Goal: Task Accomplishment & Management: Use online tool/utility

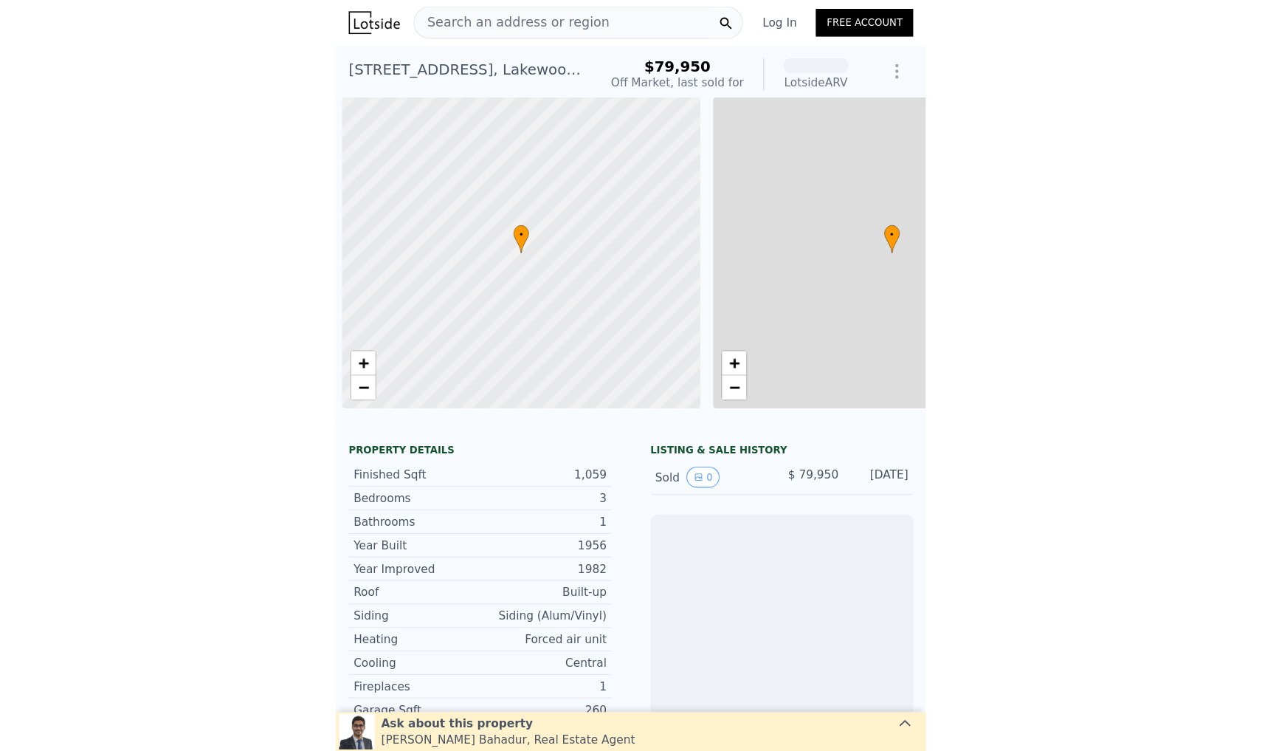
scroll to position [0, 6]
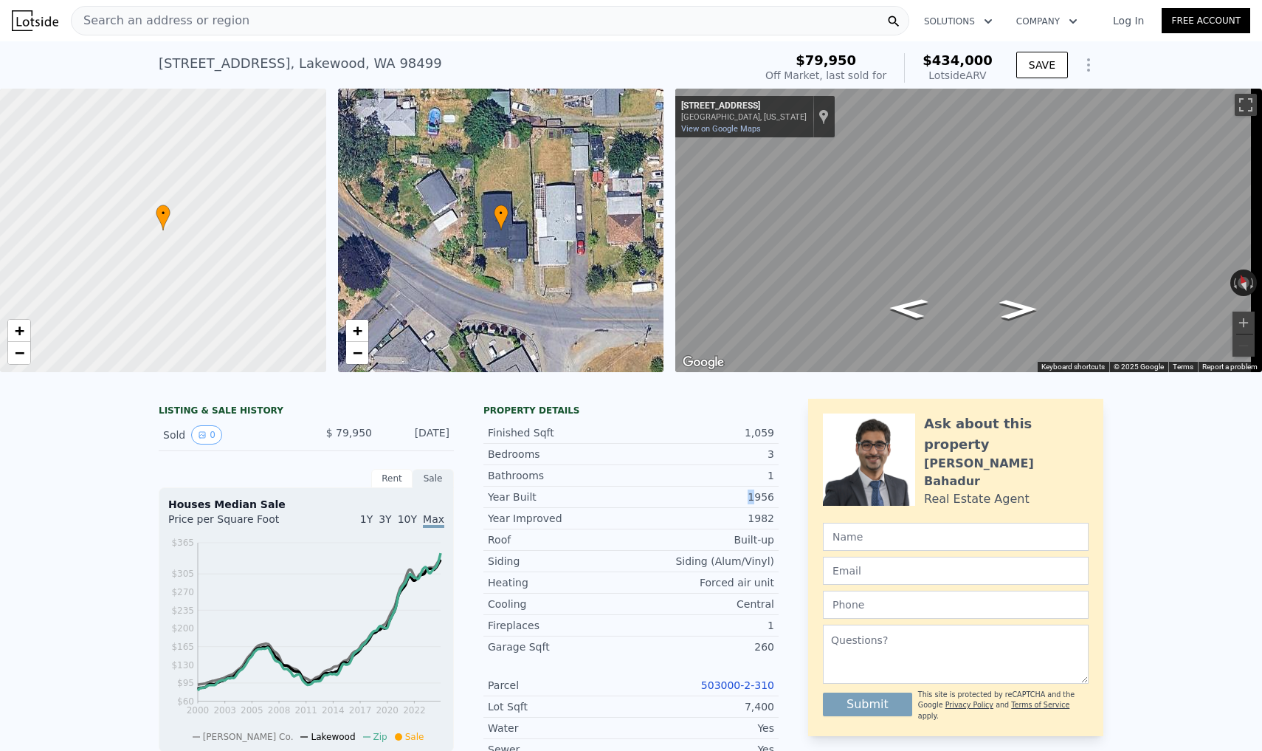
click at [537, 504] on div "1956" at bounding box center [702, 496] width 143 height 15
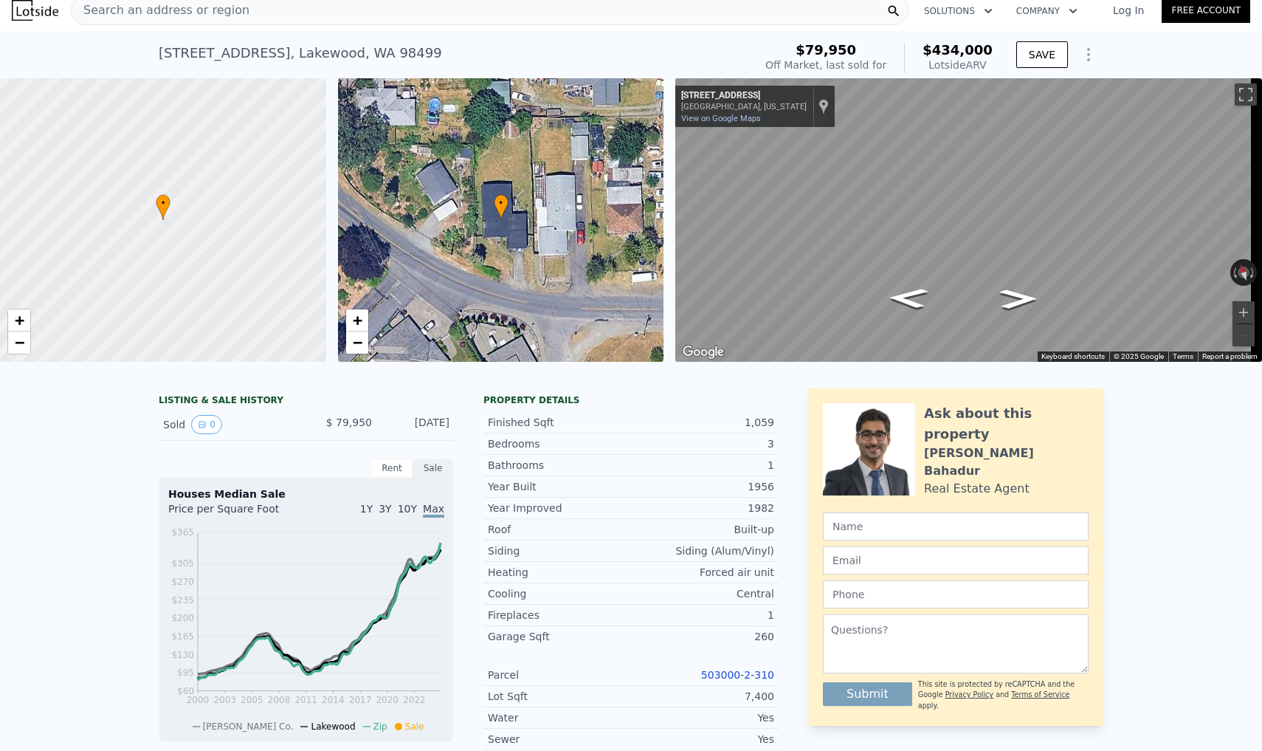
click at [537, 494] on div "1956" at bounding box center [702, 486] width 143 height 15
click at [537, 491] on div "LISTING & SALE HISTORY Sold 0 $ 79,950 [DATE] Rent Sale Rent over time Price pe…" at bounding box center [631, 718] width 1262 height 684
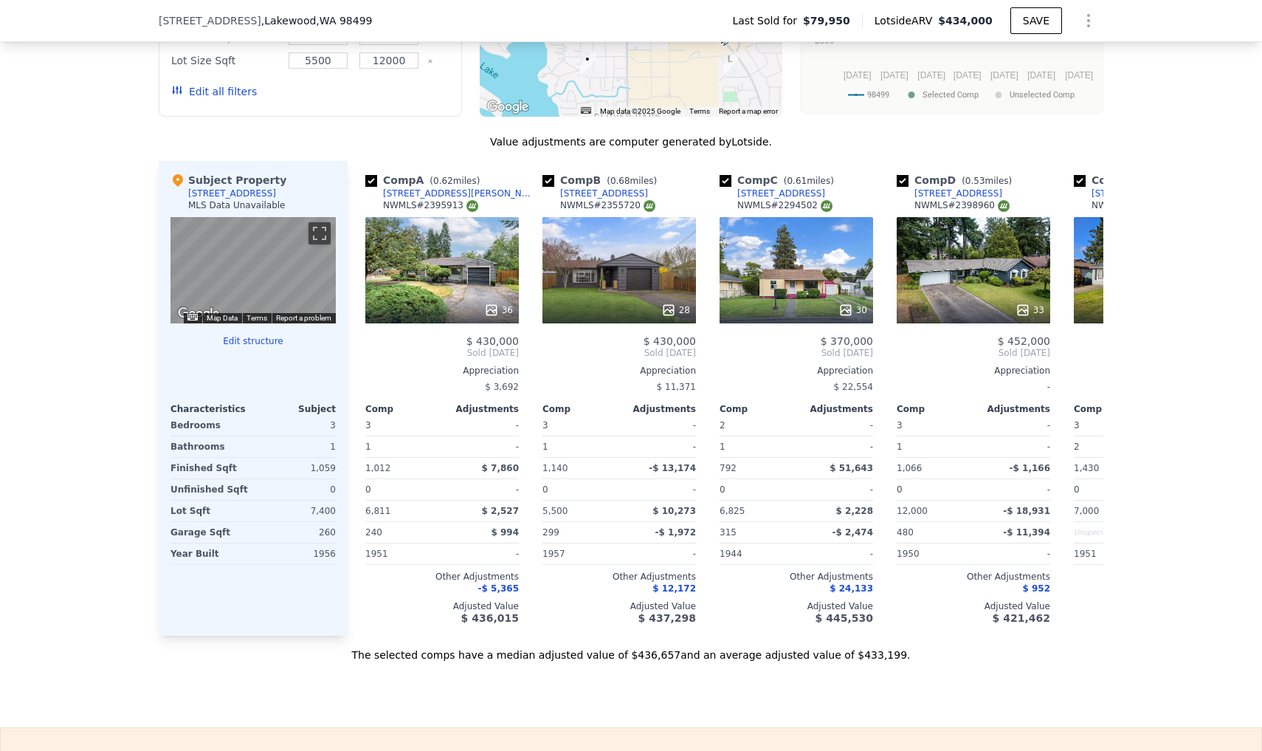
scroll to position [1334, 0]
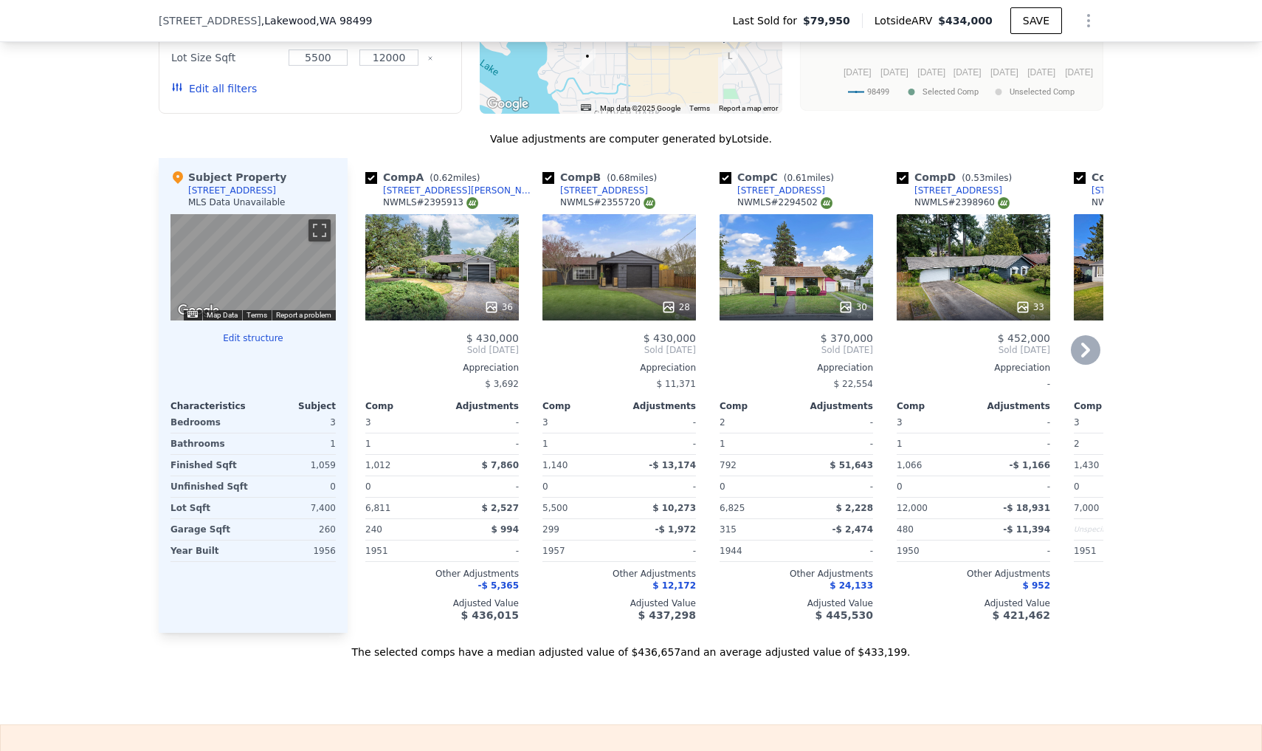
click at [537, 287] on div "33" at bounding box center [974, 267] width 154 height 106
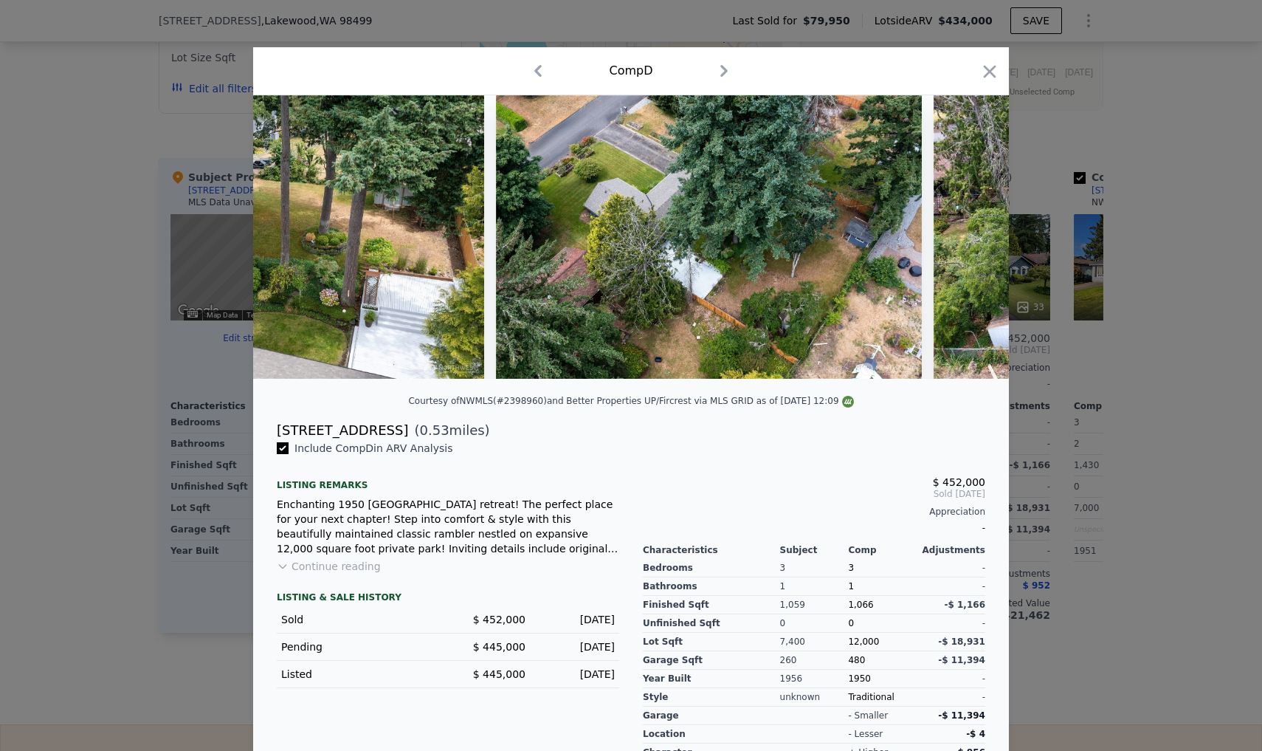
scroll to position [0, 13660]
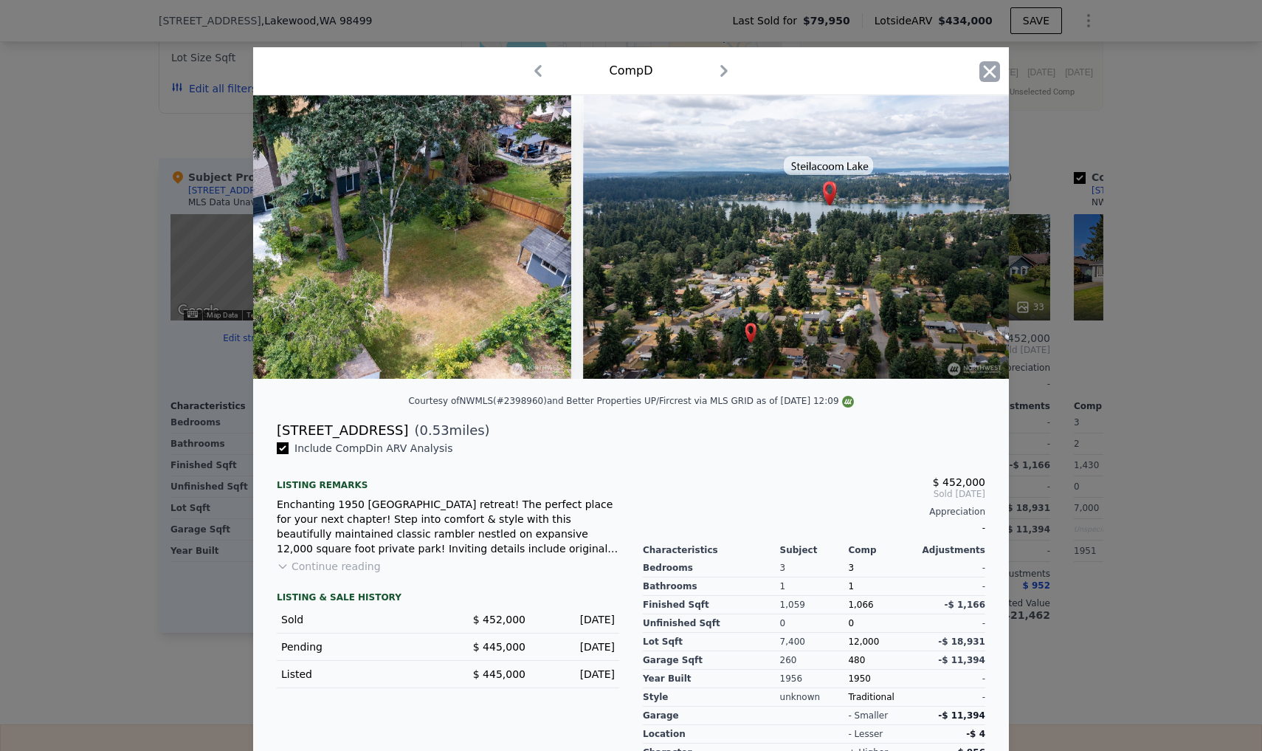
click at [537, 69] on icon "button" at bounding box center [989, 71] width 21 height 21
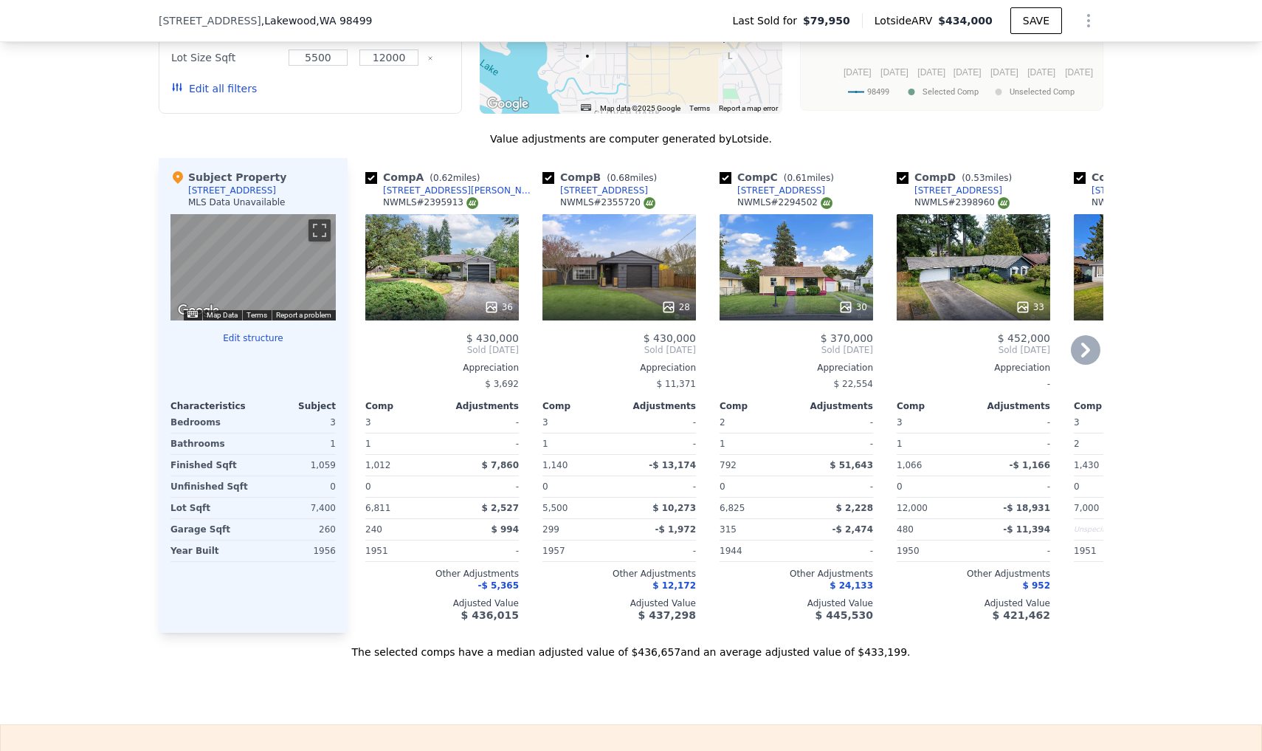
click at [416, 309] on div at bounding box center [442, 307] width 154 height 27
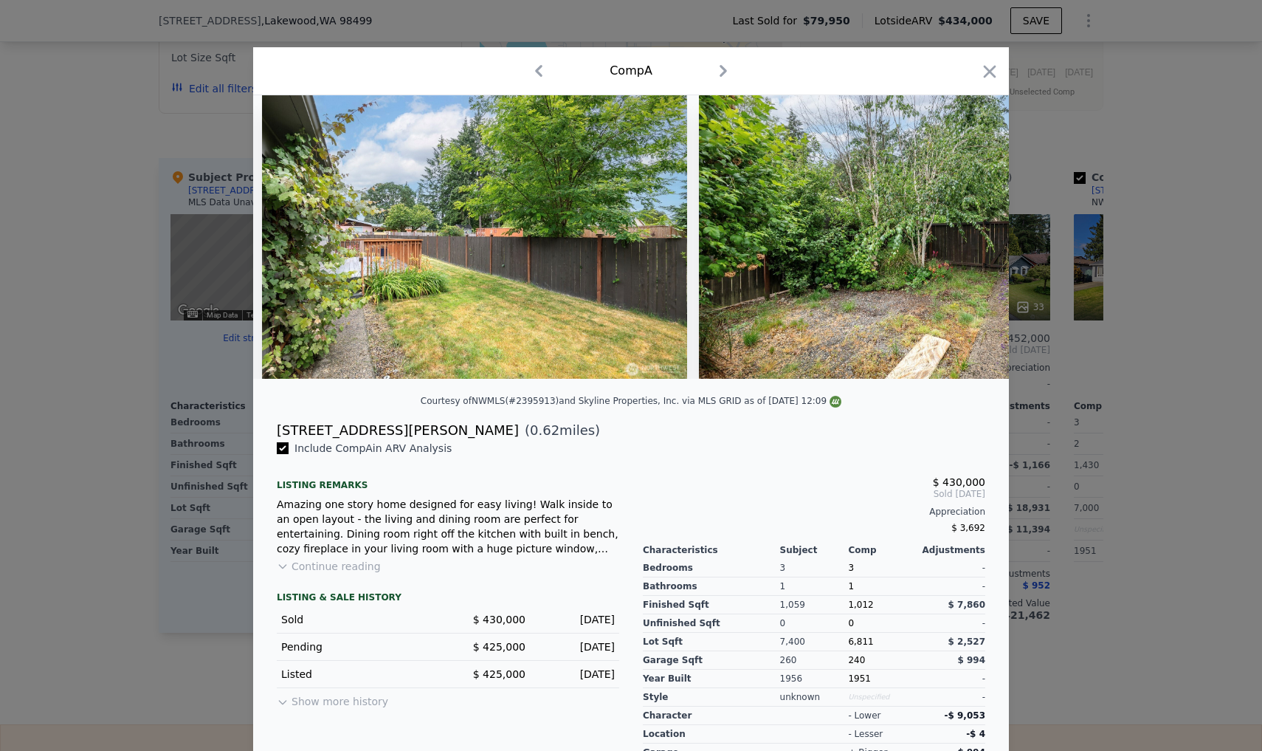
scroll to position [0, 14968]
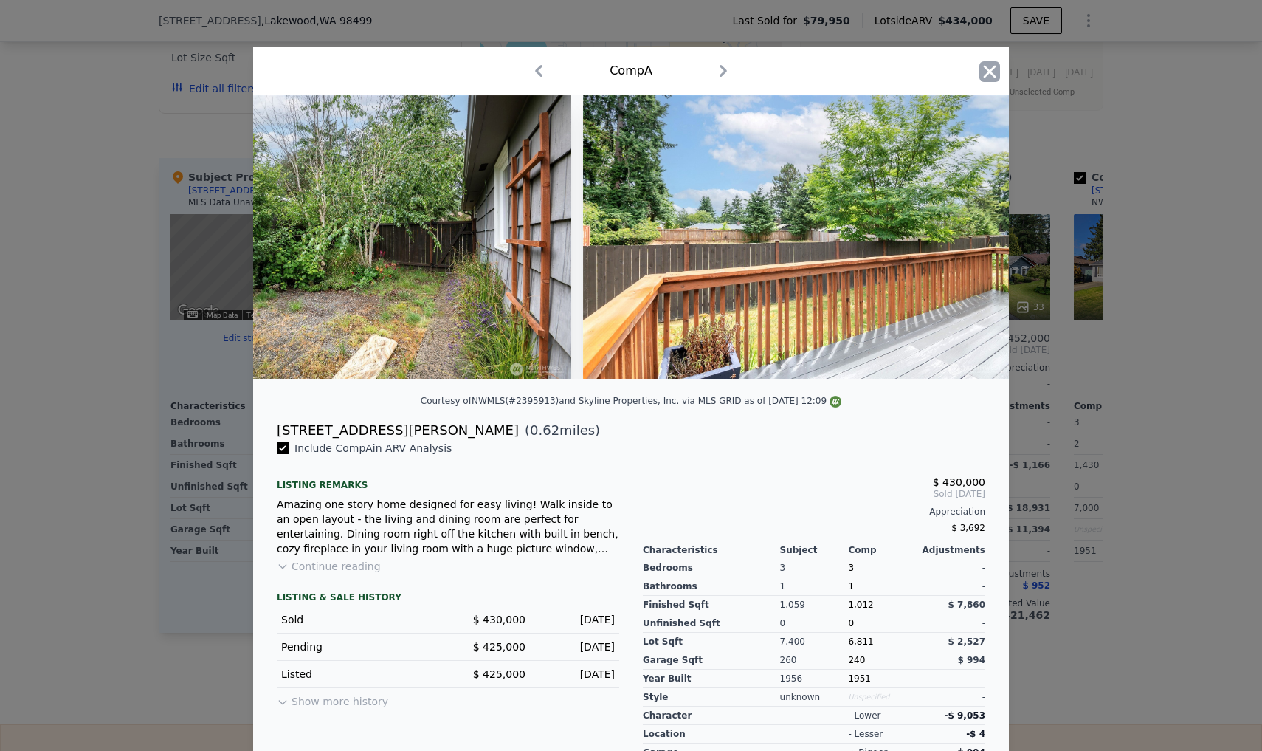
click at [537, 65] on icon "button" at bounding box center [989, 71] width 21 height 21
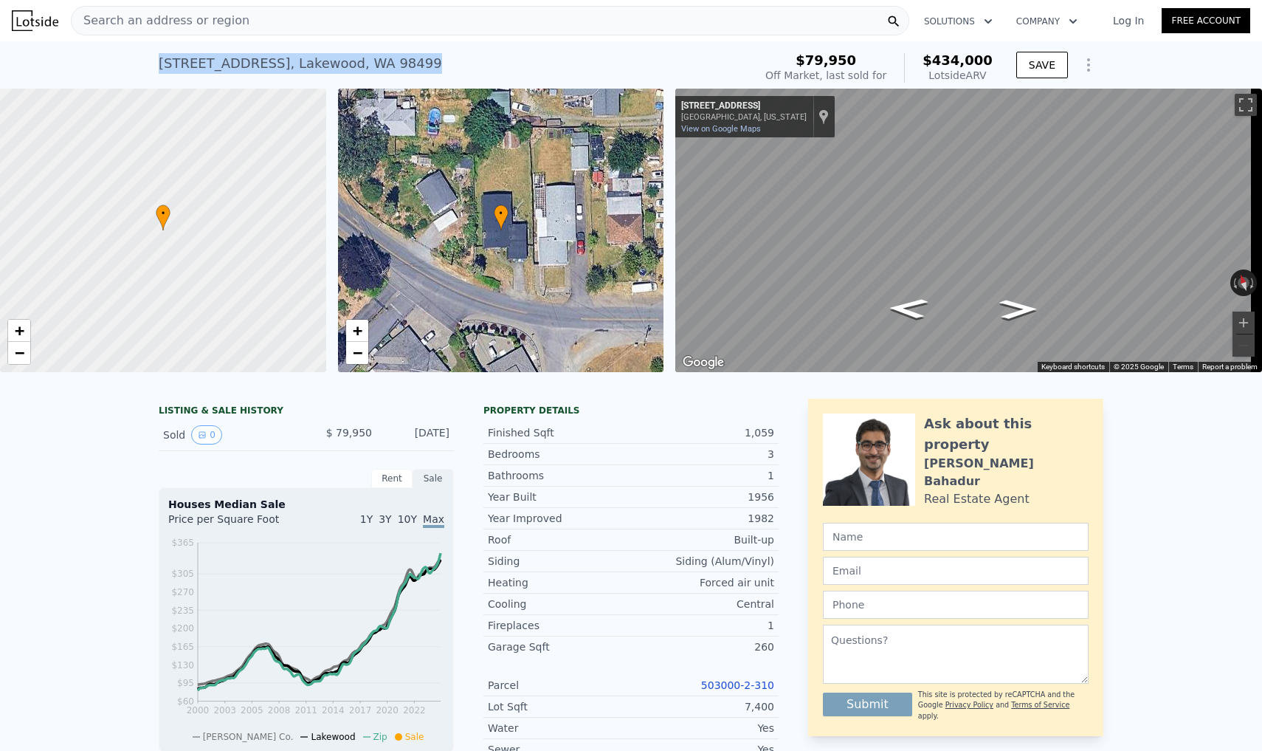
drag, startPoint x: 151, startPoint y: 63, endPoint x: 507, endPoint y: 55, distance: 355.9
click at [507, 55] on div "[STREET_ADDRESS] Sold [DATE] for $79,950 (~ARV $434k ) $79,950 Off Market, last…" at bounding box center [631, 64] width 1262 height 47
copy div "[STREET_ADDRESS] Sold [DATE] for $79,950 (~ARV $434k )"
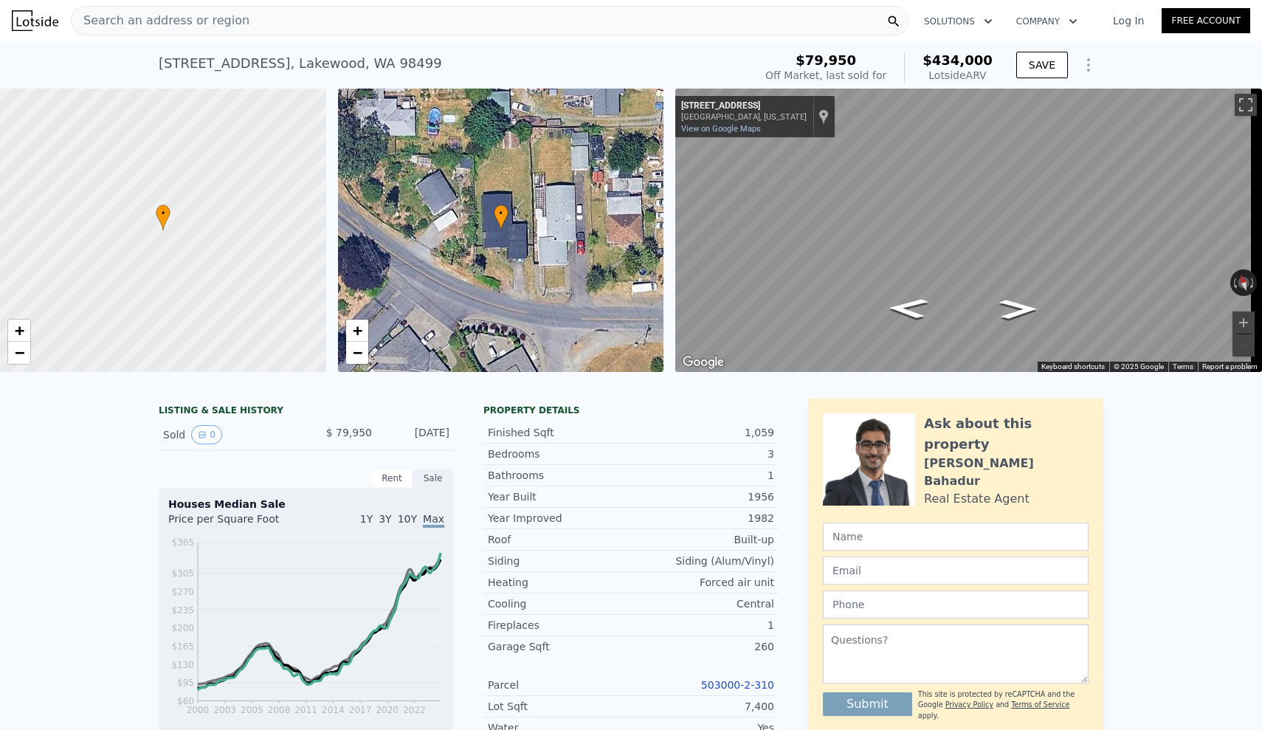
click at [537, 490] on div "LISTING & SALE HISTORY Sold 0 $ 79,950 [DATE] Rent Sale Rent over time Price pe…" at bounding box center [631, 729] width 1262 height 684
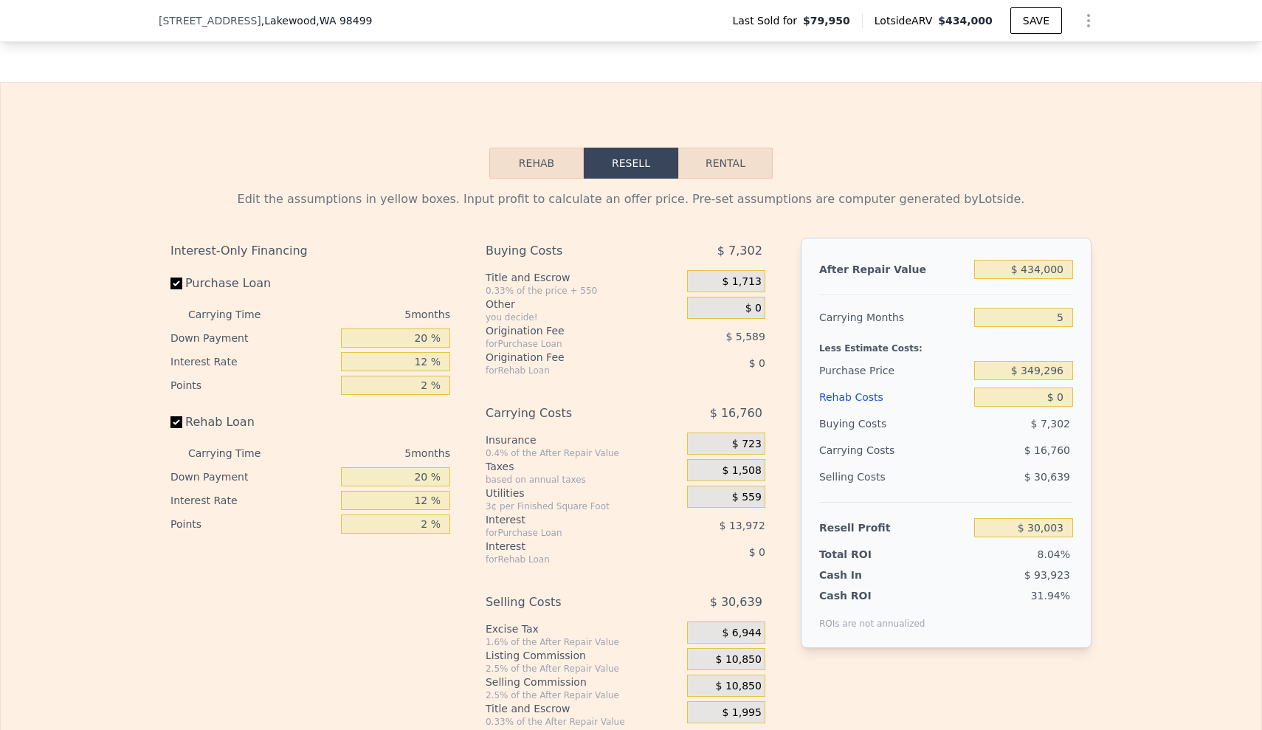
scroll to position [1979, 0]
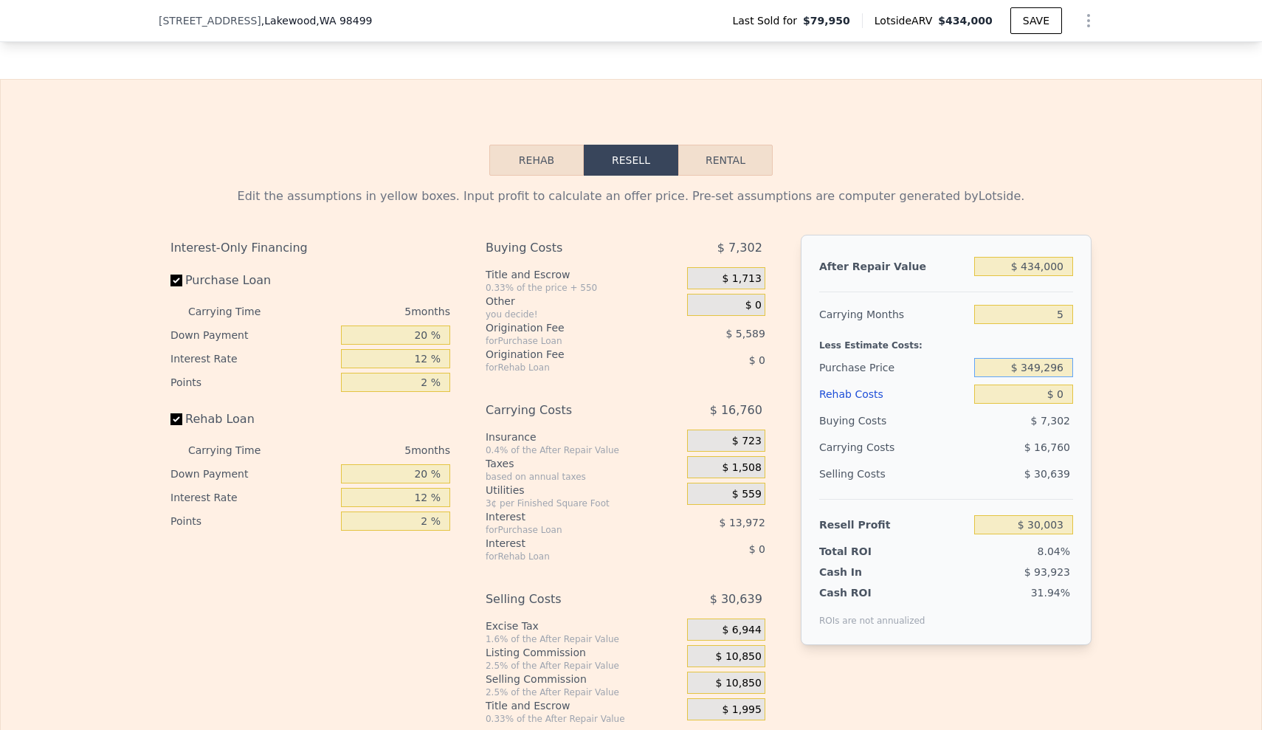
click at [537, 377] on input "$ 349,296" at bounding box center [1023, 367] width 99 height 19
drag, startPoint x: 1013, startPoint y: 388, endPoint x: 1071, endPoint y: 388, distance: 57.6
click at [537, 388] on div "After Repair Value $ 434,000 Carrying Months 5 Less Estimate Costs: Purchase Pr…" at bounding box center [946, 440] width 291 height 410
type input "$ 2"
type input "$ 320,000"
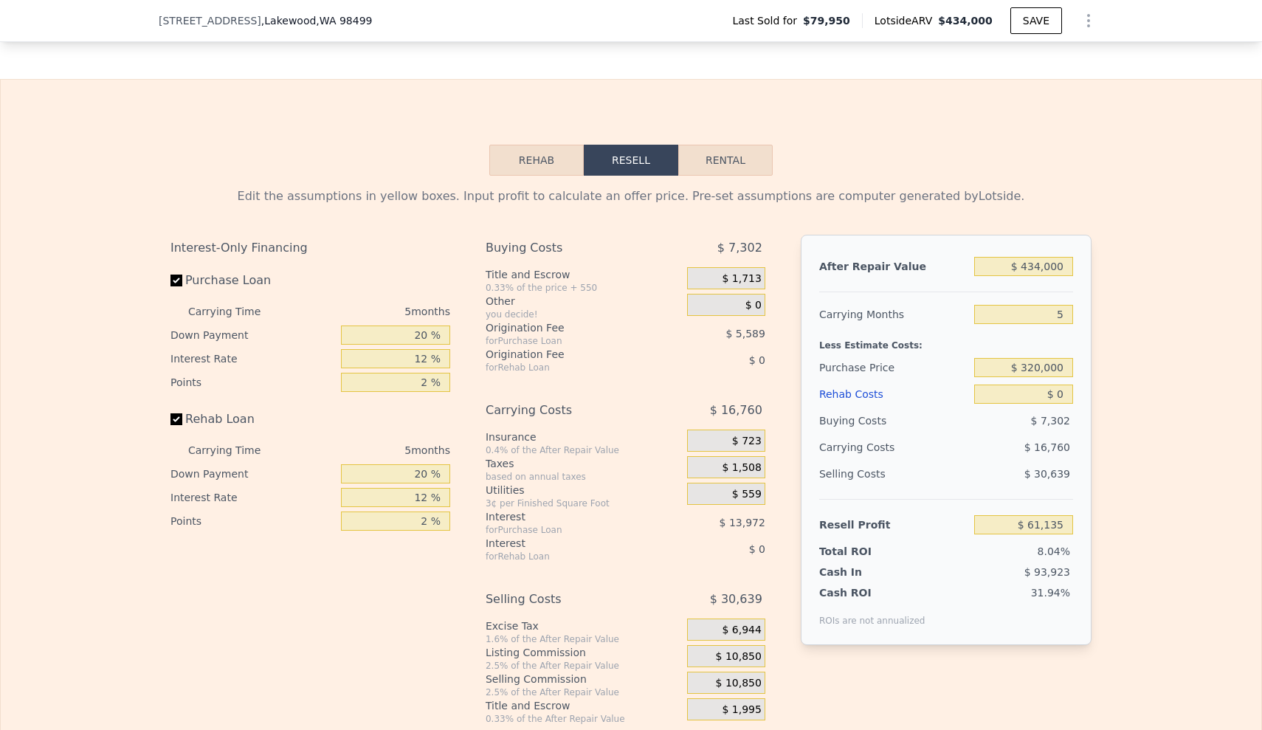
click at [537, 455] on div "Edit the assumptions in yellow boxes. Input profit to calculate an offer price.…" at bounding box center [631, 450] width 1261 height 549
type input "$ 61,035"
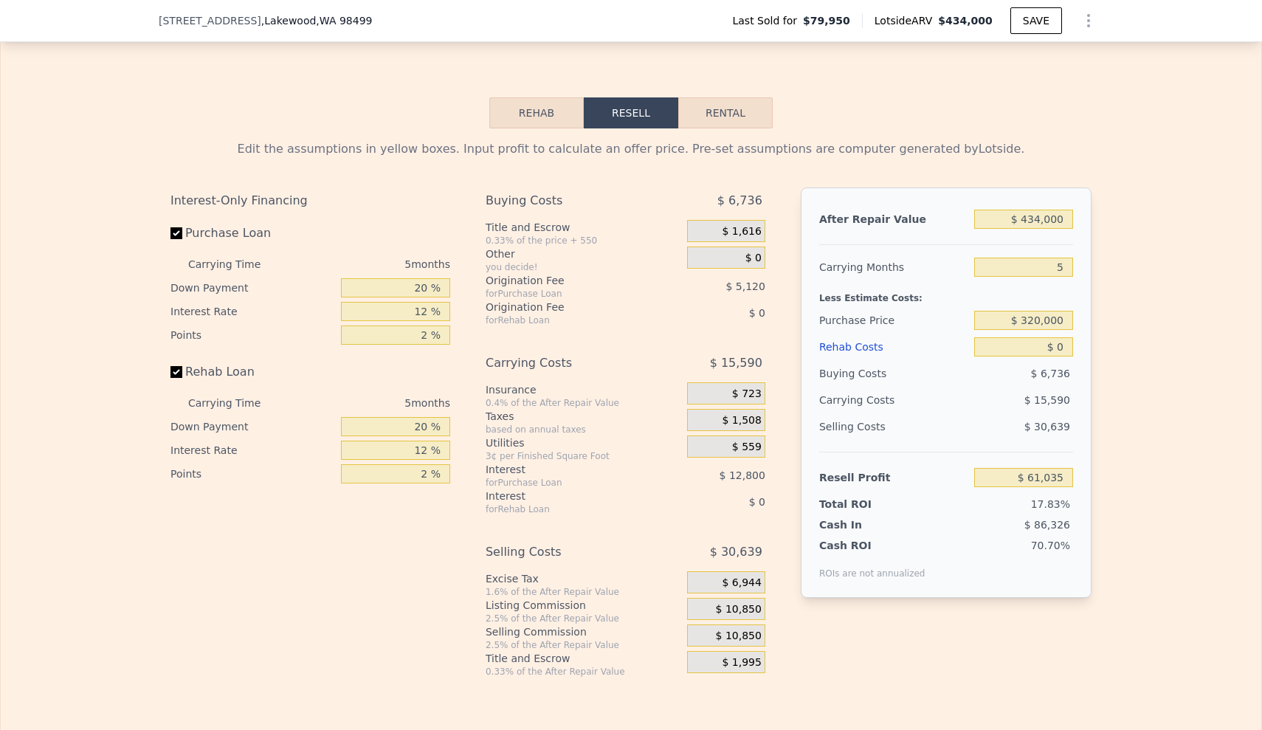
scroll to position [2054, 0]
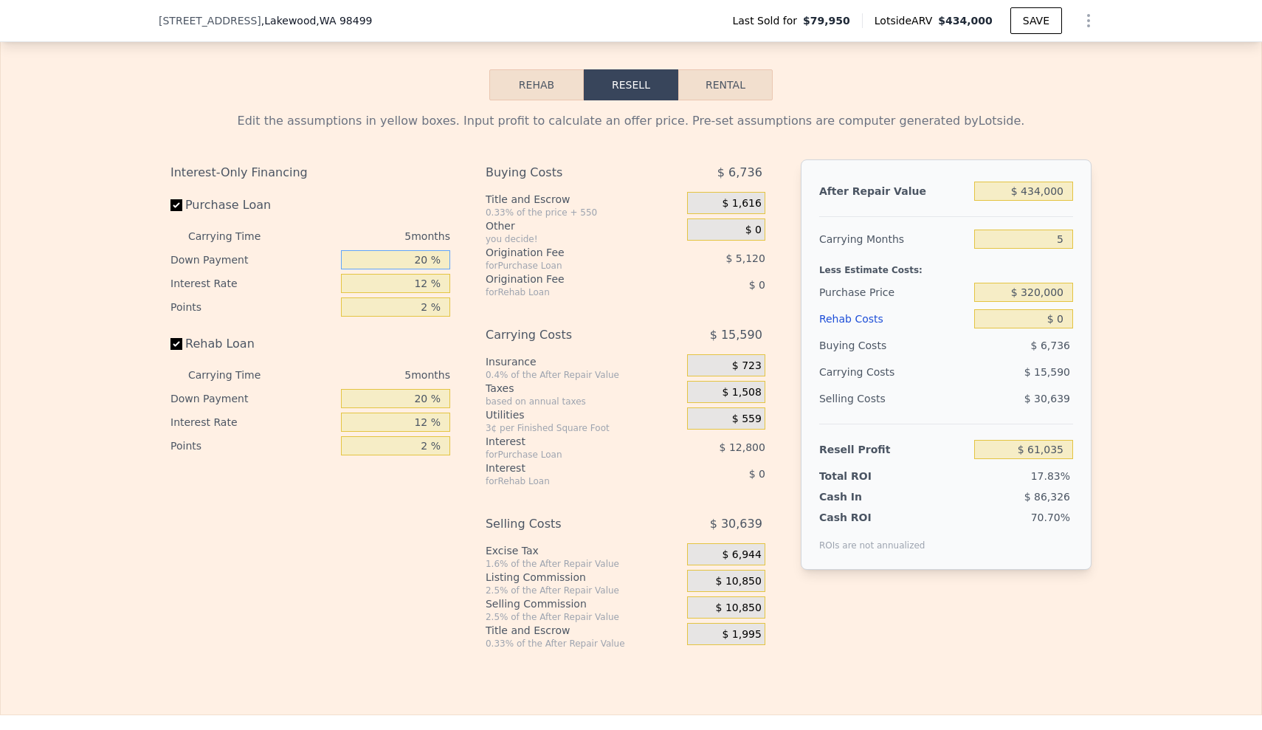
click at [416, 269] on input "20 %" at bounding box center [395, 259] width 109 height 19
type input "0 %"
type input "$ 56,555"
type input "10 %"
type input "$ 58,795"
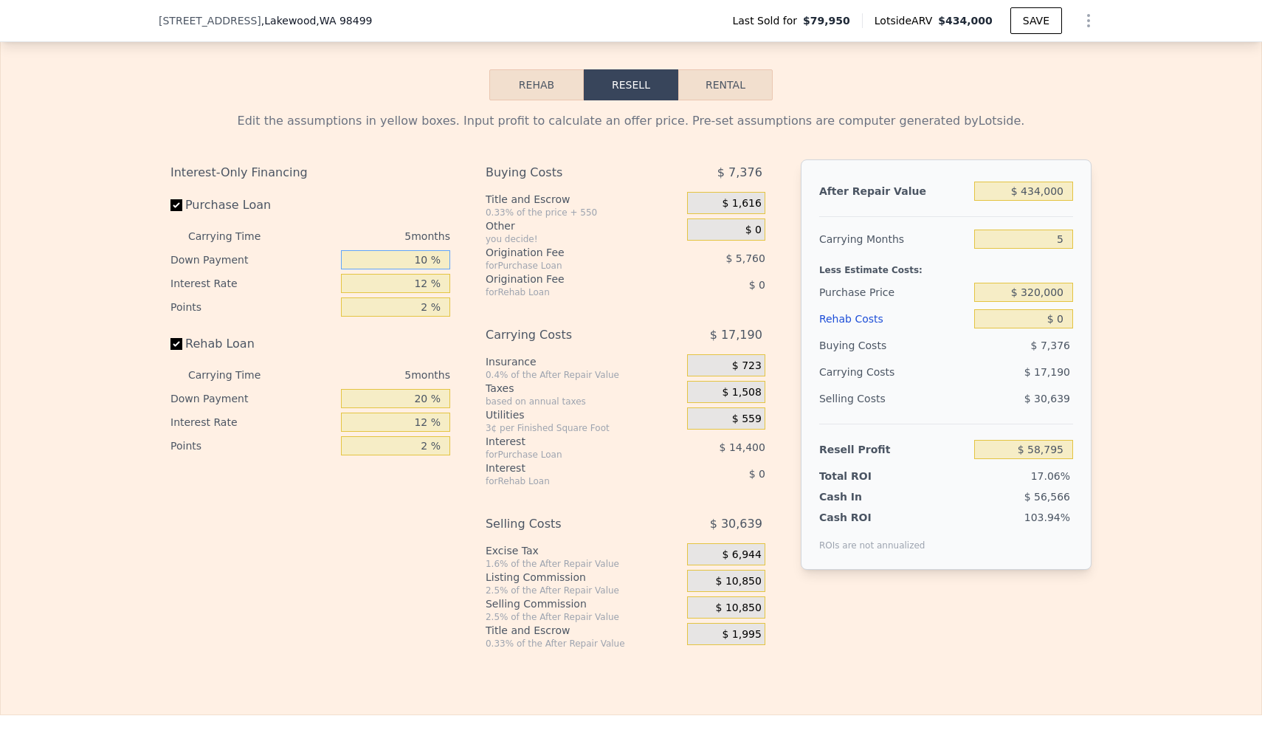
type input "10 %"
click at [427, 293] on input "12 %" at bounding box center [395, 283] width 109 height 19
type input "120 %"
type input "-$ 70,805"
type input "12 %"
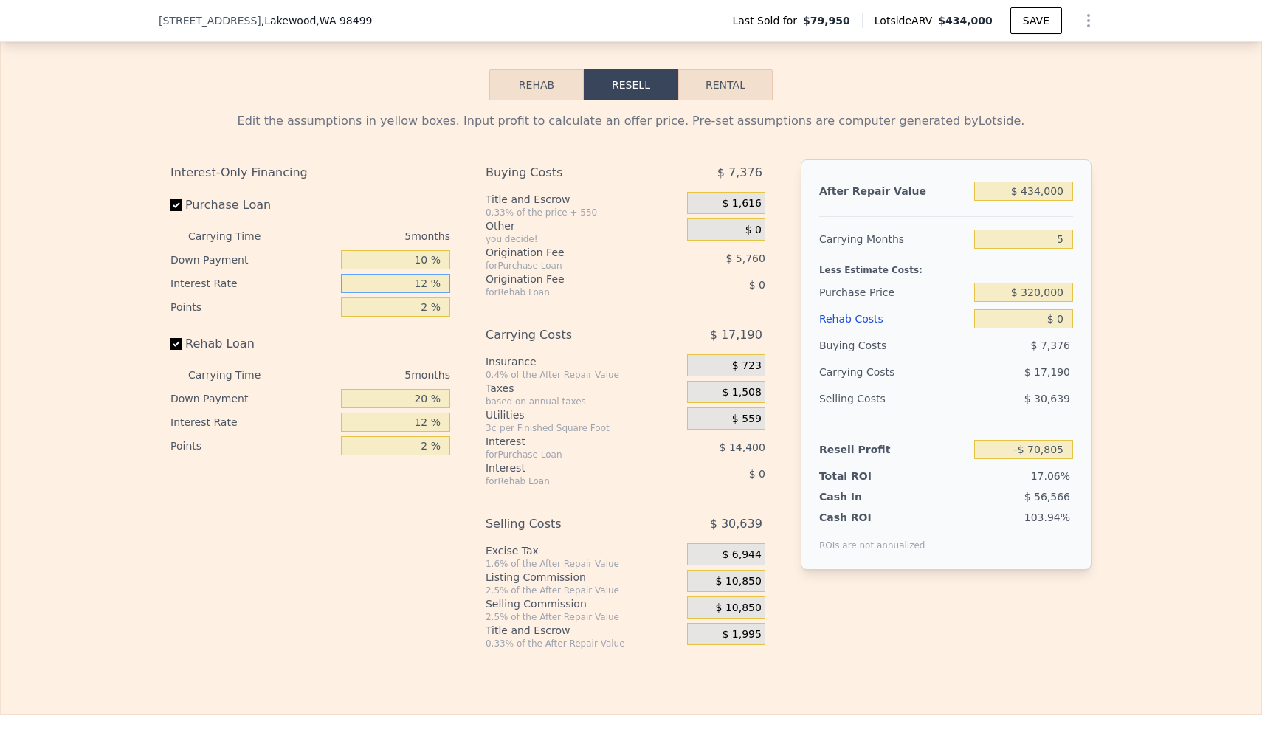
type input "$ 58,795"
type input "1 %"
type input "$ 71,995"
type input "10 %"
type input "$ 61,195"
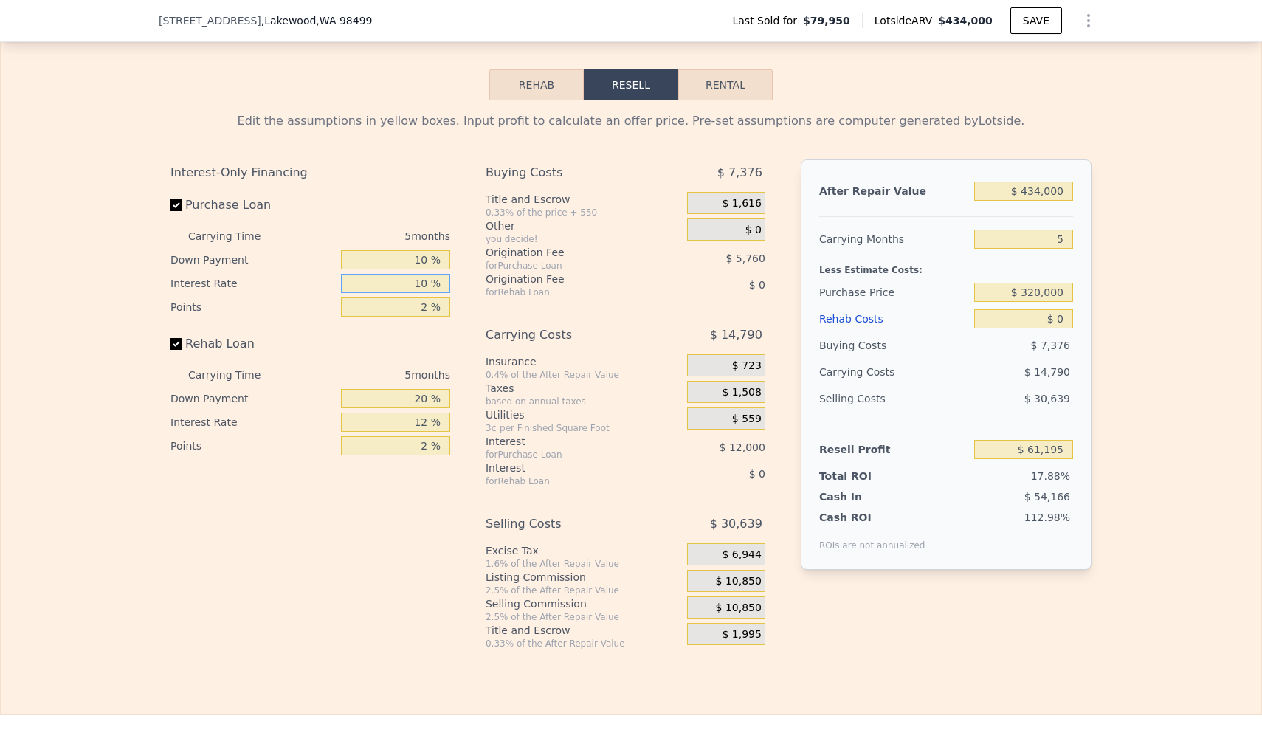
type input "10 %"
click at [424, 317] on input "2 %" at bounding box center [395, 306] width 109 height 19
type input "2 %"
type input "1 %"
type input "$ 64,075"
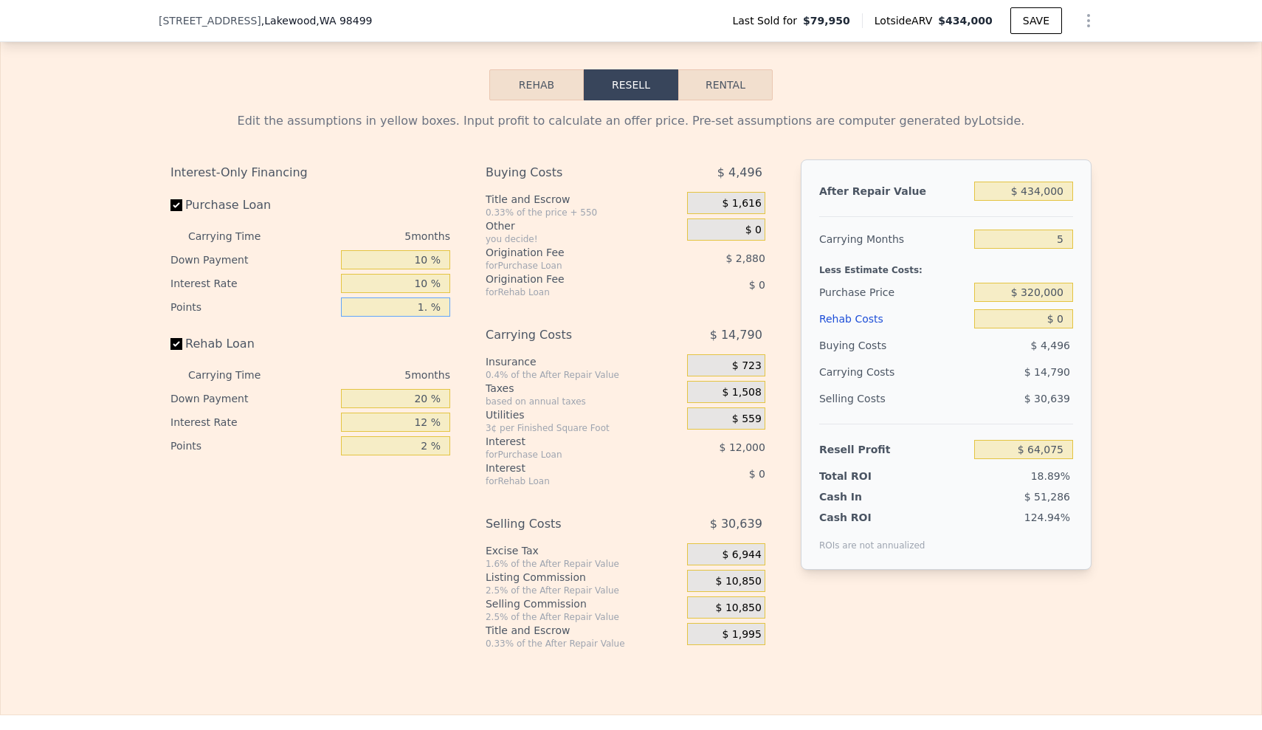
type input "1.5 %"
type input "$ 62,635"
type input "1.5 %"
click at [419, 408] on input "20 %" at bounding box center [395, 398] width 109 height 19
type input "10 %"
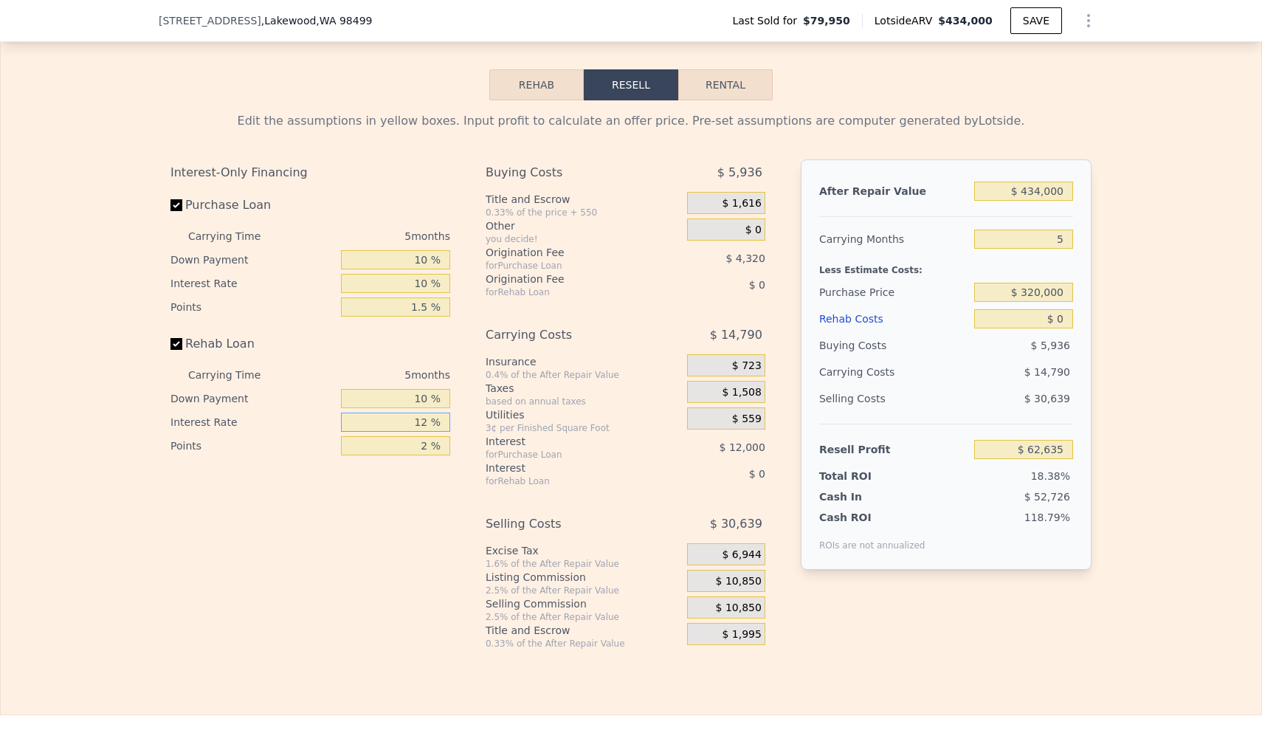
click at [429, 432] on input "12 %" at bounding box center [395, 422] width 109 height 19
type input "10 %"
click at [430, 455] on input "2 %" at bounding box center [395, 445] width 109 height 19
type input "2 %"
type input "1.5 %"
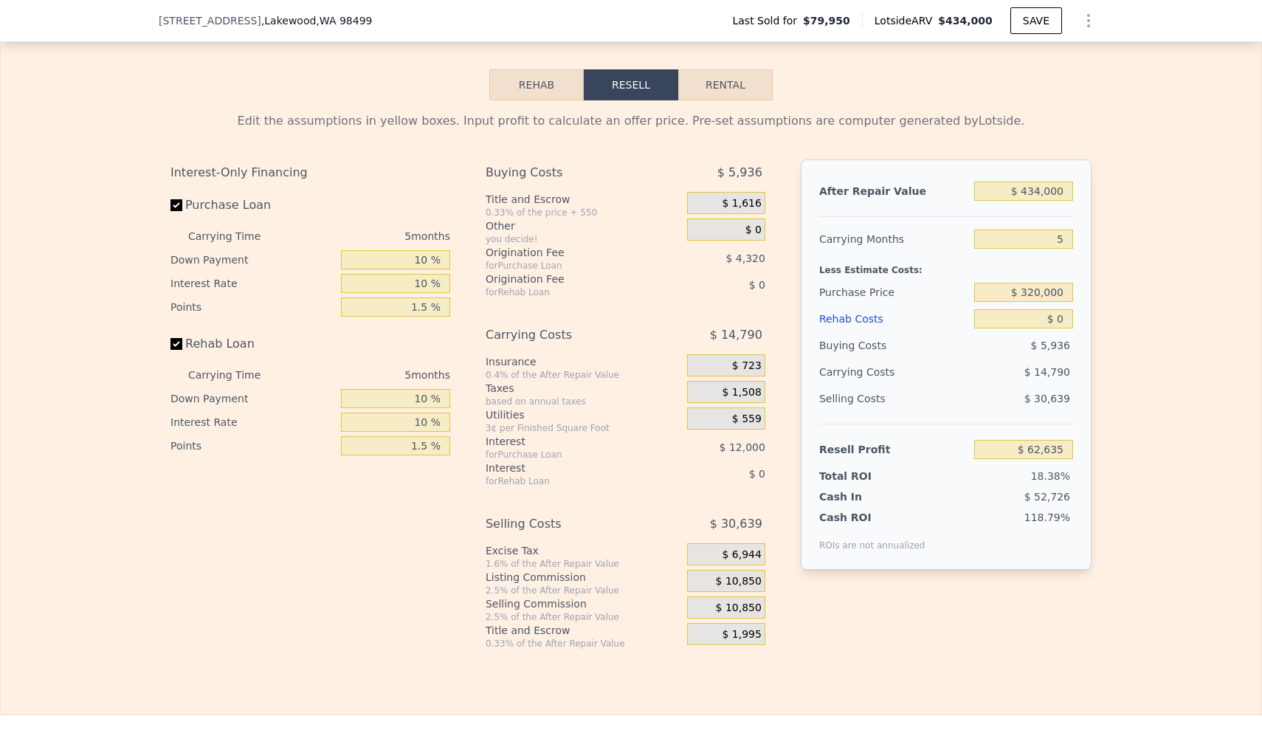
click at [537, 615] on span "$ 10,850" at bounding box center [739, 608] width 46 height 13
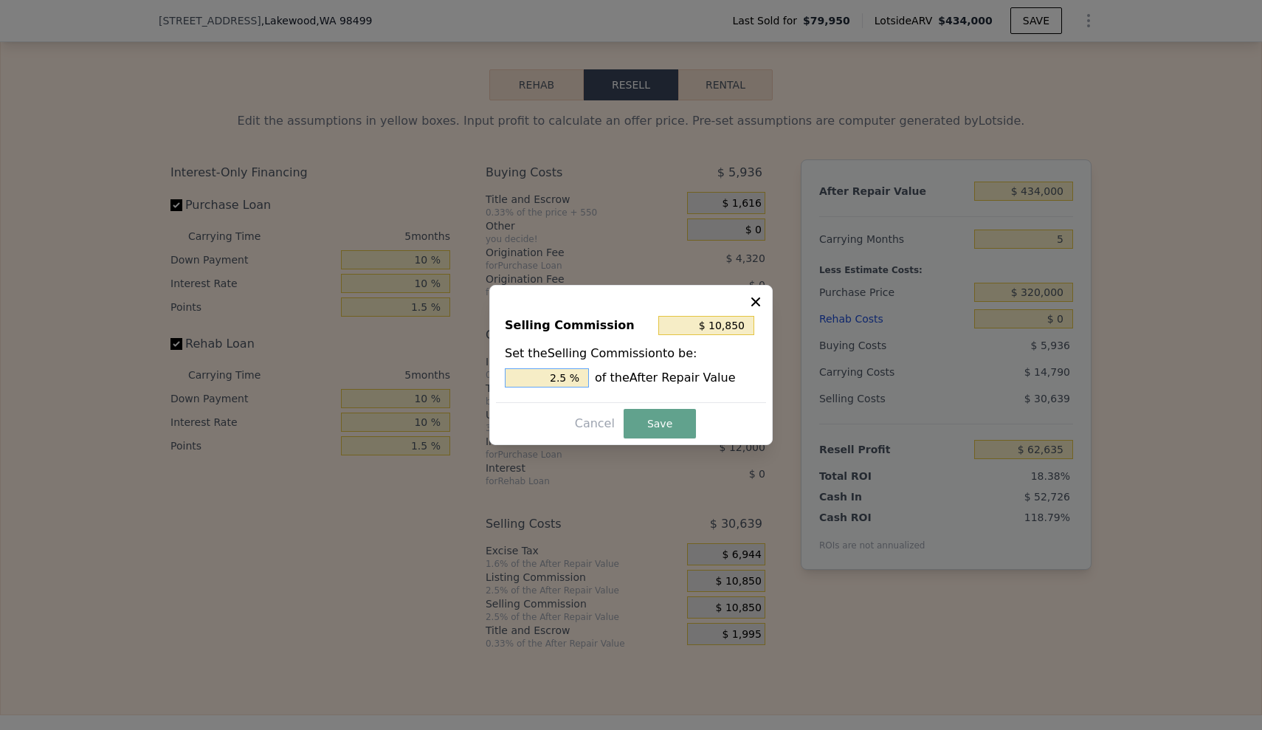
drag, startPoint x: 528, startPoint y: 371, endPoint x: 580, endPoint y: 379, distance: 52.4
click at [537, 379] on input "2.5 %" at bounding box center [547, 377] width 84 height 19
type input "$ 0"
type input "0 %"
click at [537, 422] on button "Save" at bounding box center [660, 424] width 72 height 30
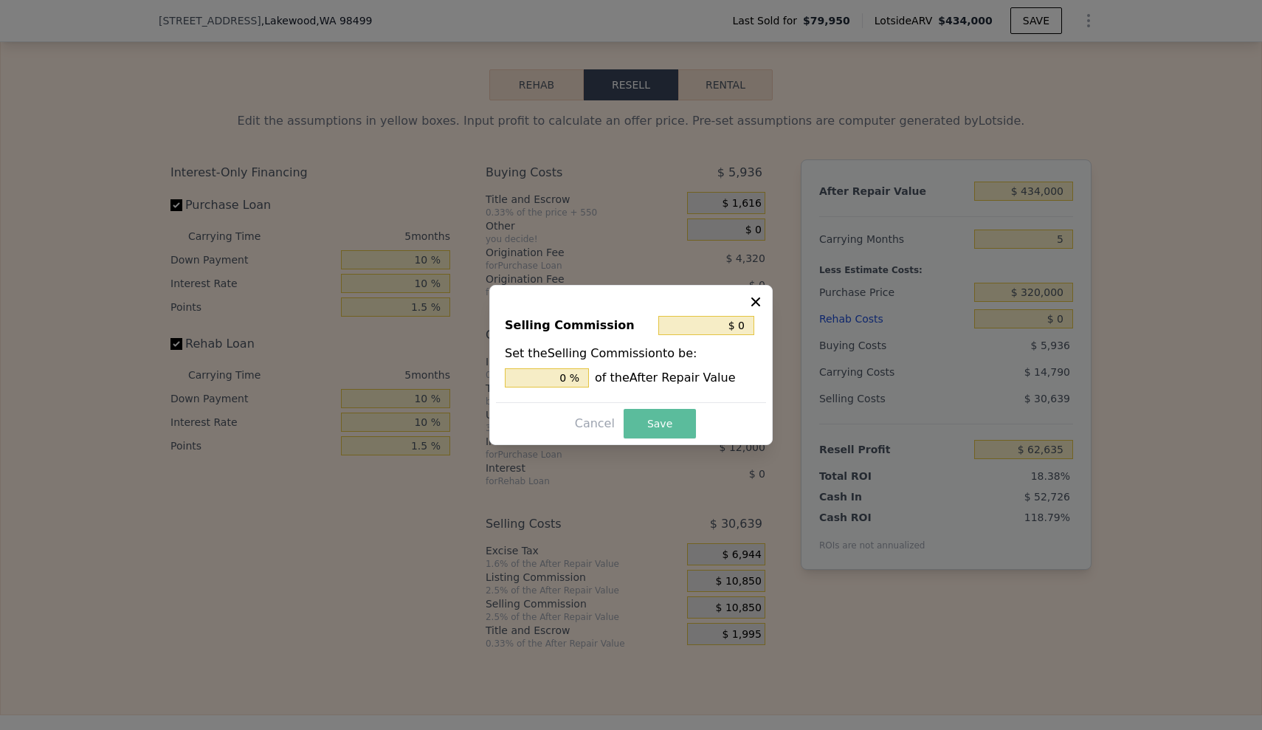
type input "$ 73,485"
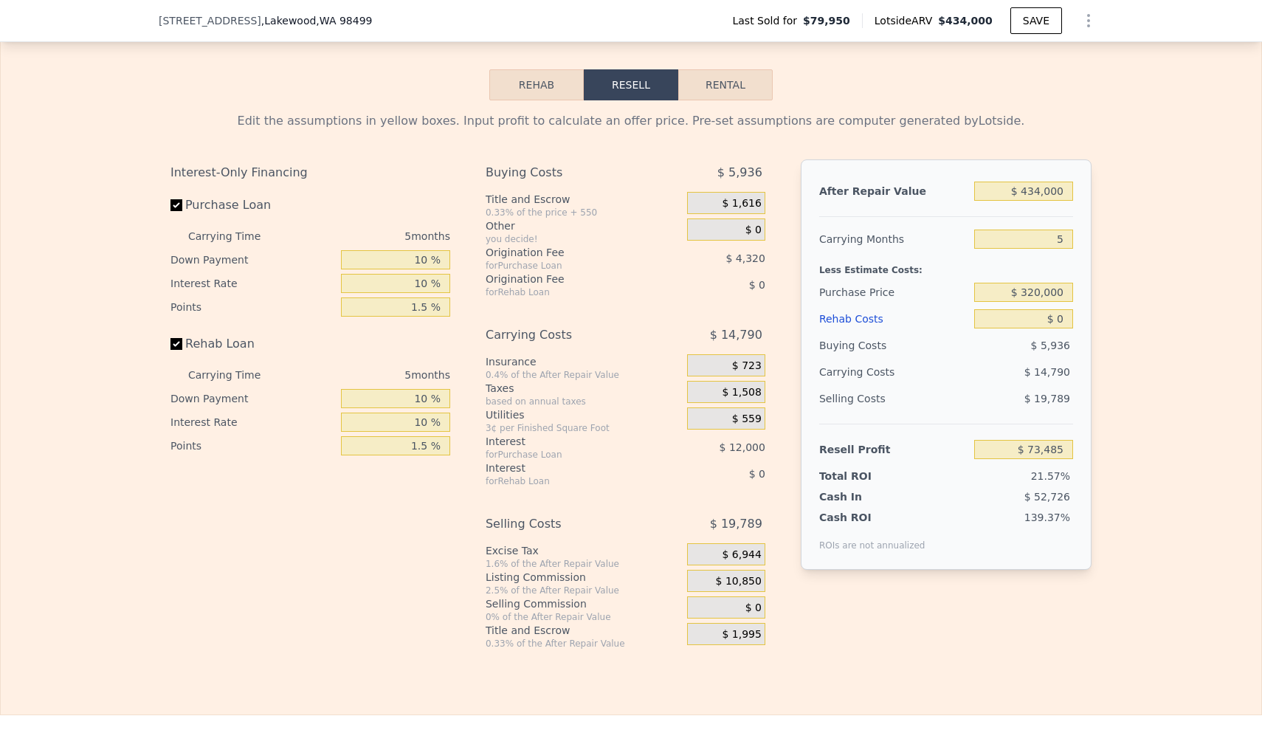
click at [537, 612] on div "After Repair Value $ 434,000 Carrying Months 5 Less Estimate Costs: Purchase Pr…" at bounding box center [946, 392] width 291 height 466
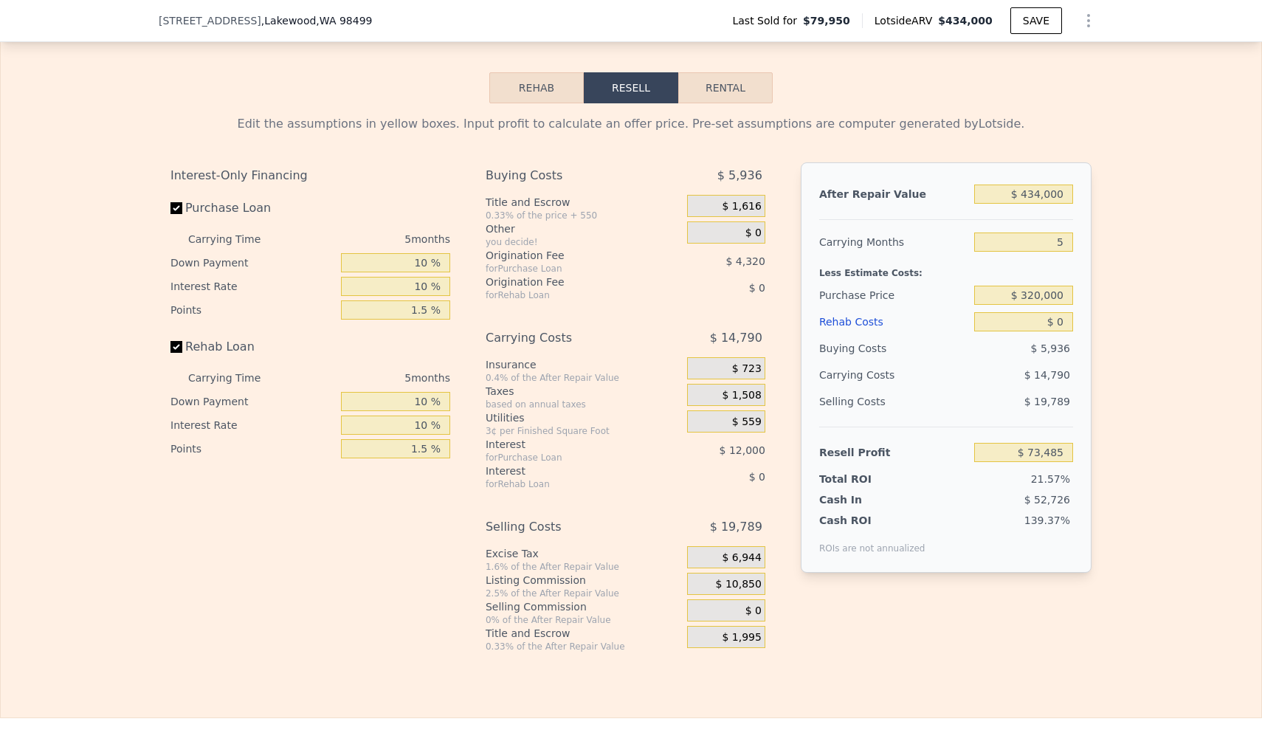
scroll to position [2048, 0]
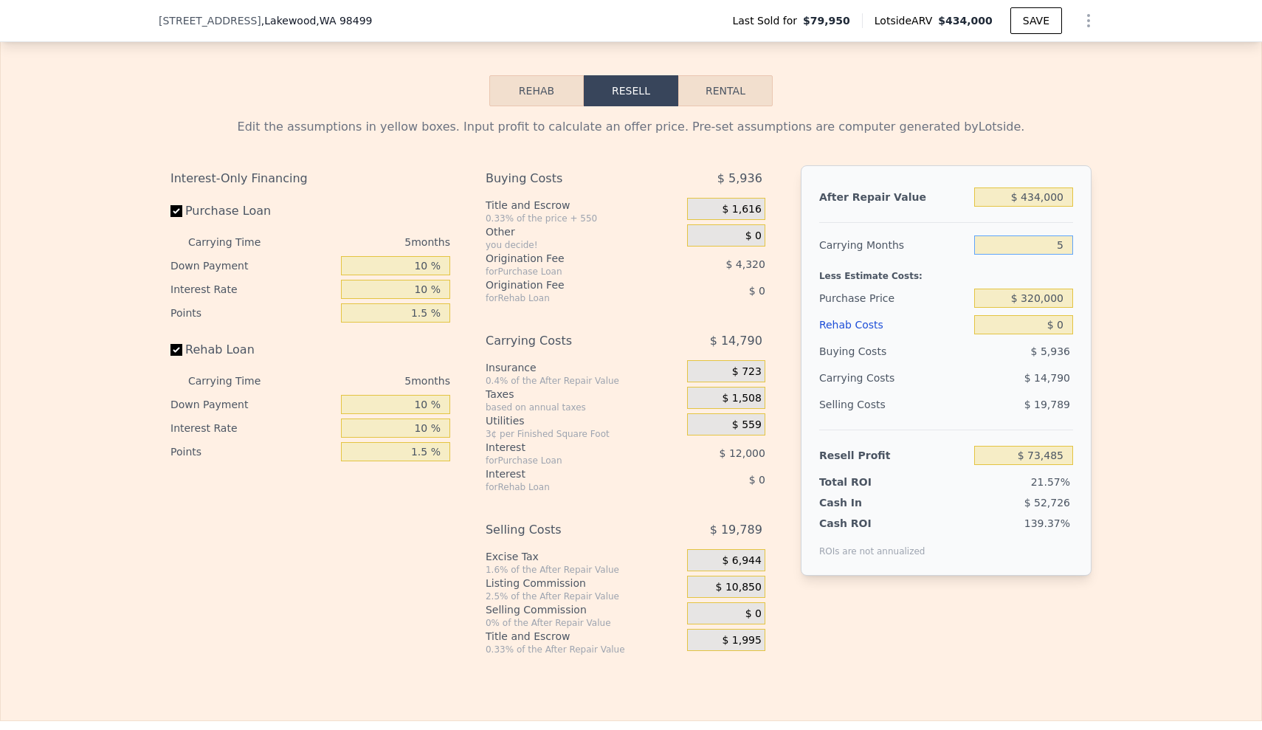
click at [537, 255] on input "5" at bounding box center [1023, 244] width 99 height 19
type input "3"
type input "$ 79,401"
type input "3"
click at [537, 337] on div "Edit the assumptions in yellow boxes. Input profit to calculate an offer price.…" at bounding box center [631, 380] width 1261 height 549
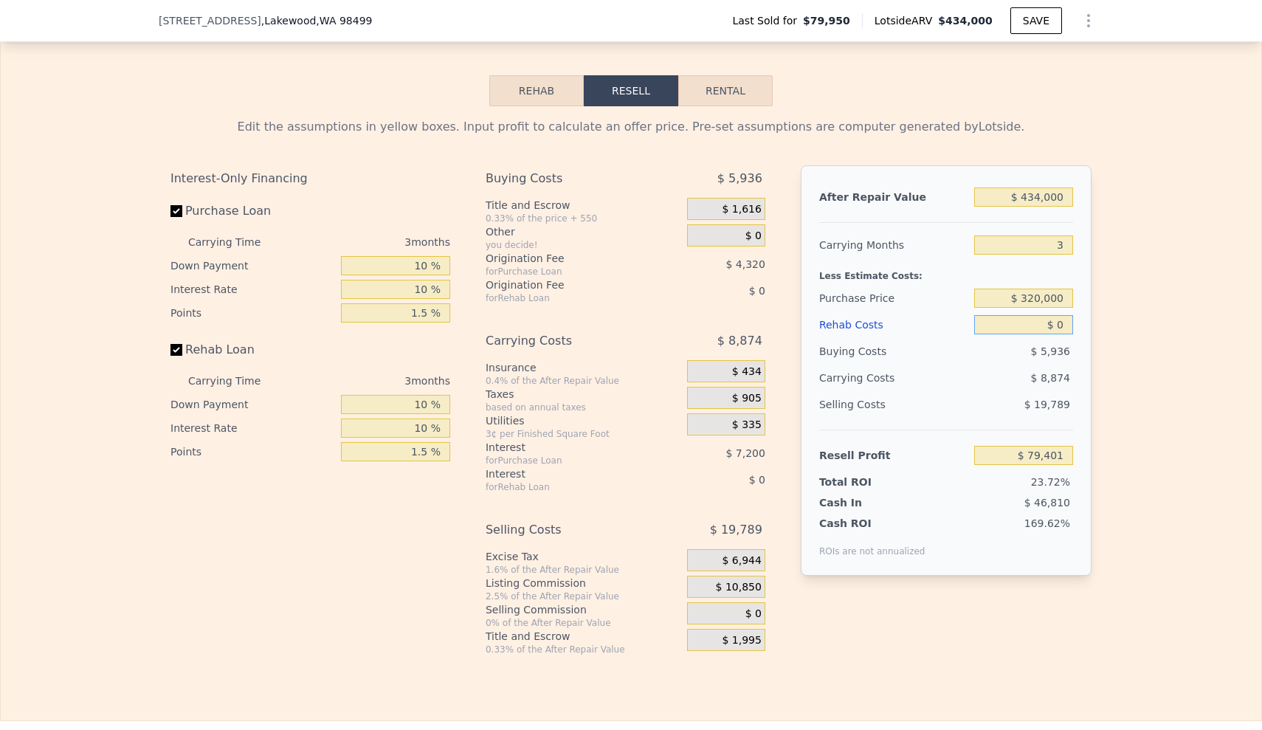
click at [537, 334] on input "$ 0" at bounding box center [1023, 324] width 99 height 19
drag, startPoint x: 1030, startPoint y: 344, endPoint x: 1081, endPoint y: 351, distance: 51.5
click at [537, 351] on div "After Repair Value $ 434,000 Carrying Months 3 Less Estimate Costs: Purchase Pr…" at bounding box center [946, 370] width 291 height 410
type input "$ 3"
type input "$ 79,398"
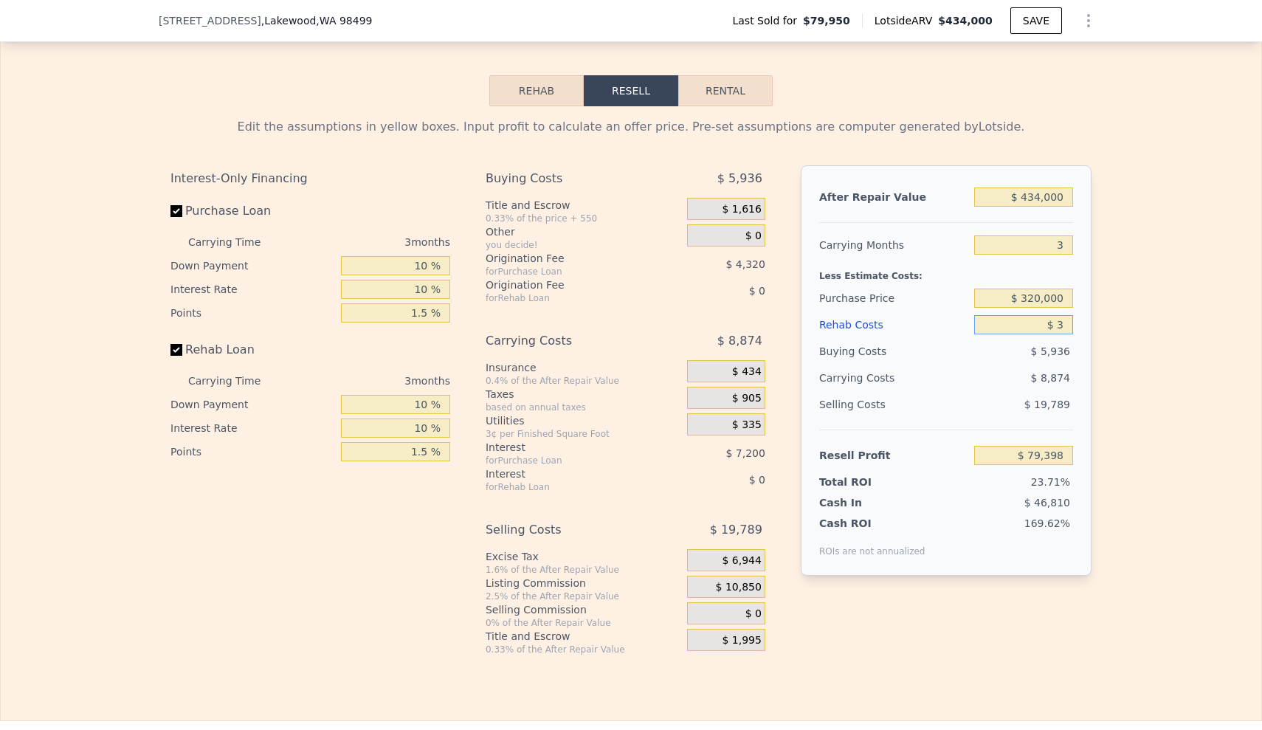
type input "$ 30"
type input "$ 79,371"
type input "$ 300"
type input "$ 79,091"
type input "$ 3,000"
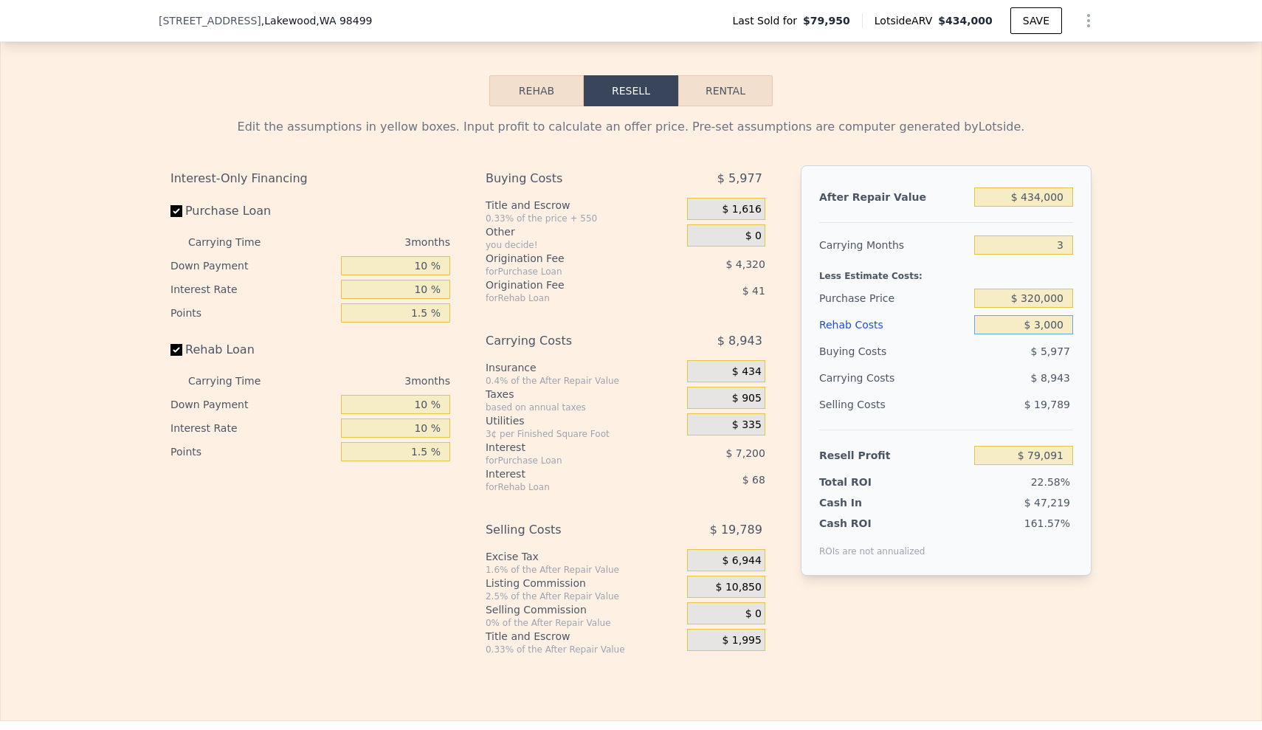
type input "$ 76,291"
type input "$ 30,000"
type input "$ 48,321"
click at [537, 366] on div "Edit the assumptions in yellow boxes. Input profit to calculate an offer price.…" at bounding box center [631, 380] width 1261 height 549
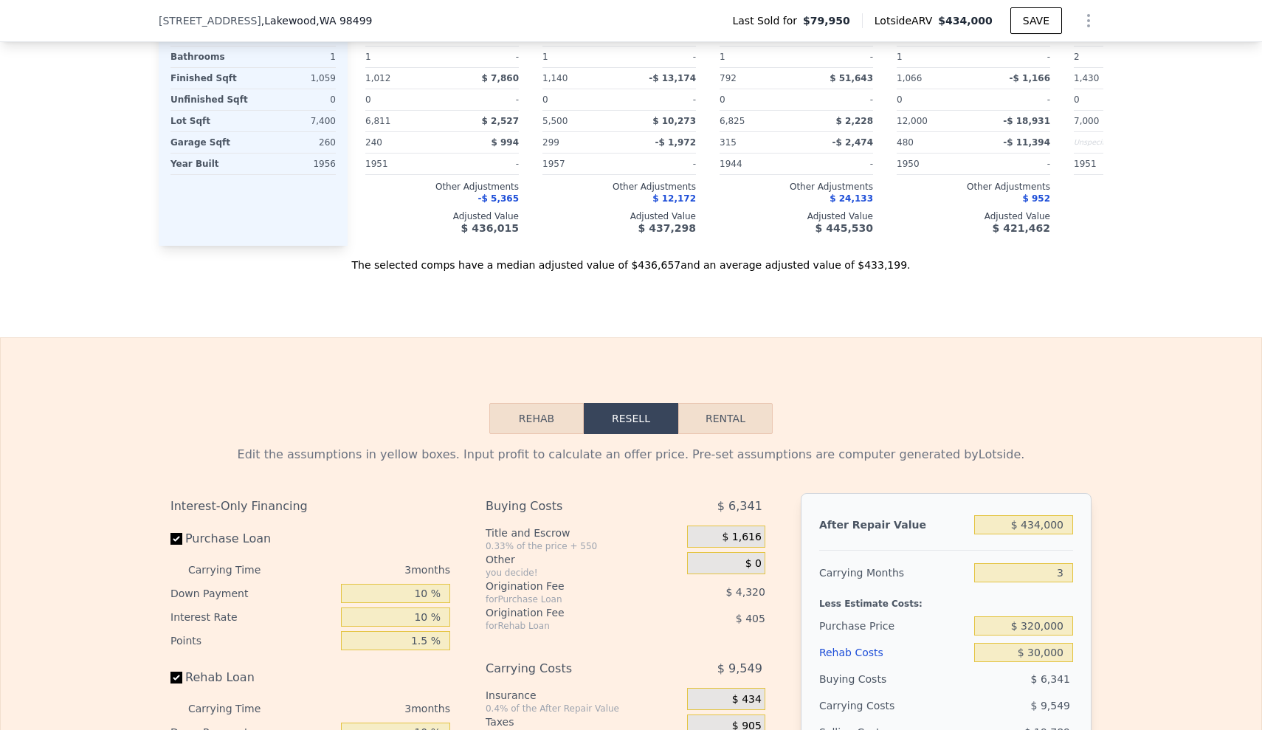
scroll to position [1955, 0]
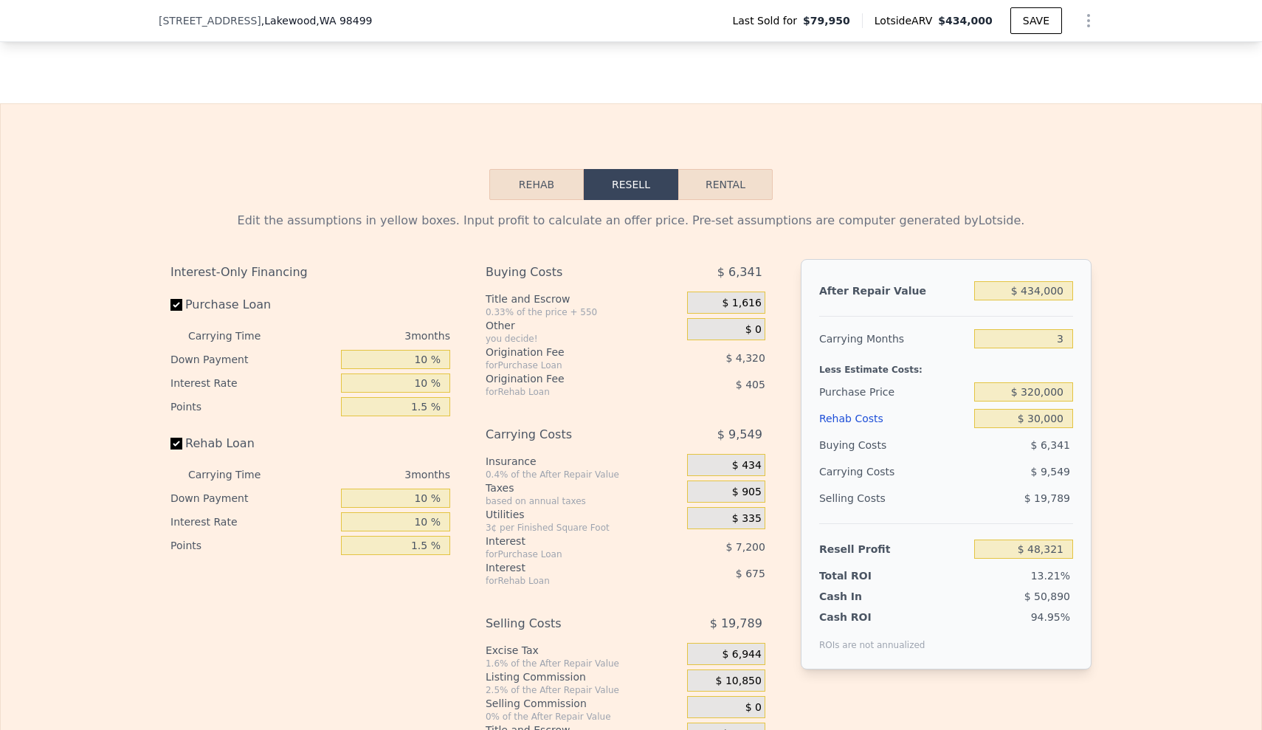
click at [537, 292] on div "After Repair Value $ 434,000 Carrying Months 3 Less Estimate Costs: Purchase Pr…" at bounding box center [946, 464] width 291 height 410
drag, startPoint x: 1023, startPoint y: 311, endPoint x: 1080, endPoint y: 311, distance: 56.8
click at [537, 311] on div "After Repair Value $ 434,000 Carrying Months 3 Less Estimate Costs: Purchase Pr…" at bounding box center [946, 464] width 291 height 410
type input "$ 42"
type input "-$ 365,966"
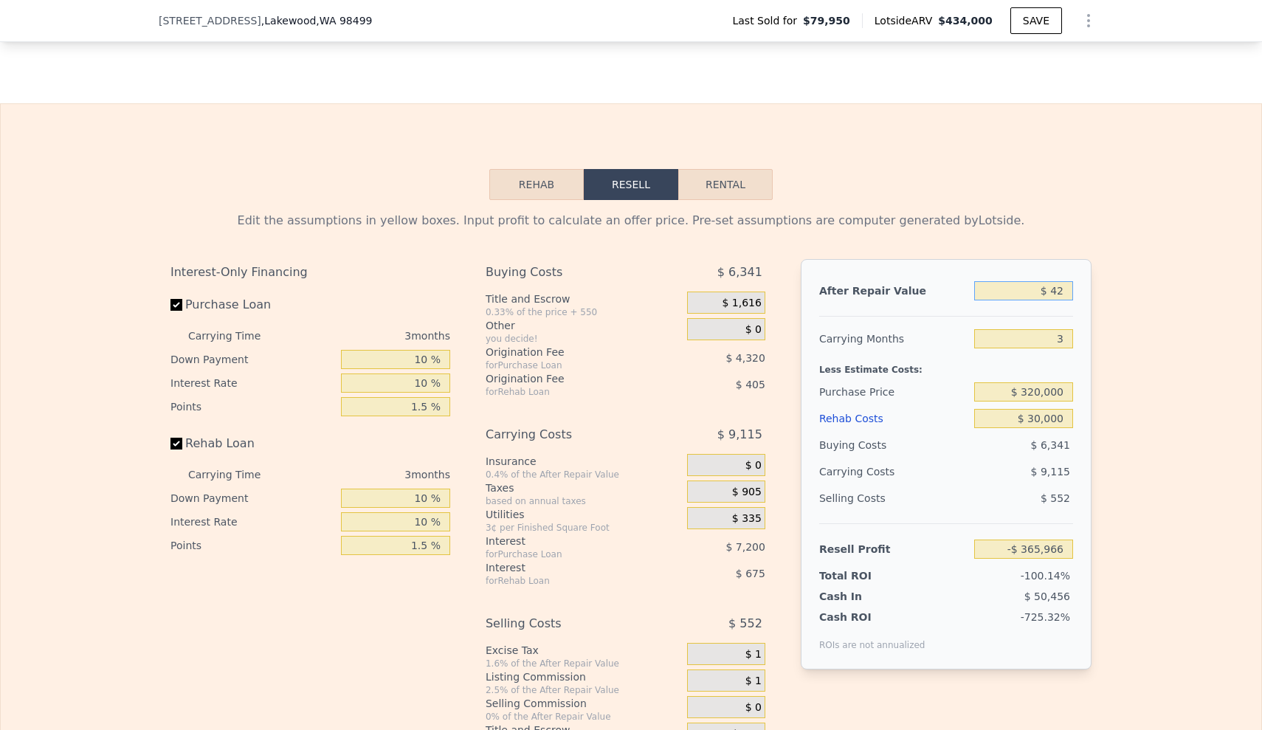
type input "$ 425"
type input "-$ 365,600"
type input "$ 4,250"
type input "-$ 361,948"
type input "$ 42,500"
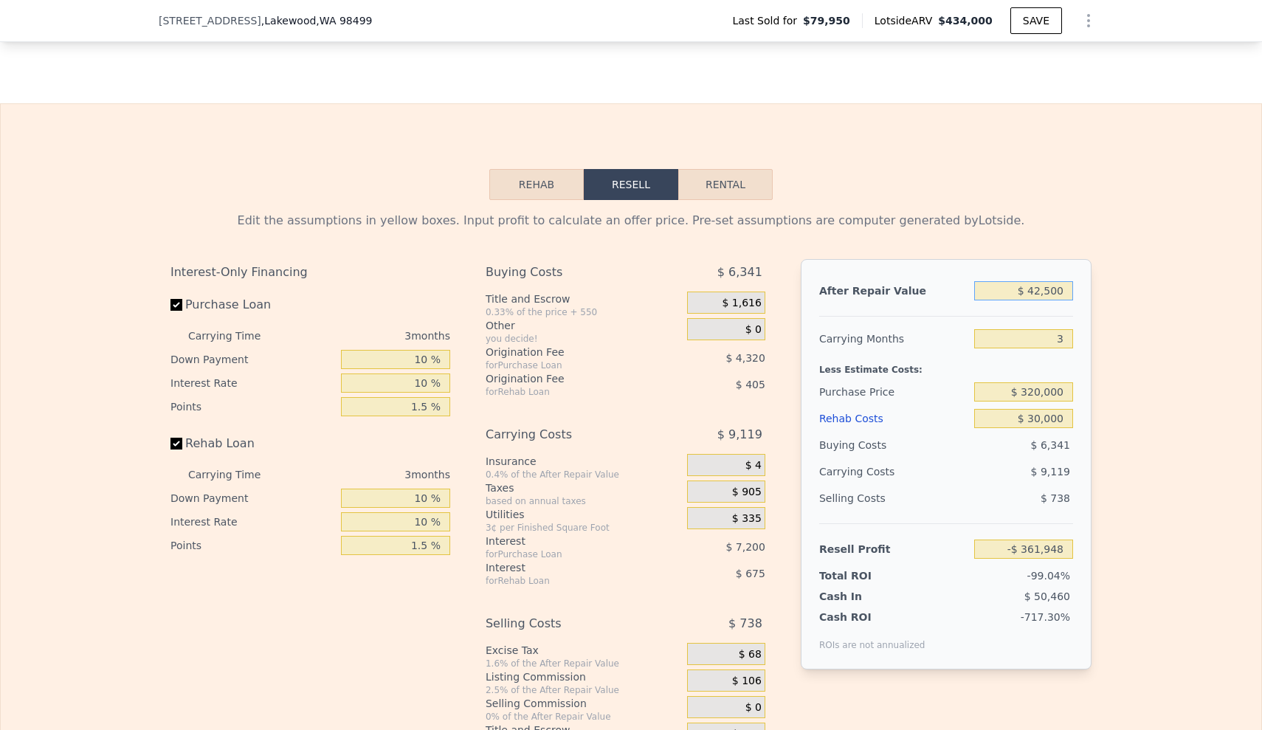
type input "-$ 325,434"
type input "$ 425,000"
type input "$ 39,729"
click at [537, 326] on div "Edit the assumptions in yellow boxes. Input profit to calculate an offer price.…" at bounding box center [631, 474] width 1261 height 549
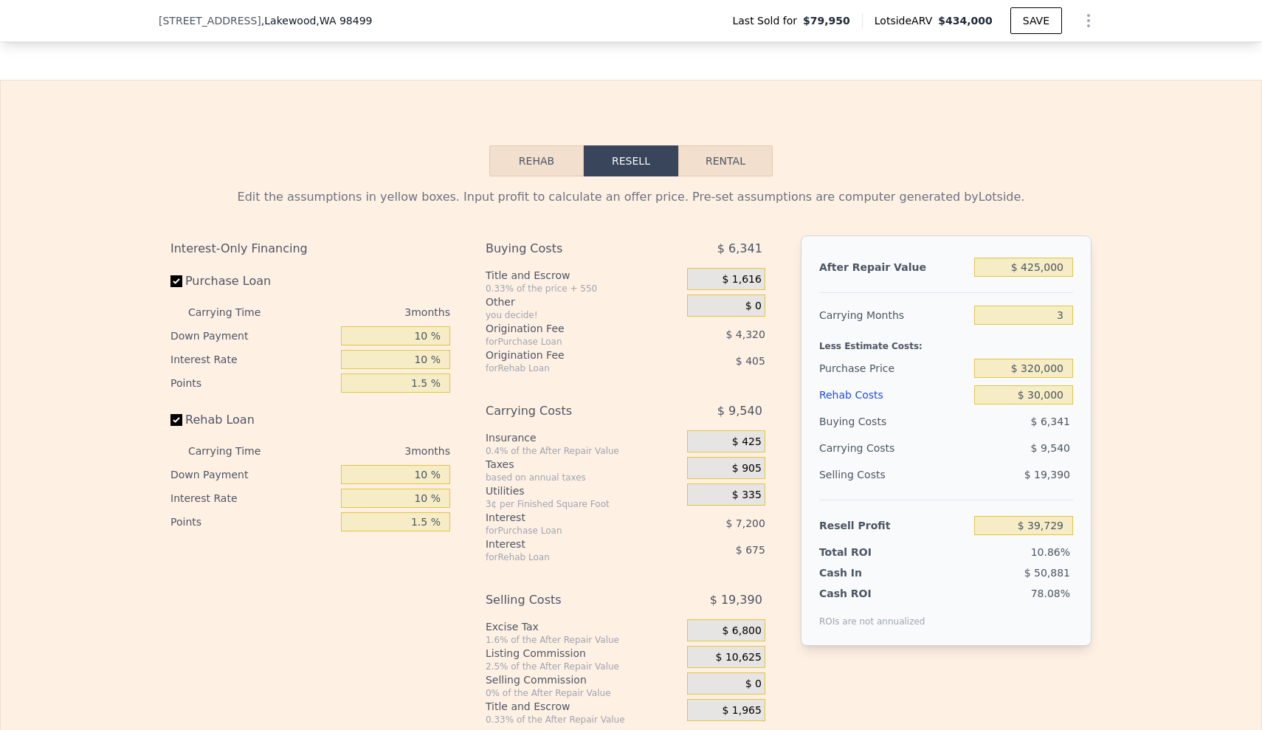
scroll to position [1981, 0]
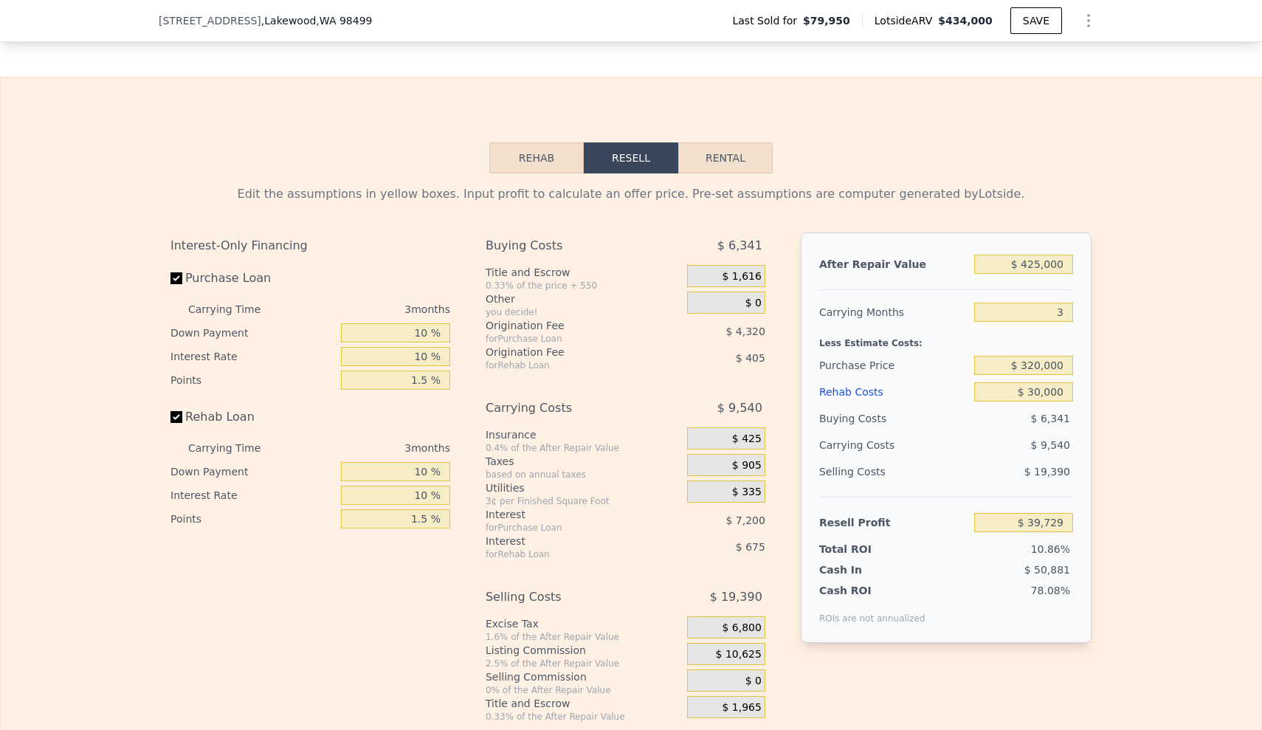
click at [537, 278] on div "$ 425,000" at bounding box center [1023, 264] width 99 height 27
click at [537, 274] on input "$ 425,000" at bounding box center [1023, 264] width 99 height 19
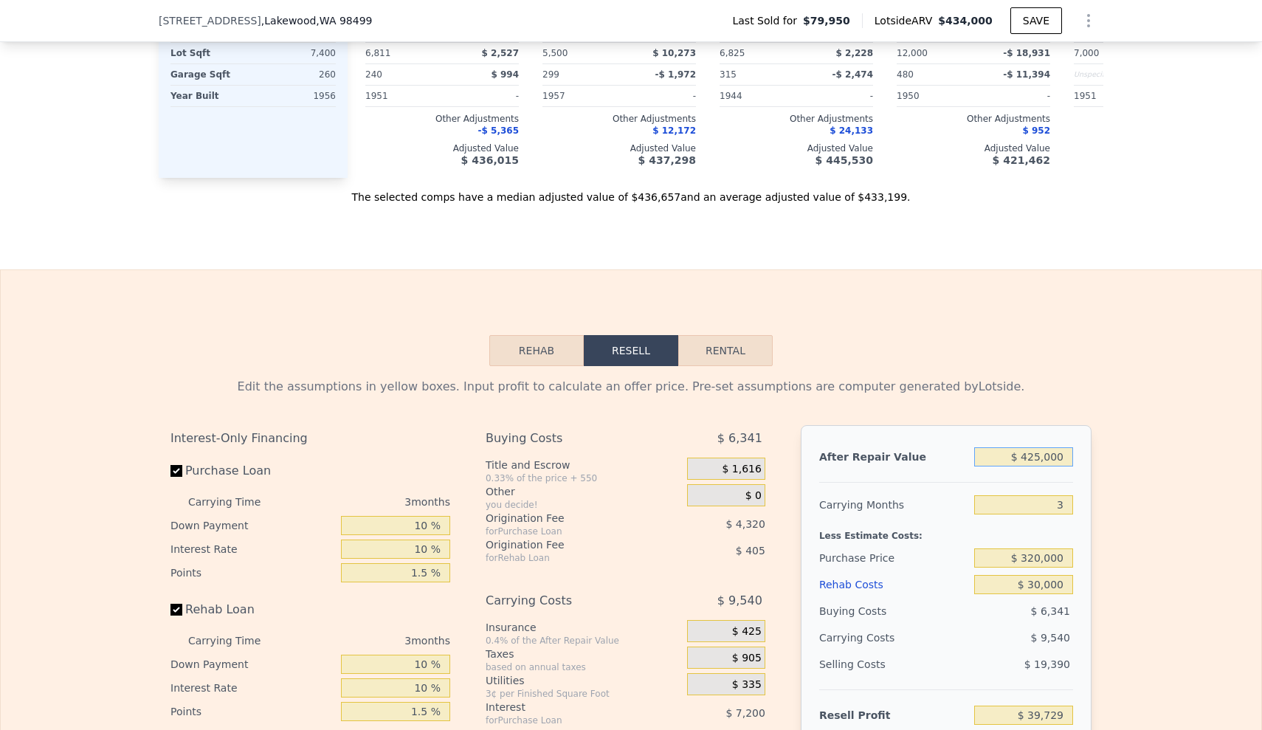
scroll to position [2010, 0]
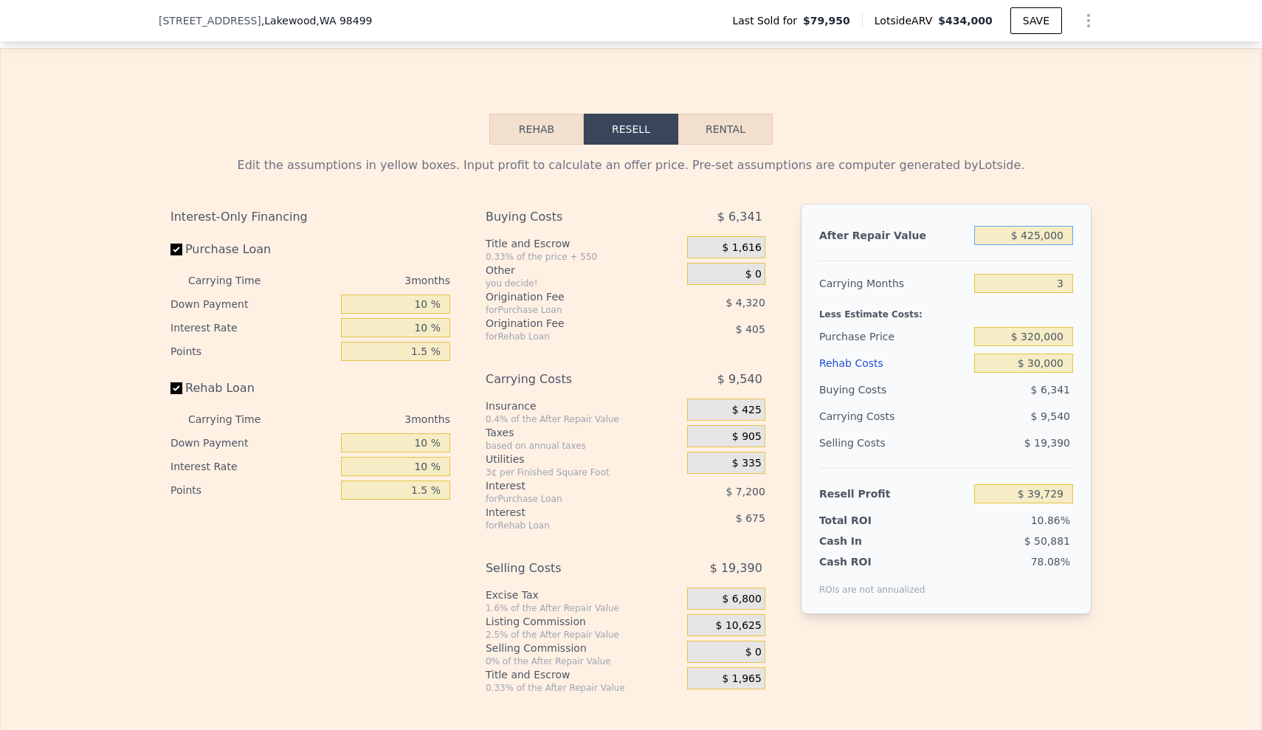
drag, startPoint x: 1027, startPoint y: 255, endPoint x: 1060, endPoint y: 258, distance: 32.6
click at [537, 245] on input "$ 425,000" at bounding box center [1023, 235] width 99 height 19
type input "$ 42"
type input "-$ 365,966"
type input "$ 4"
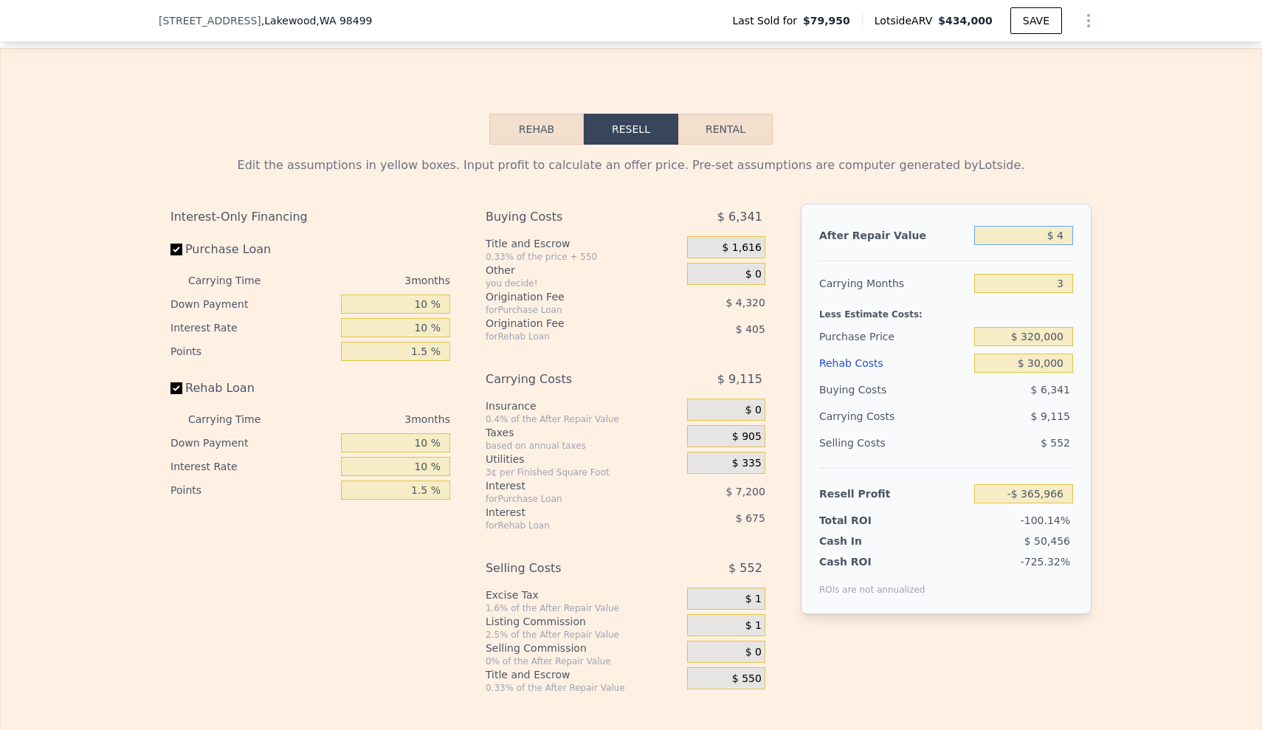
type input "-$ 366,002"
type input "$ 41"
type input "-$ 365,967"
type input "$ 410"
type input "-$ 365,614"
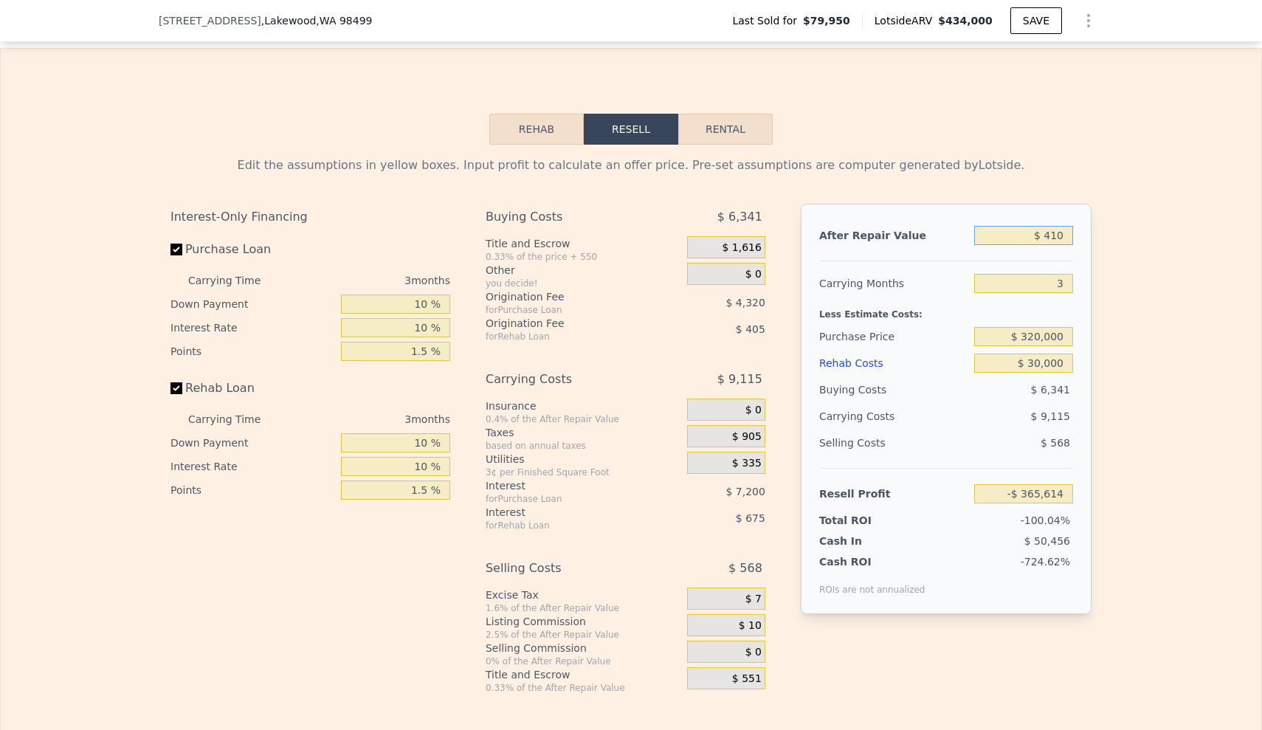
type input "$ 41"
type input "-$ 365,967"
type input "$ 4"
type input "-$ 366,002"
type input "$ 43"
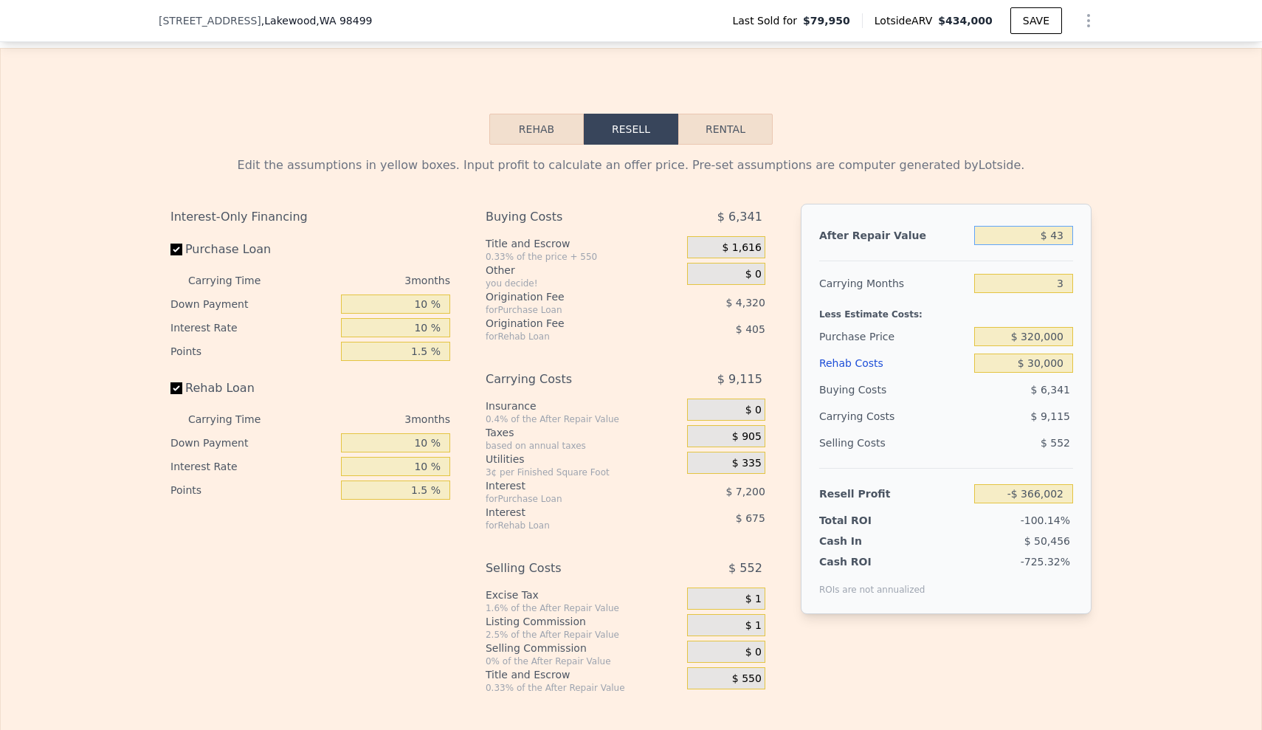
type input "-$ 365,965"
type input "$ 430"
type input "-$ 365,595"
type input "$ 4,300"
type input "-$ 361,901"
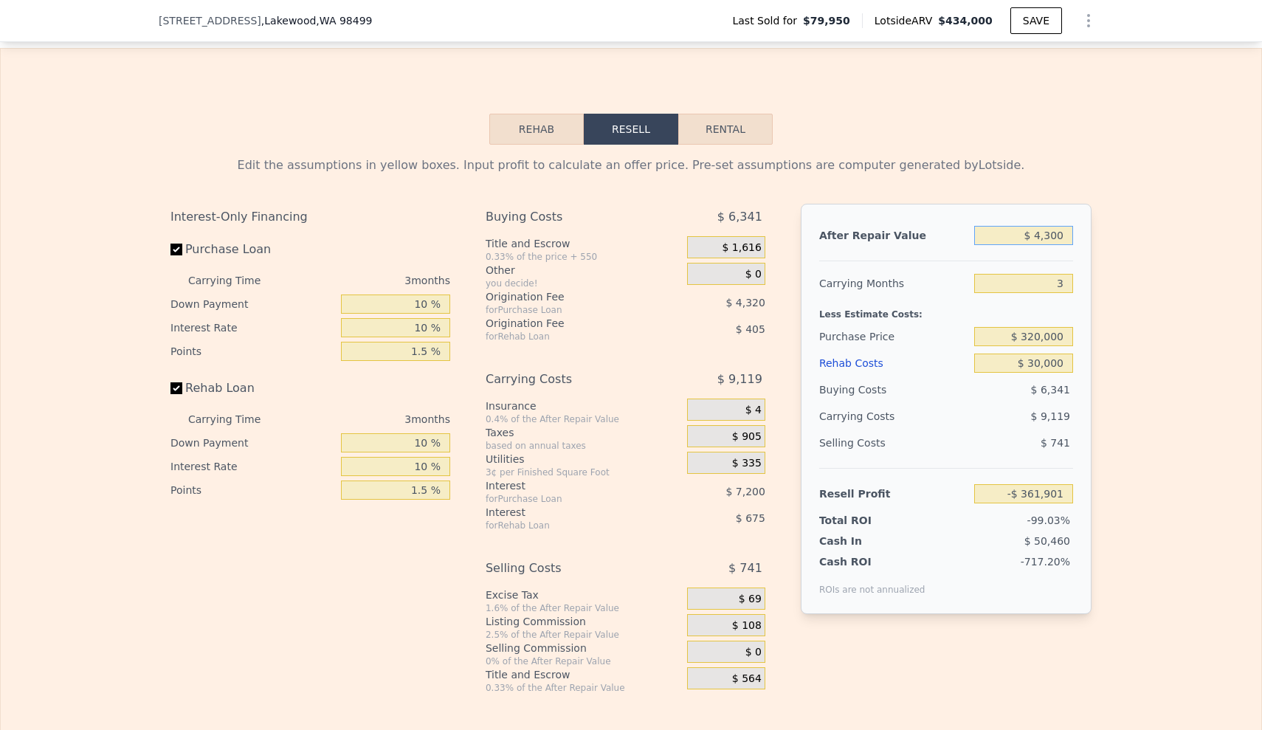
type input "$ 43,000"
type input "-$ 324,955"
type input "$ 430,000"
type input "$ 44,502"
click at [537, 274] on div "Edit the assumptions in yellow boxes. Input profit to calculate an offer price.…" at bounding box center [631, 419] width 1261 height 549
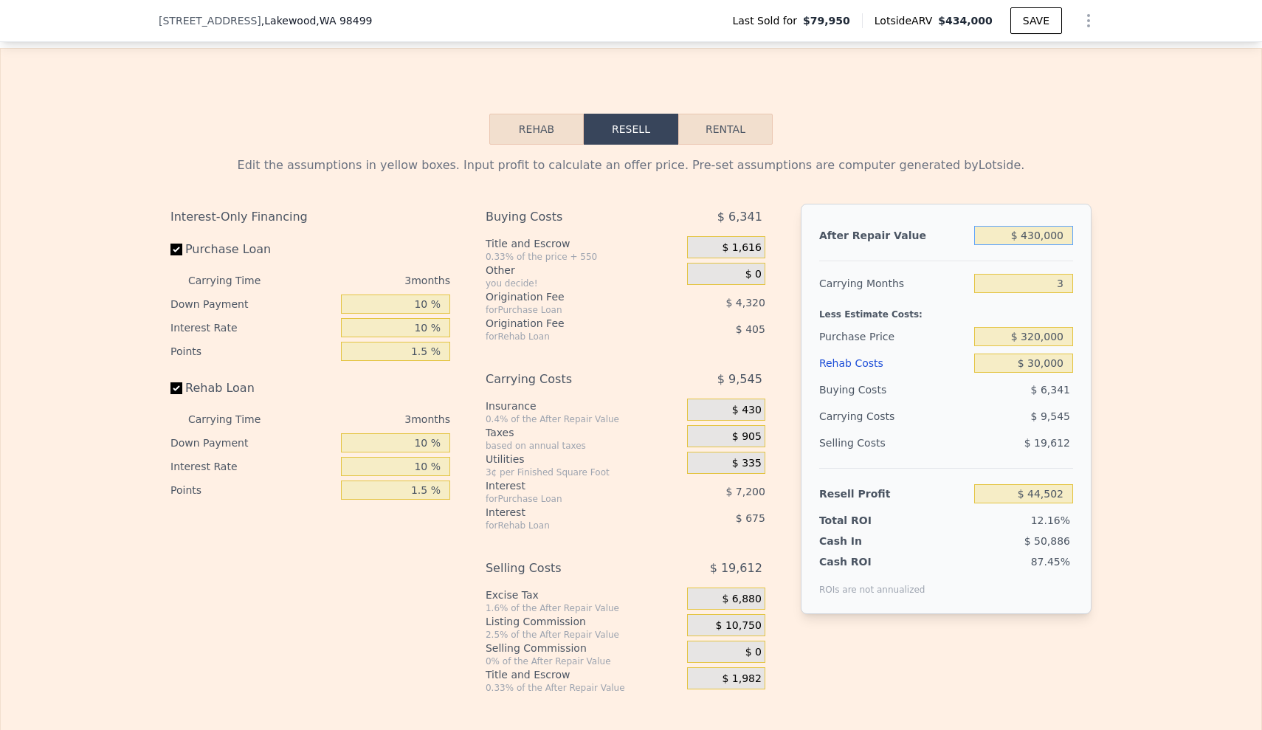
click at [537, 245] on input "$ 430,000" at bounding box center [1023, 235] width 99 height 19
type input "$ 40,000"
type input "-$ 327,819"
type input "$ 410,000"
type input "$ 25,409"
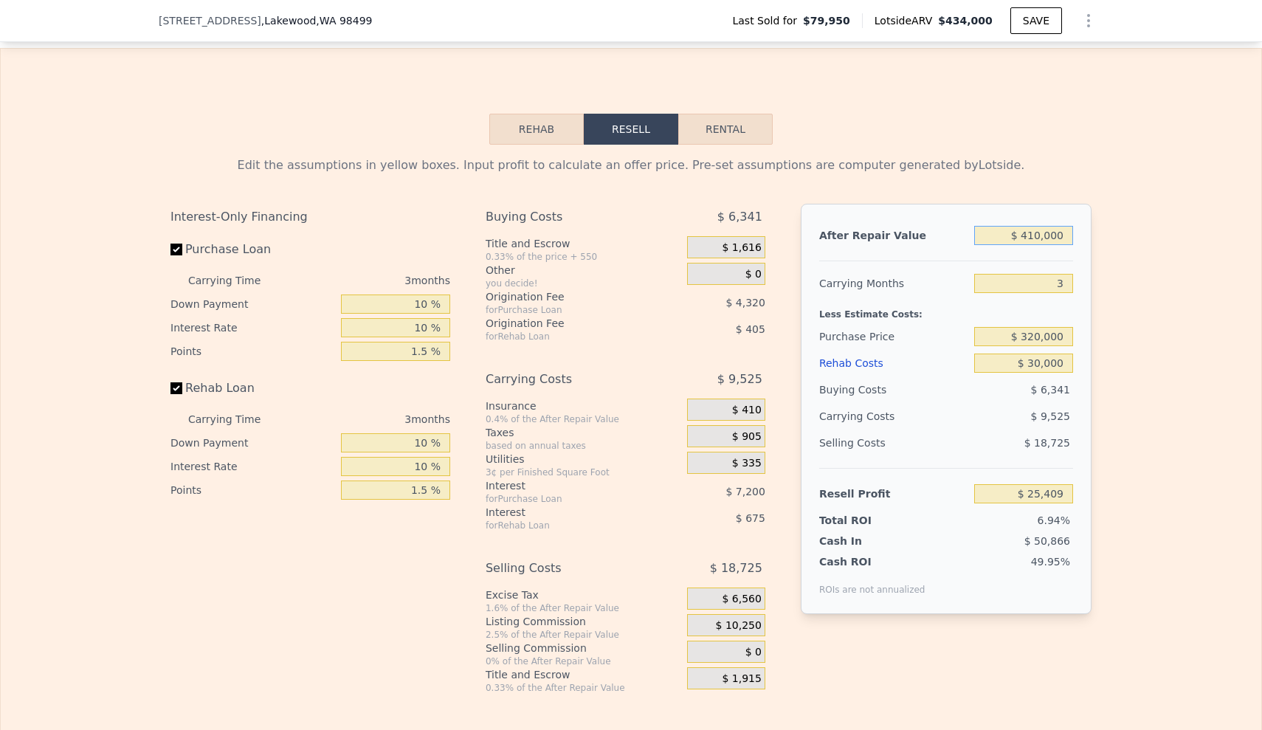
type input "$ 410,000"
click at [537, 271] on div "Edit the assumptions in yellow boxes. Input profit to calculate an offer price.…" at bounding box center [631, 419] width 1261 height 549
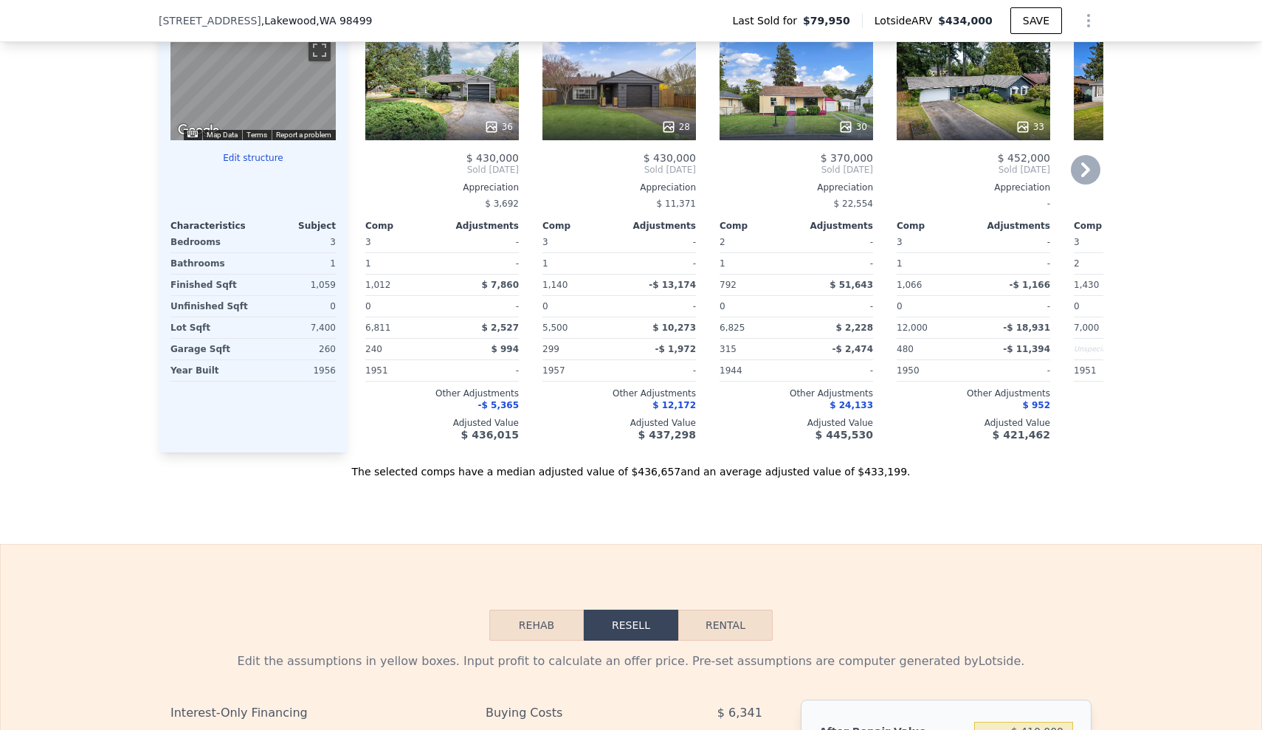
scroll to position [1468, 0]
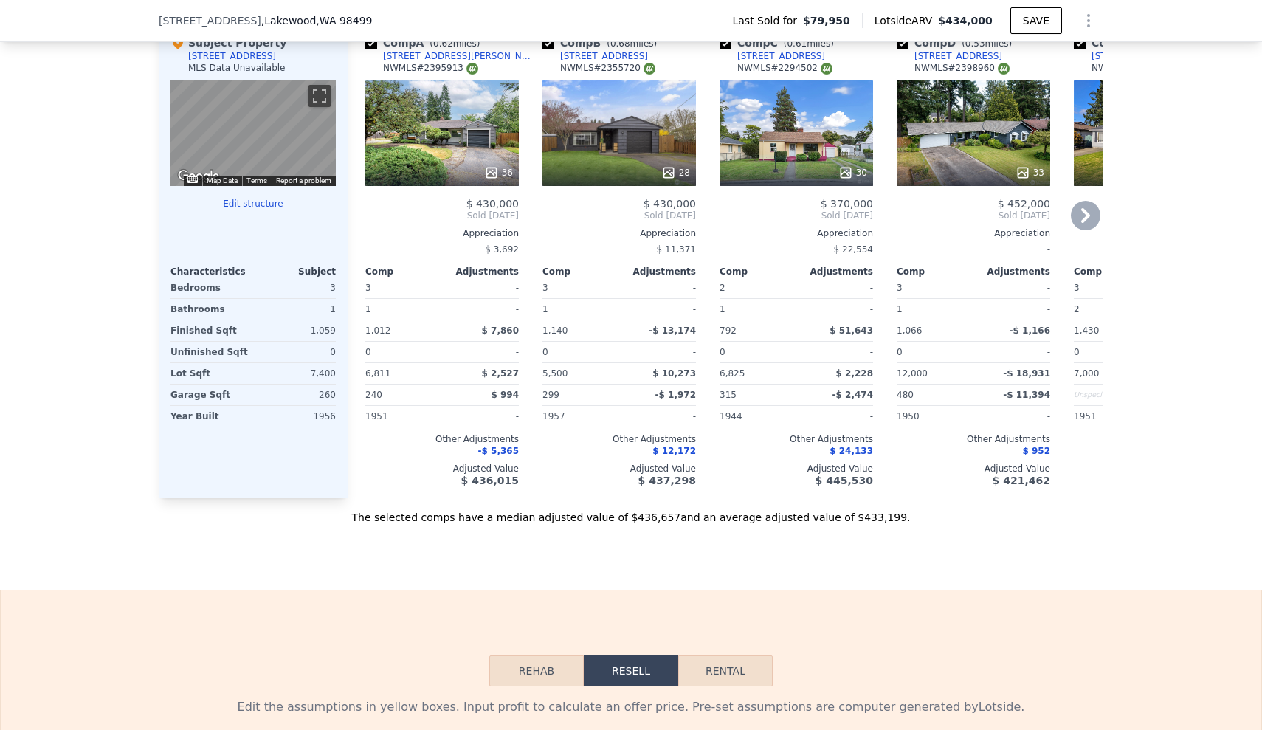
click at [537, 223] on icon at bounding box center [1085, 215] width 9 height 15
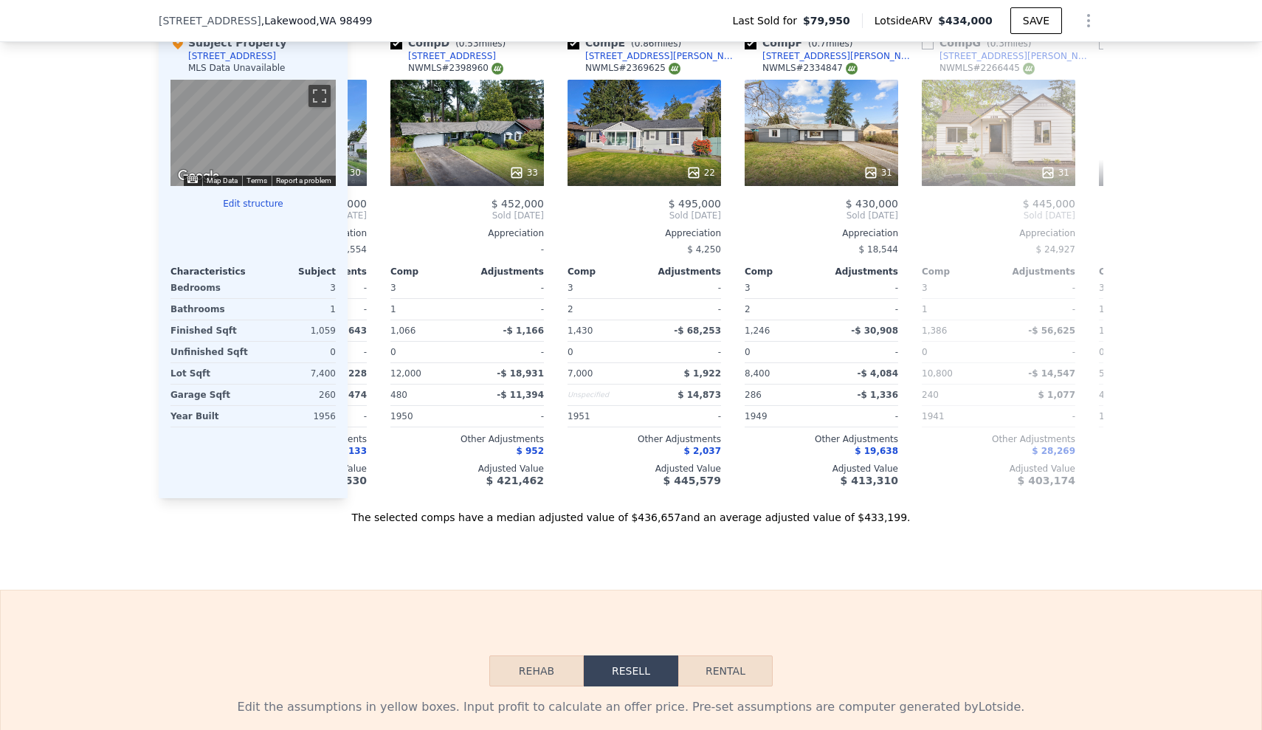
scroll to position [0, 517]
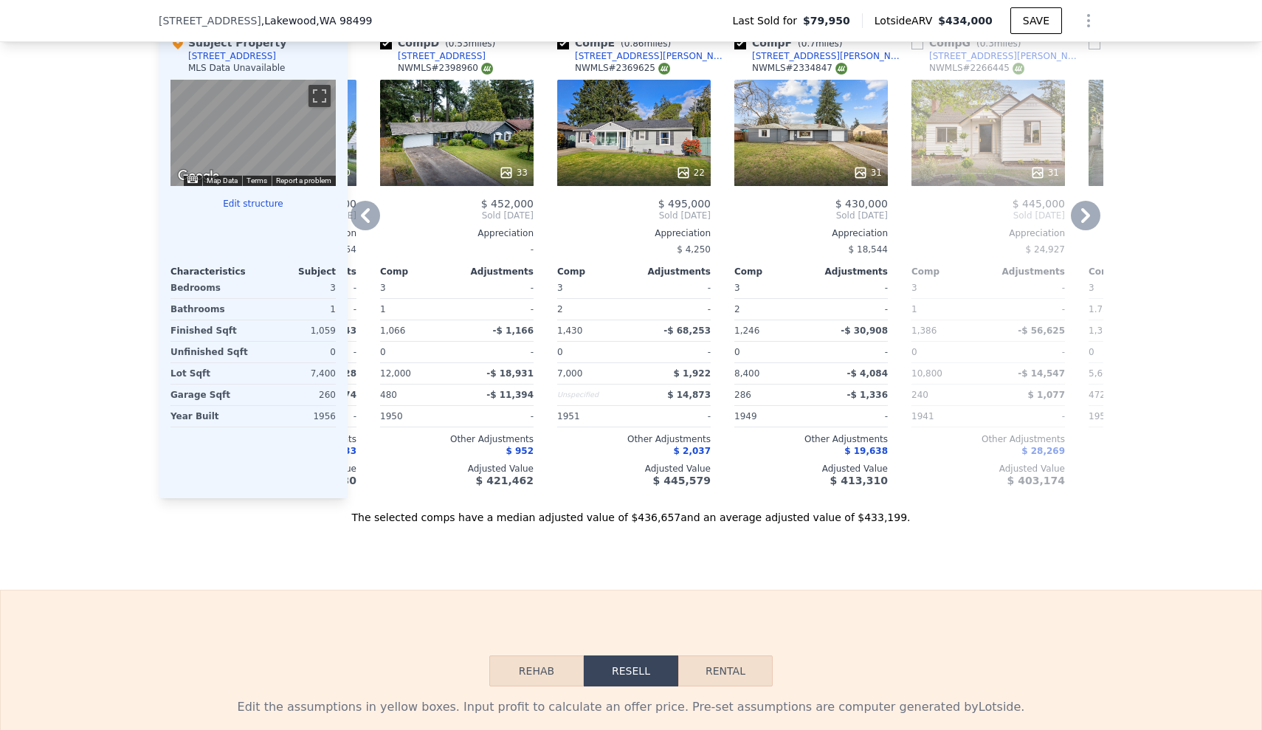
click at [421, 111] on div "33" at bounding box center [457, 133] width 154 height 106
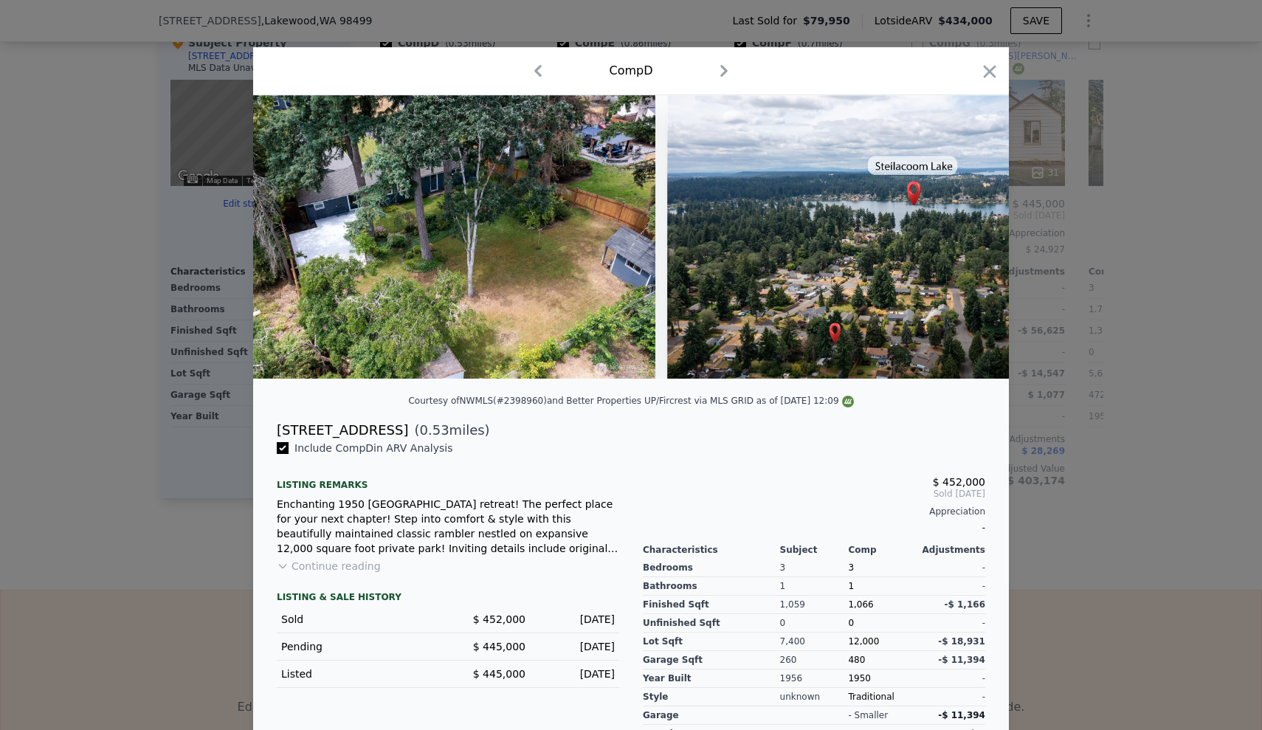
scroll to position [0, 13660]
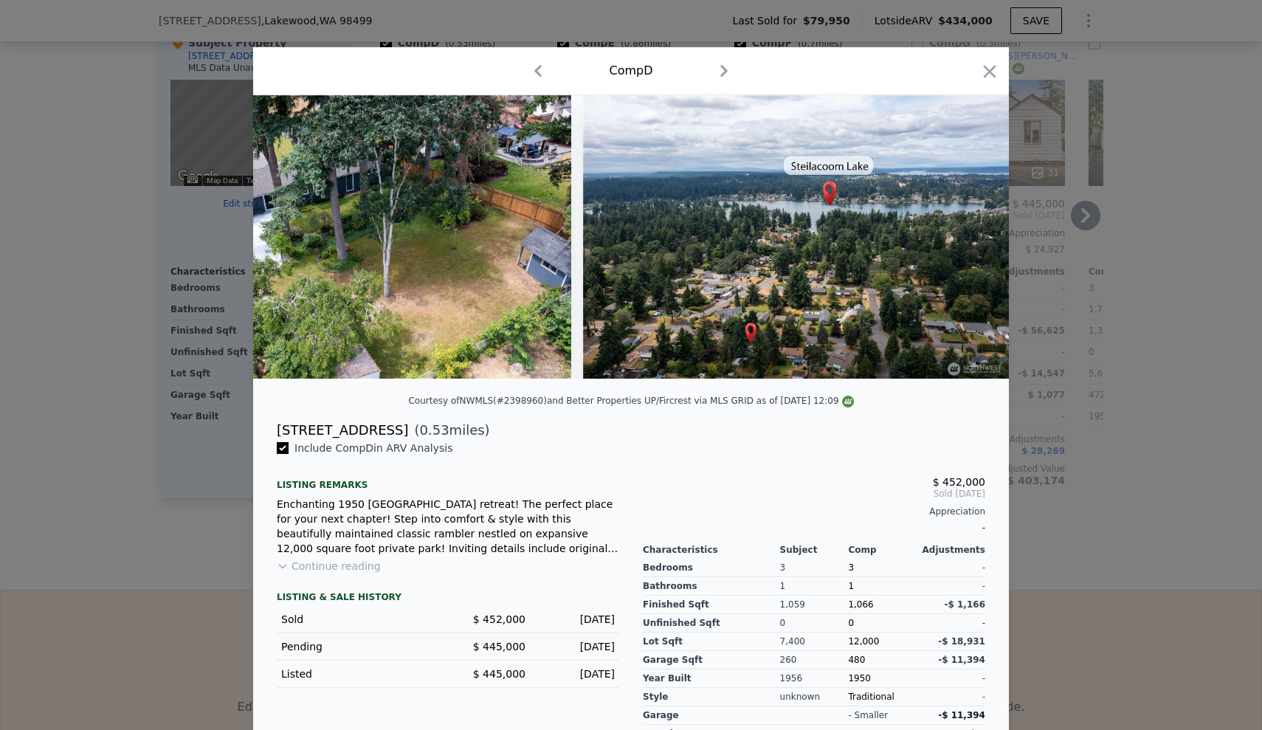
click at [537, 73] on icon "button" at bounding box center [989, 71] width 21 height 21
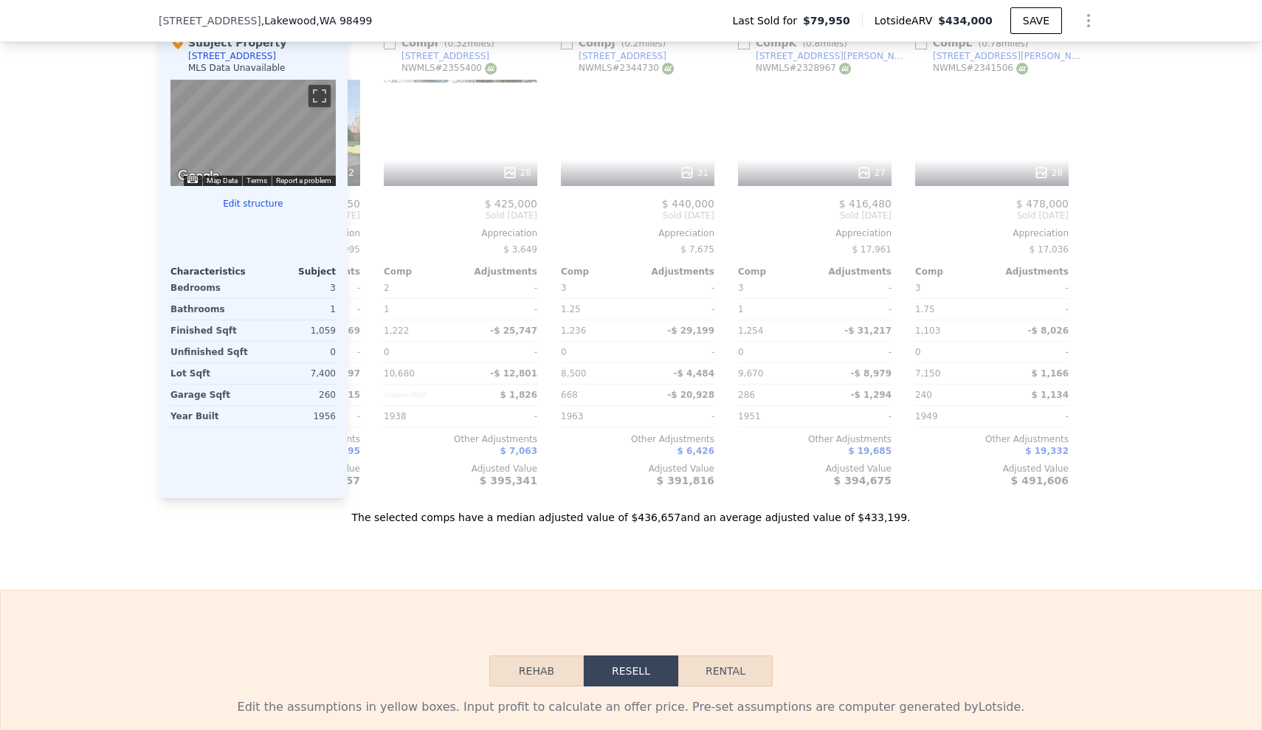
scroll to position [0, 1405]
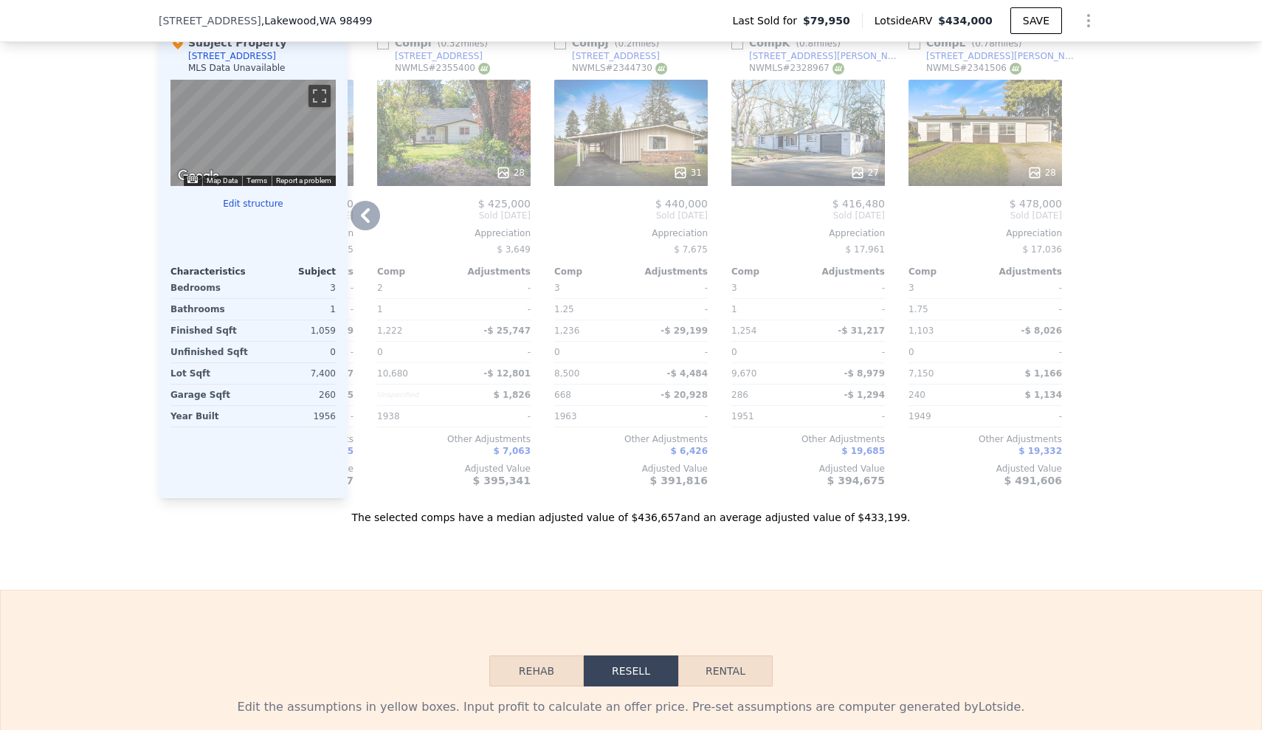
click at [537, 117] on div "27" at bounding box center [808, 133] width 154 height 106
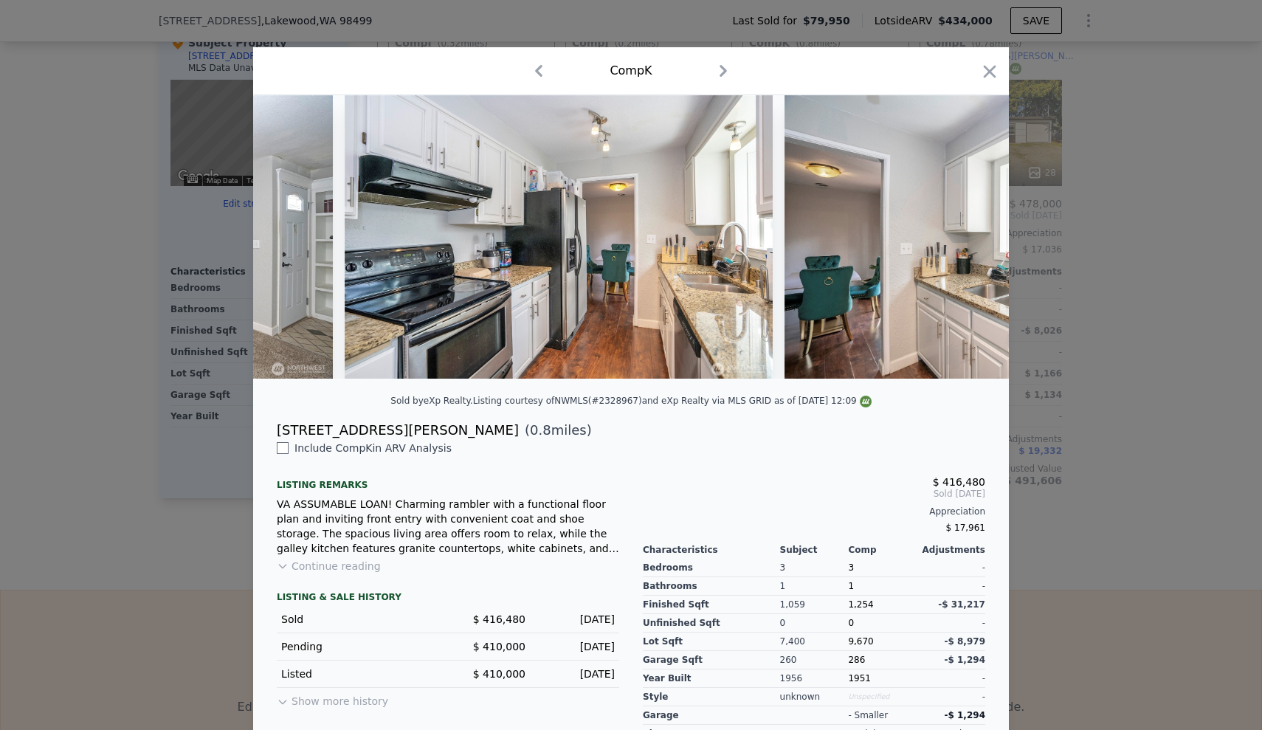
scroll to position [0, 1540]
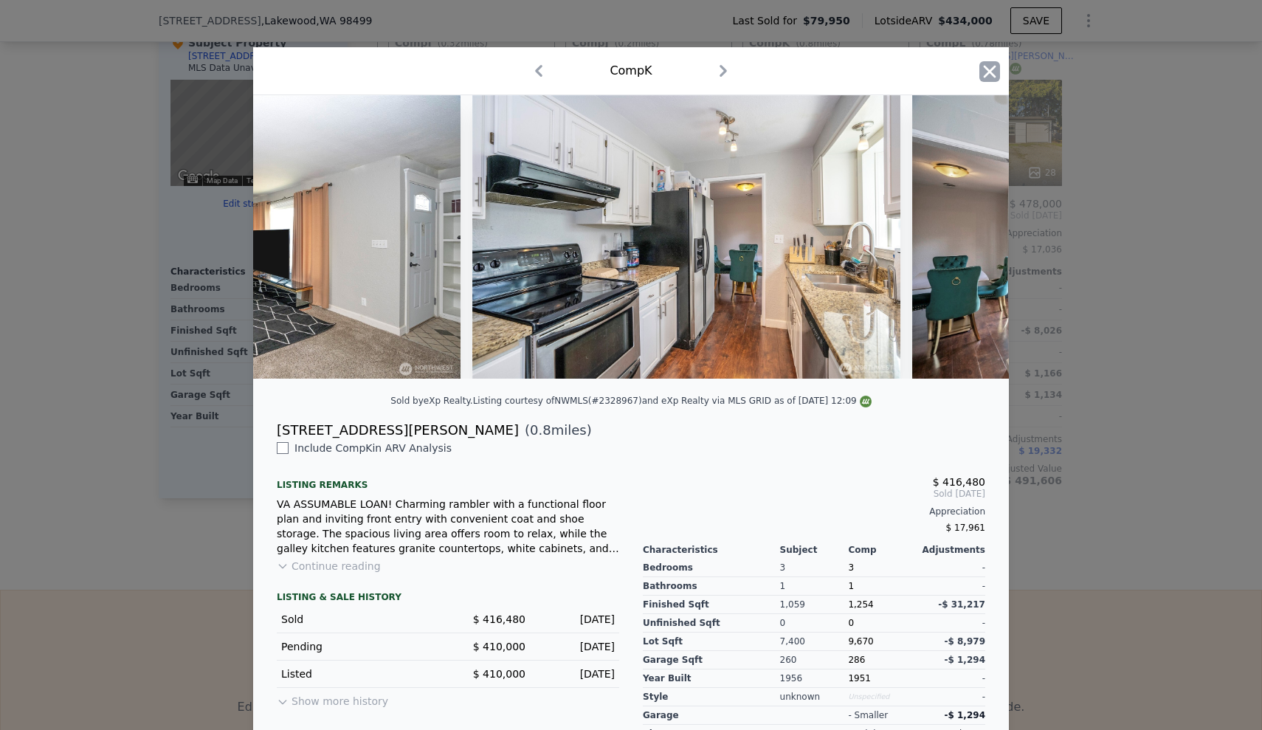
click at [537, 73] on icon "button" at bounding box center [990, 71] width 13 height 13
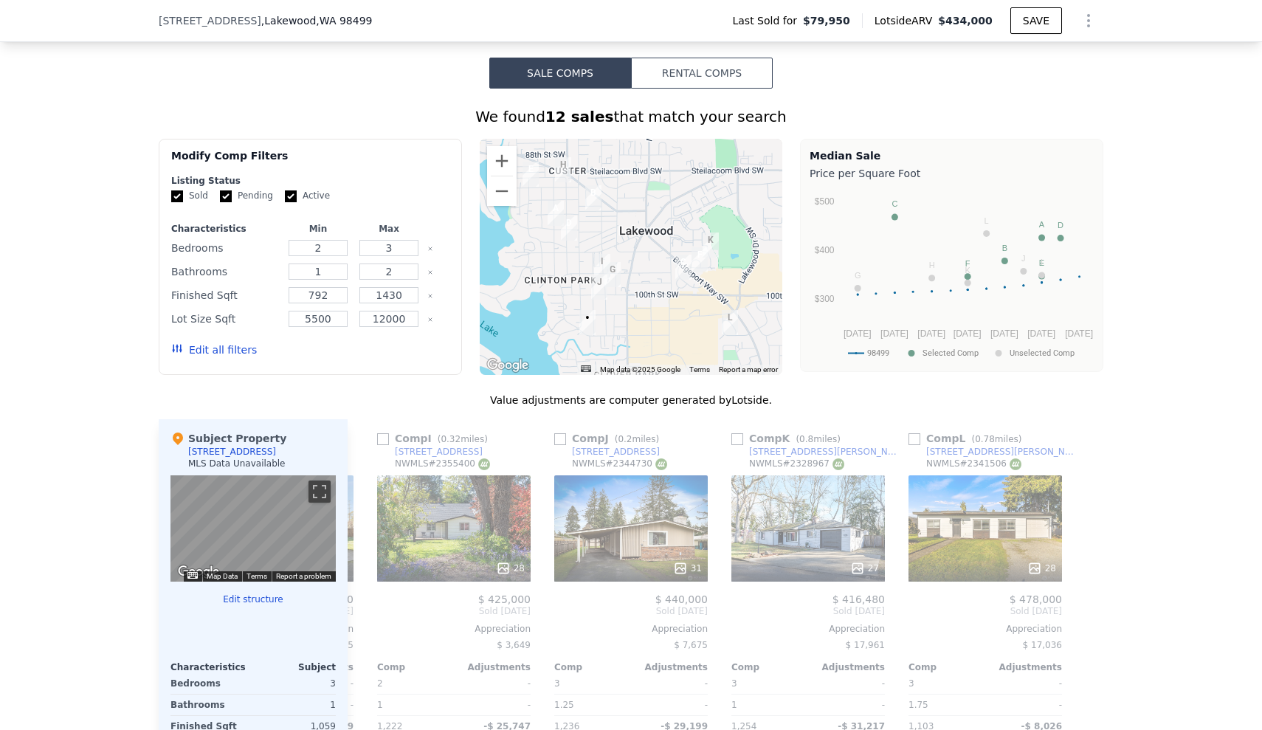
scroll to position [1093, 0]
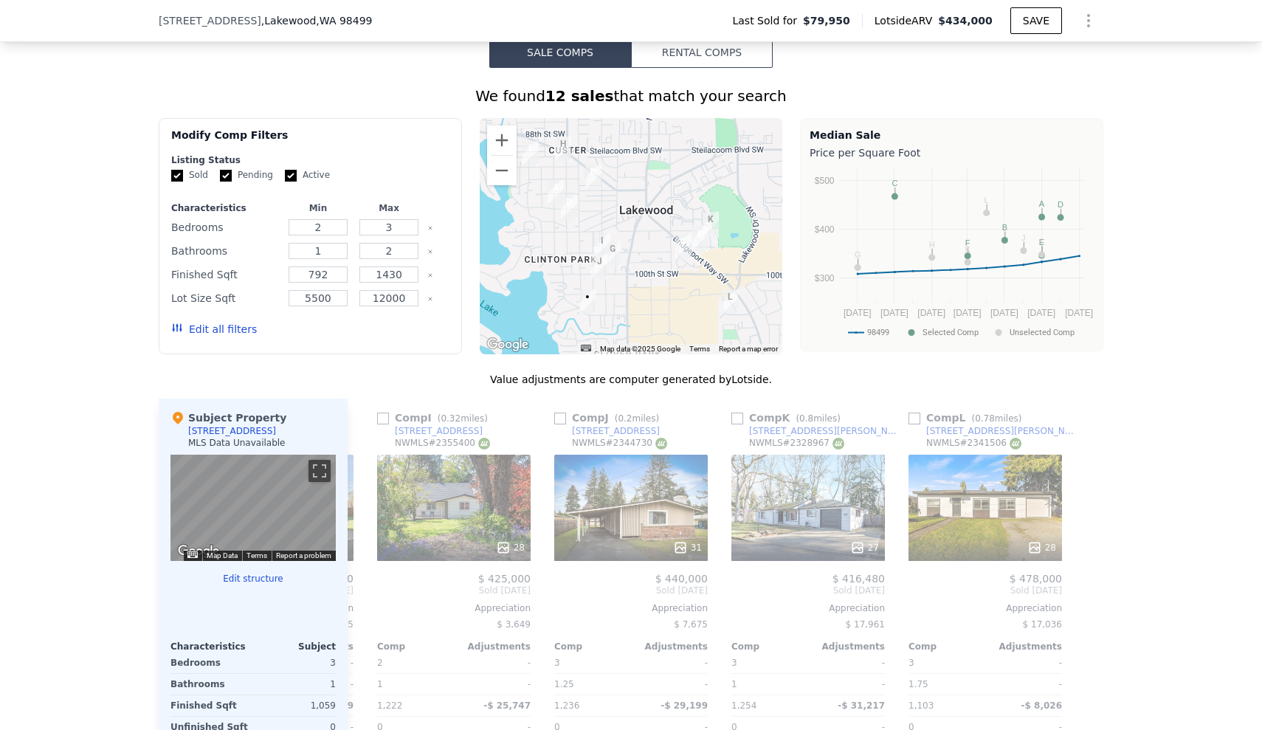
click at [207, 337] on button "Edit all filters" at bounding box center [214, 329] width 86 height 15
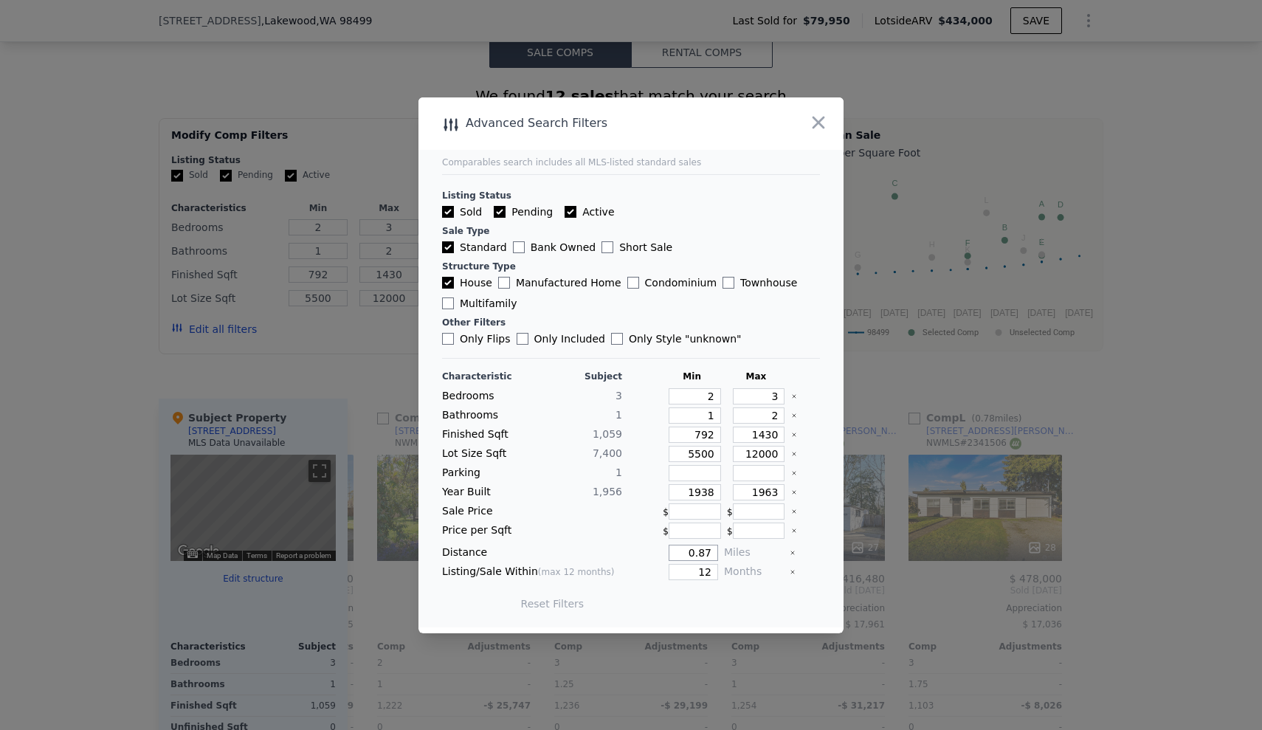
drag, startPoint x: 682, startPoint y: 554, endPoint x: 714, endPoint y: 547, distance: 32.6
click at [537, 547] on div "Distance 0.87 Miles" at bounding box center [631, 553] width 378 height 16
type input "0.5"
drag, startPoint x: 745, startPoint y: 435, endPoint x: 776, endPoint y: 434, distance: 31.0
click at [537, 434] on div "Finished Sqft 1,059 792 1430" at bounding box center [631, 435] width 378 height 16
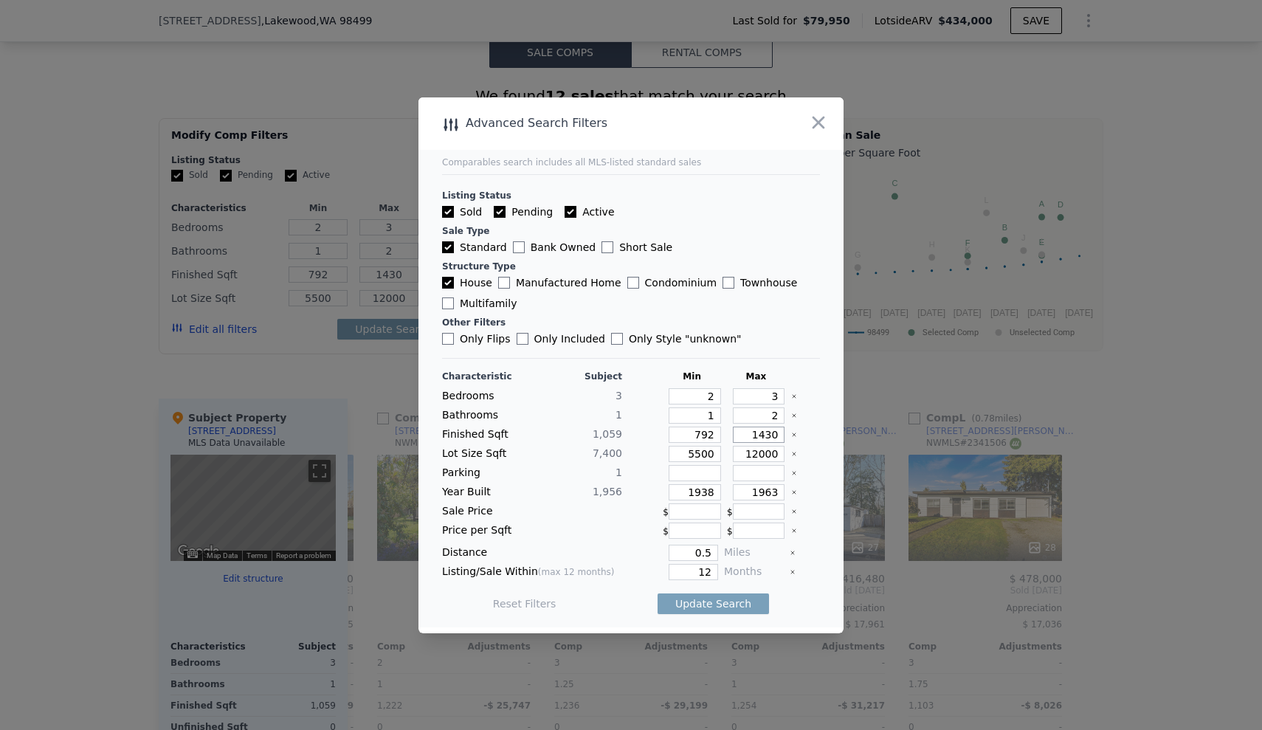
type input "1"
type input "12"
type input "120"
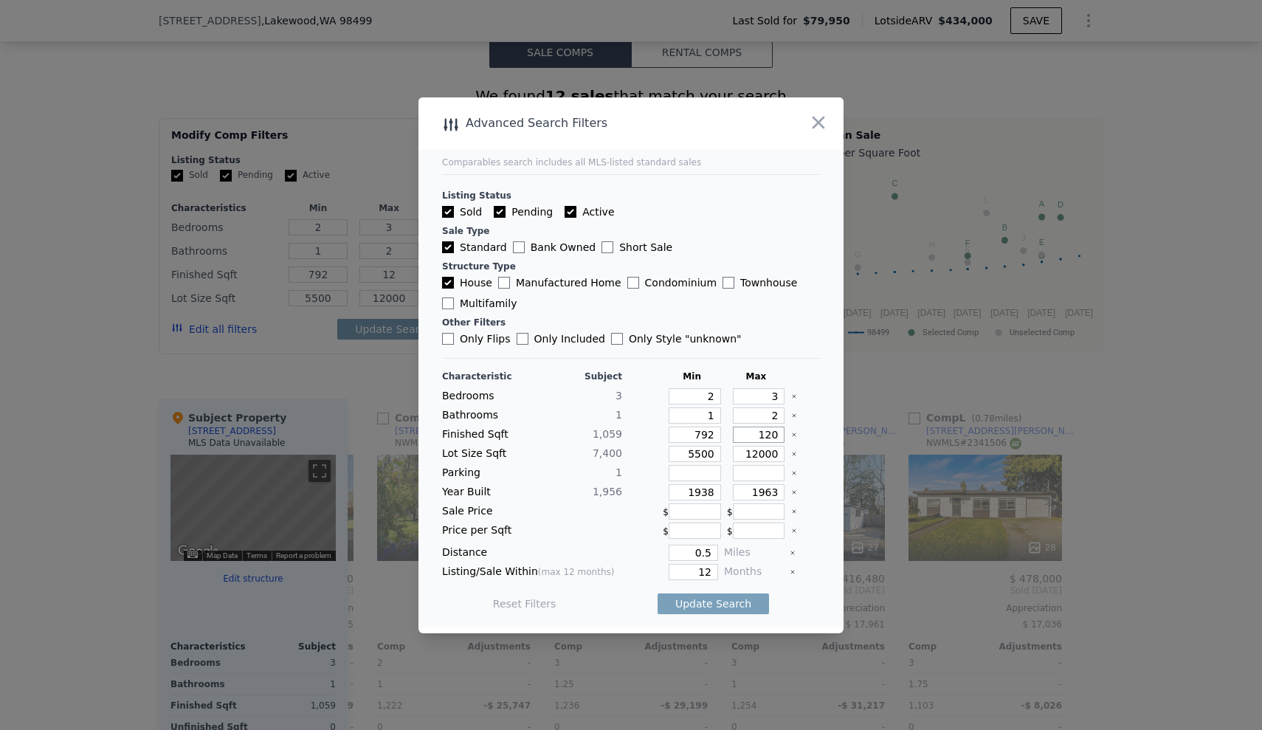
type input "120"
drag, startPoint x: 682, startPoint y: 432, endPoint x: 717, endPoint y: 433, distance: 34.7
click at [537, 433] on div "Finished Sqft 1,059 792 120" at bounding box center [631, 435] width 378 height 16
type input "8"
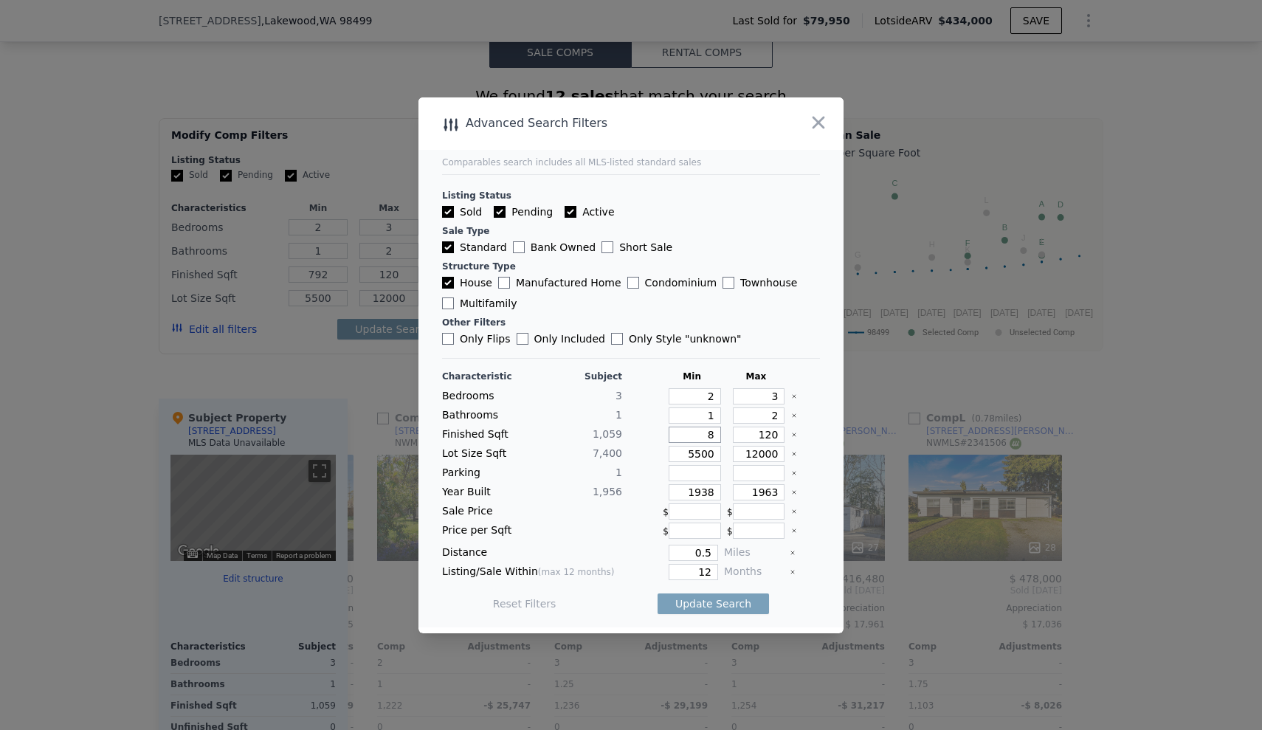
type input "8"
type input "80"
type input "800"
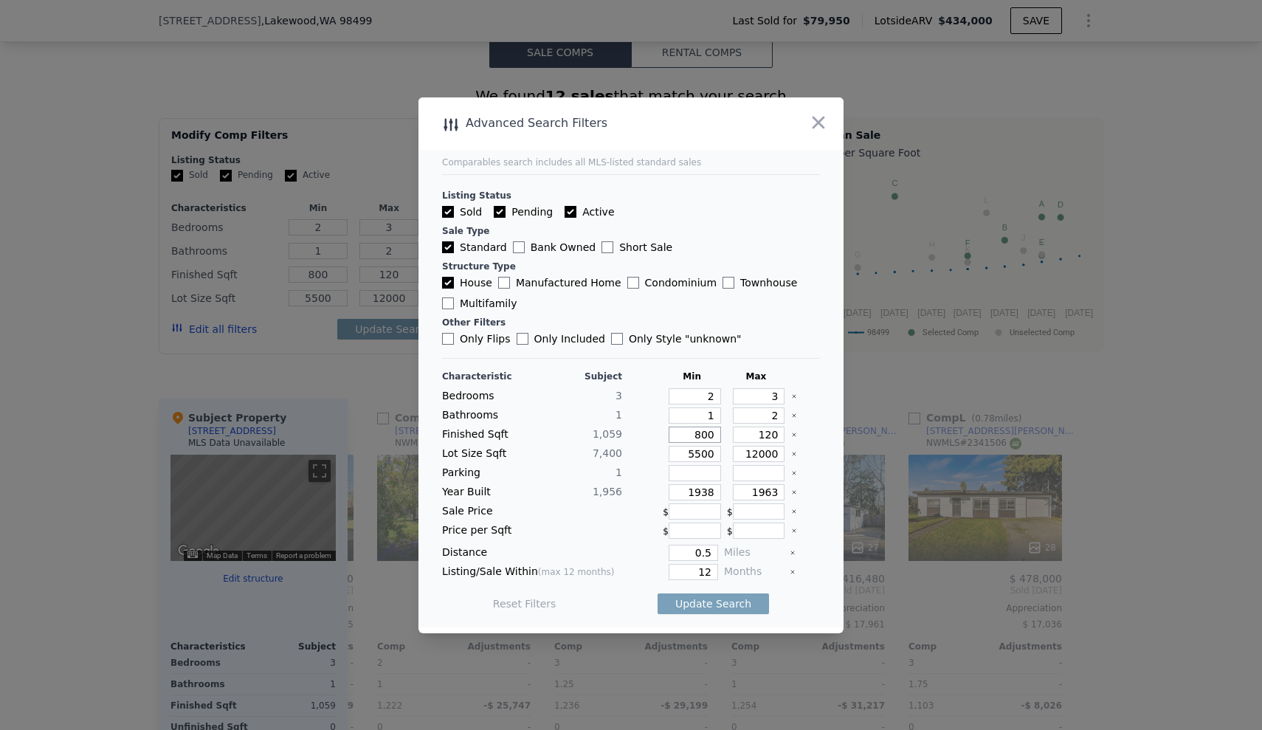
type input "800"
click at [537, 436] on input "120" at bounding box center [759, 435] width 52 height 16
type input "1200"
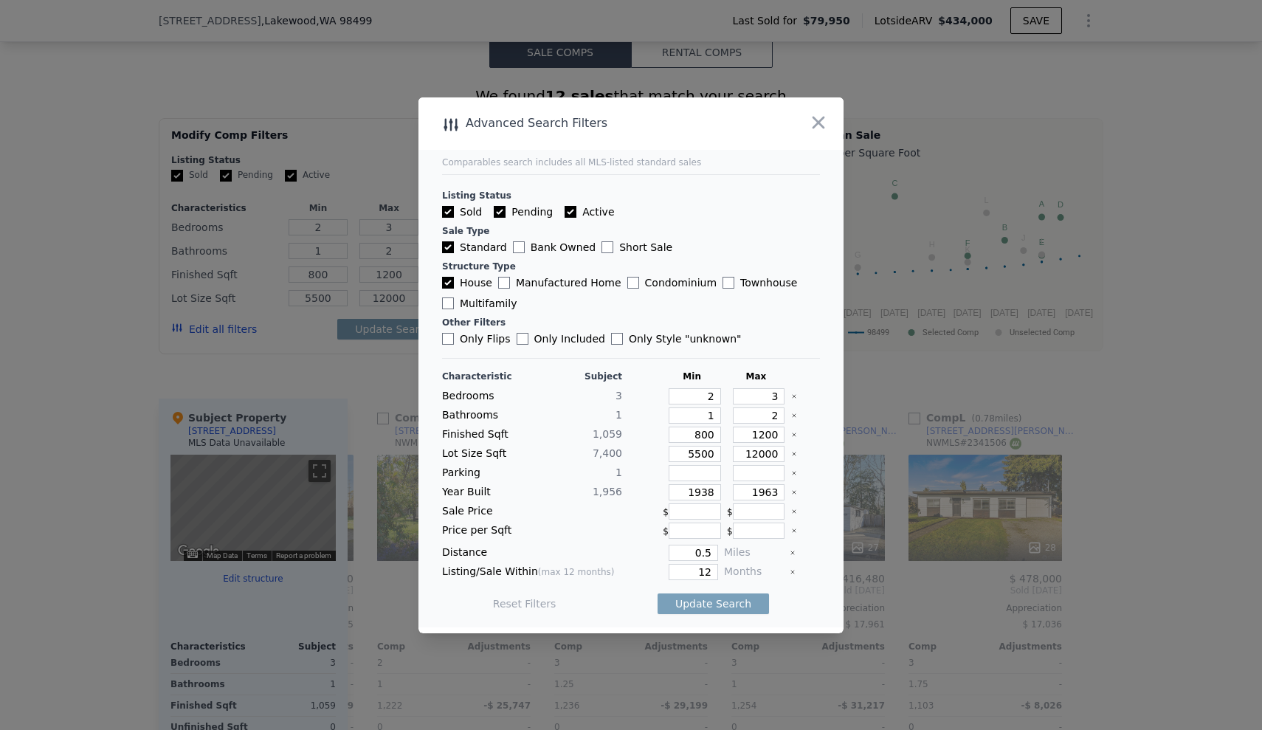
click at [537, 454] on icon "Clear" at bounding box center [794, 453] width 3 height 3
click at [537, 490] on icon "Clear" at bounding box center [794, 492] width 6 height 6
drag, startPoint x: 695, startPoint y: 573, endPoint x: 742, endPoint y: 570, distance: 47.3
click at [537, 570] on div "Listing/Sale Within (max 12 months) 12 Months" at bounding box center [631, 572] width 378 height 16
type input "6"
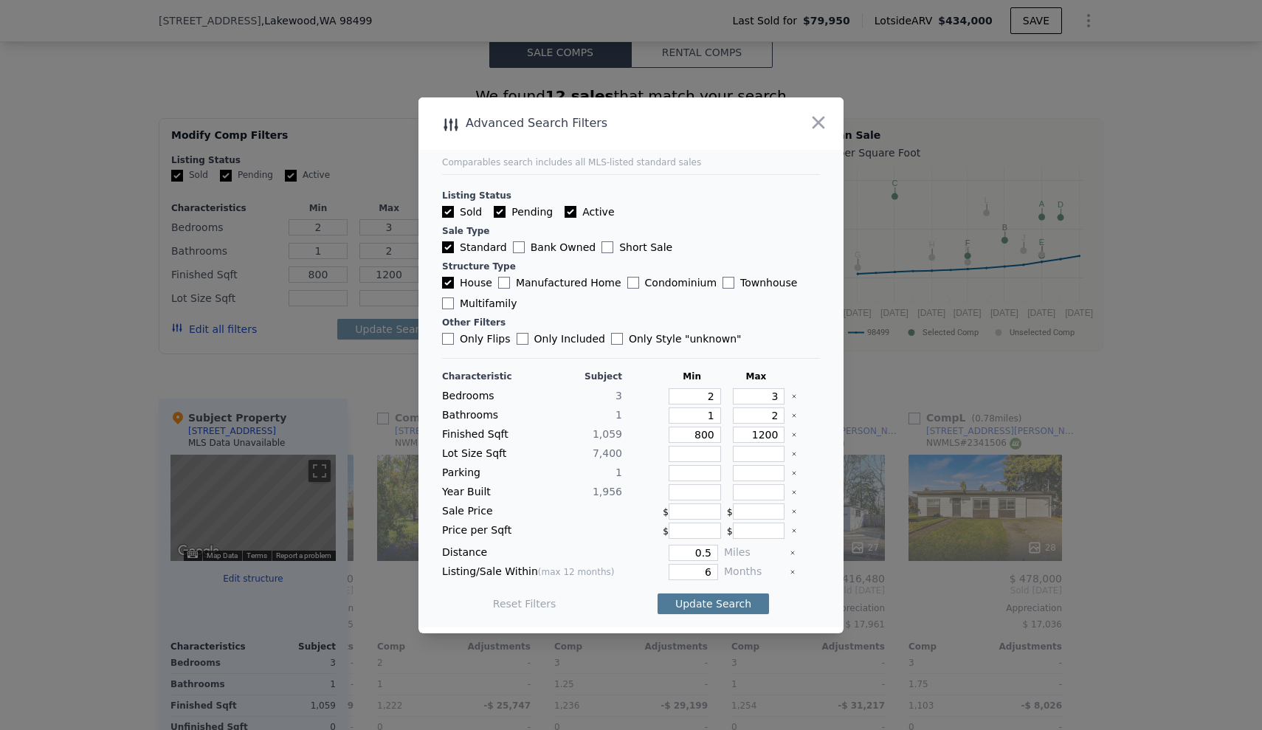
click at [537, 606] on button "Update Search" at bounding box center [713, 603] width 111 height 21
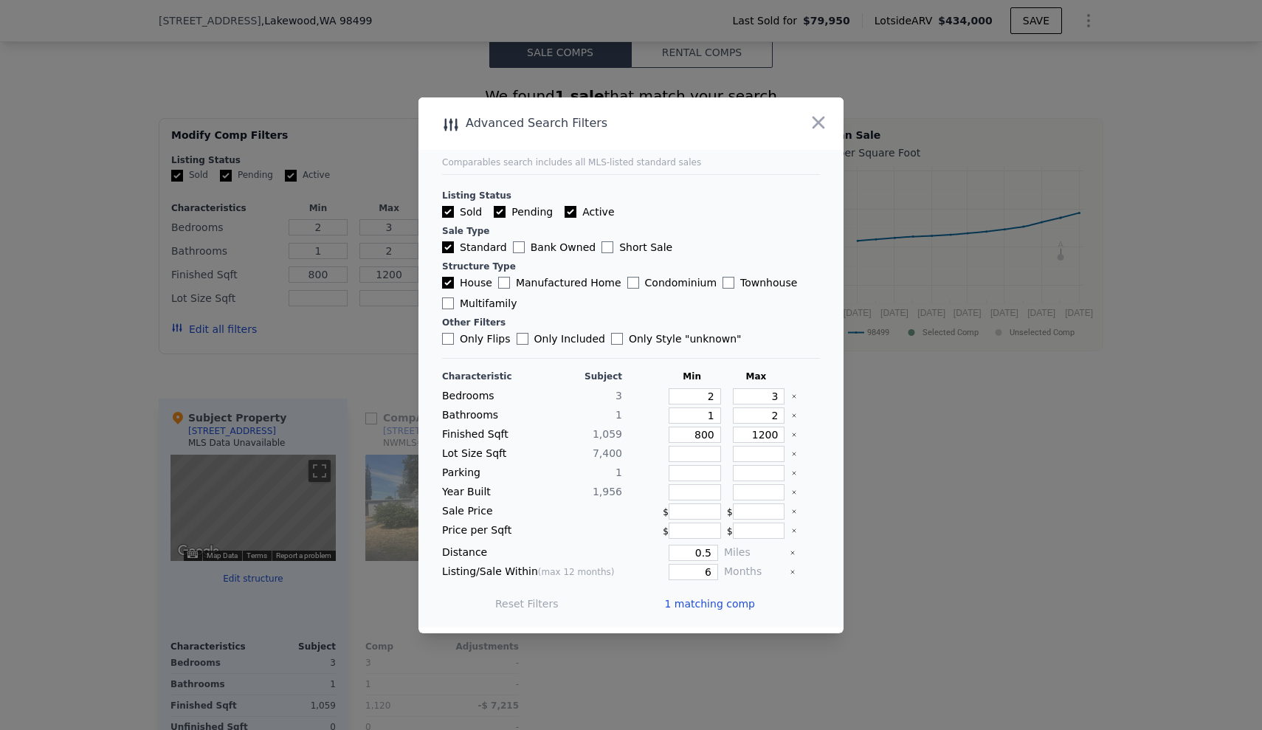
click at [537, 602] on span "1 matching comp" at bounding box center [709, 603] width 91 height 15
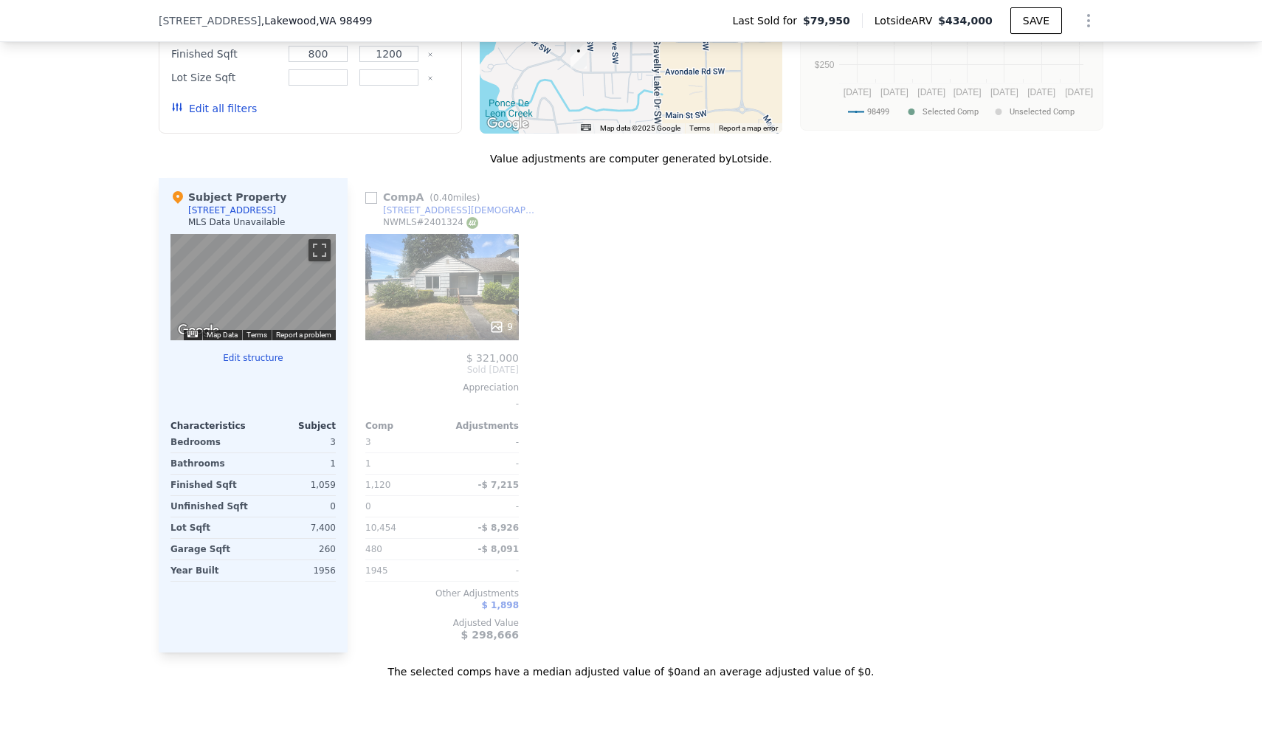
scroll to position [1317, 0]
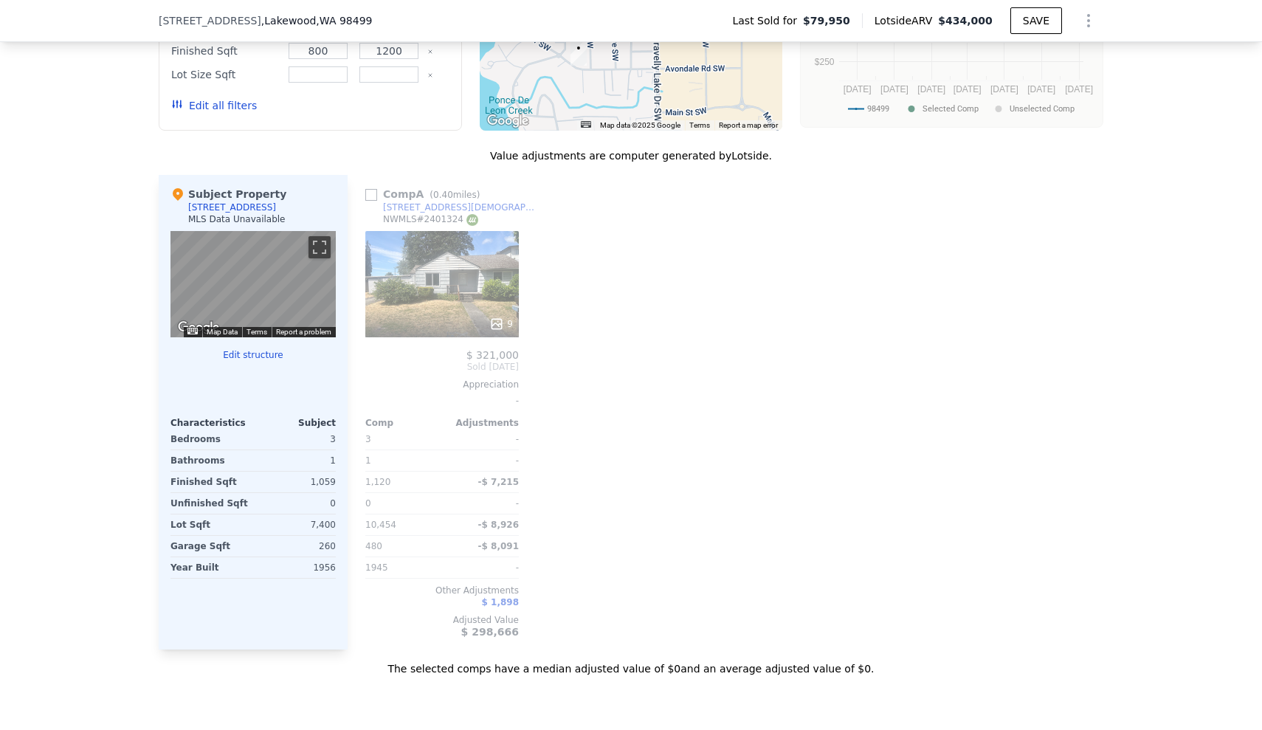
click at [417, 300] on div "9" at bounding box center [442, 284] width 154 height 106
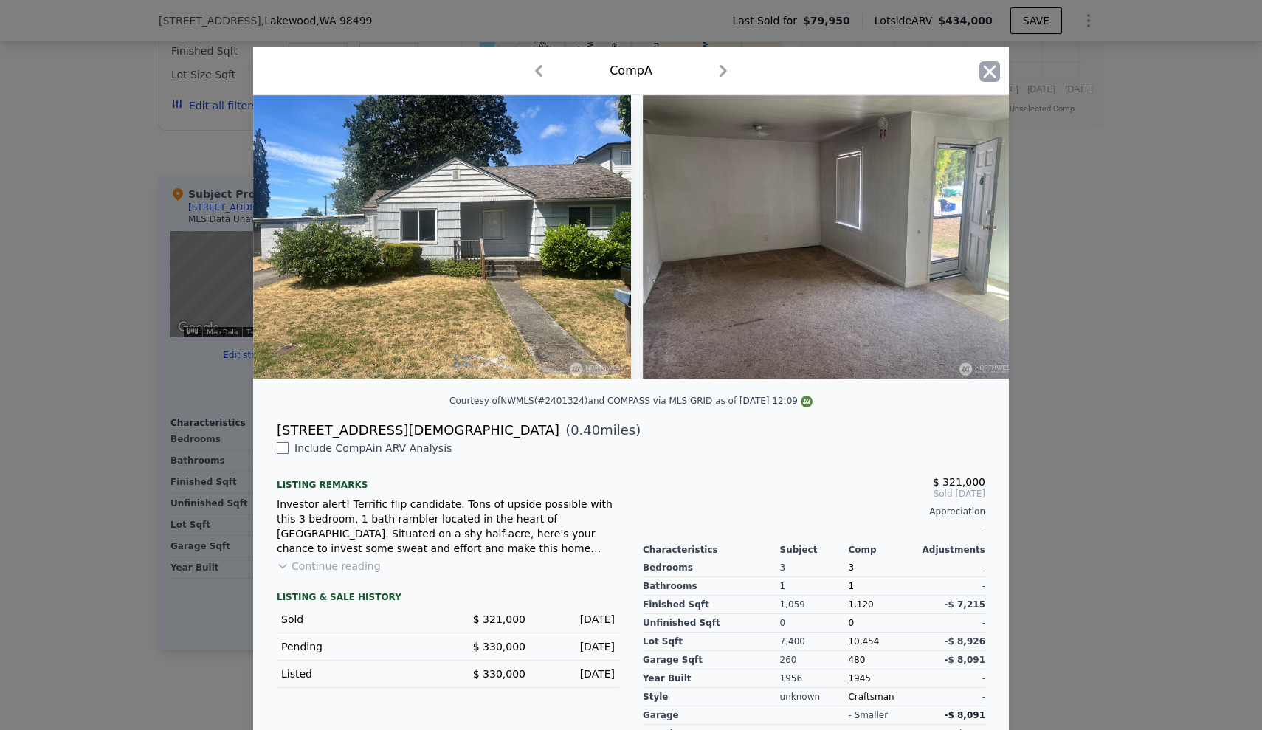
click at [537, 70] on icon "button" at bounding box center [990, 71] width 13 height 13
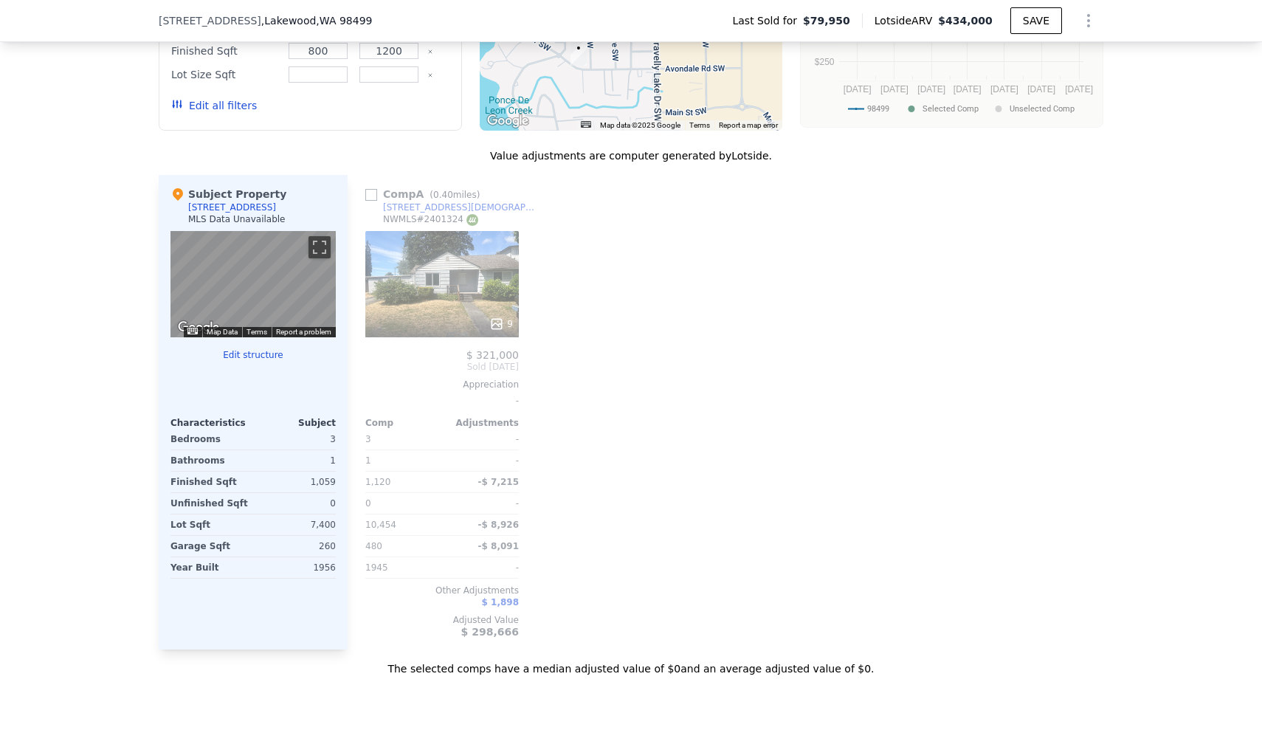
click at [224, 113] on button "Edit all filters" at bounding box center [214, 105] width 86 height 15
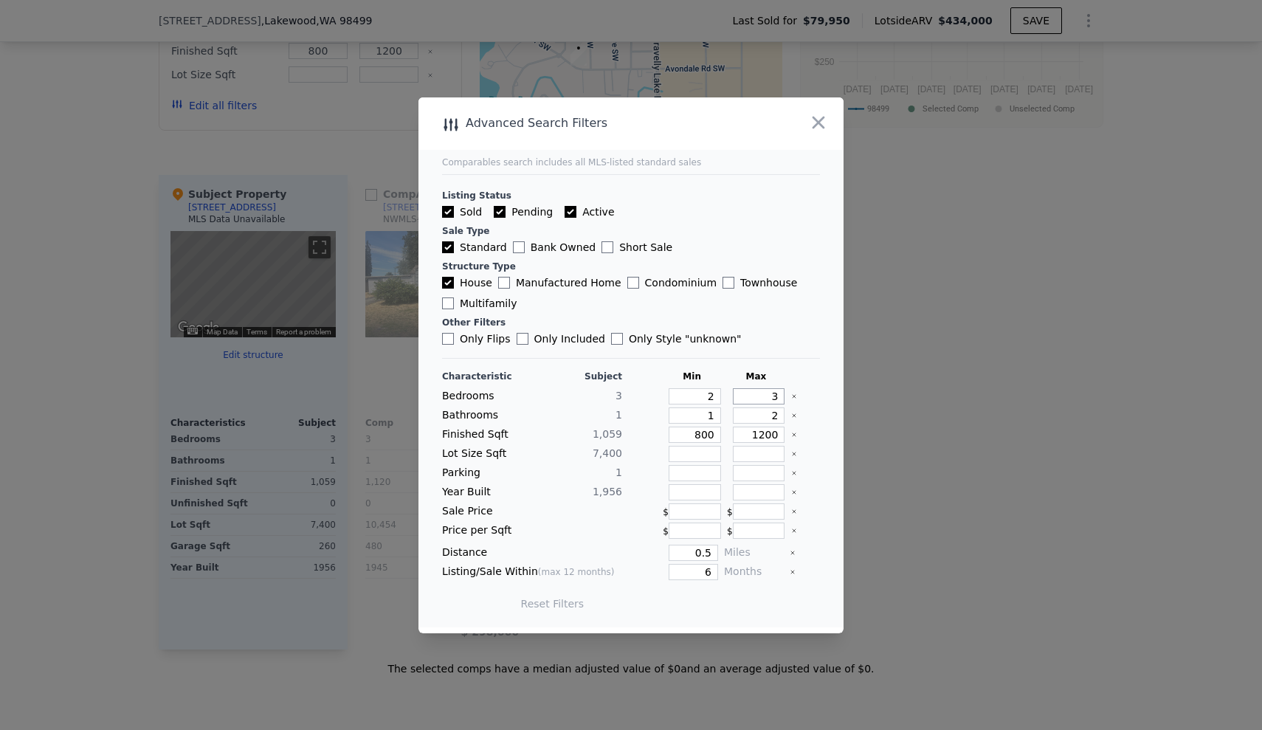
click at [537, 398] on input "3" at bounding box center [759, 396] width 52 height 16
type input "4"
click at [537, 555] on input "0.5" at bounding box center [693, 553] width 49 height 16
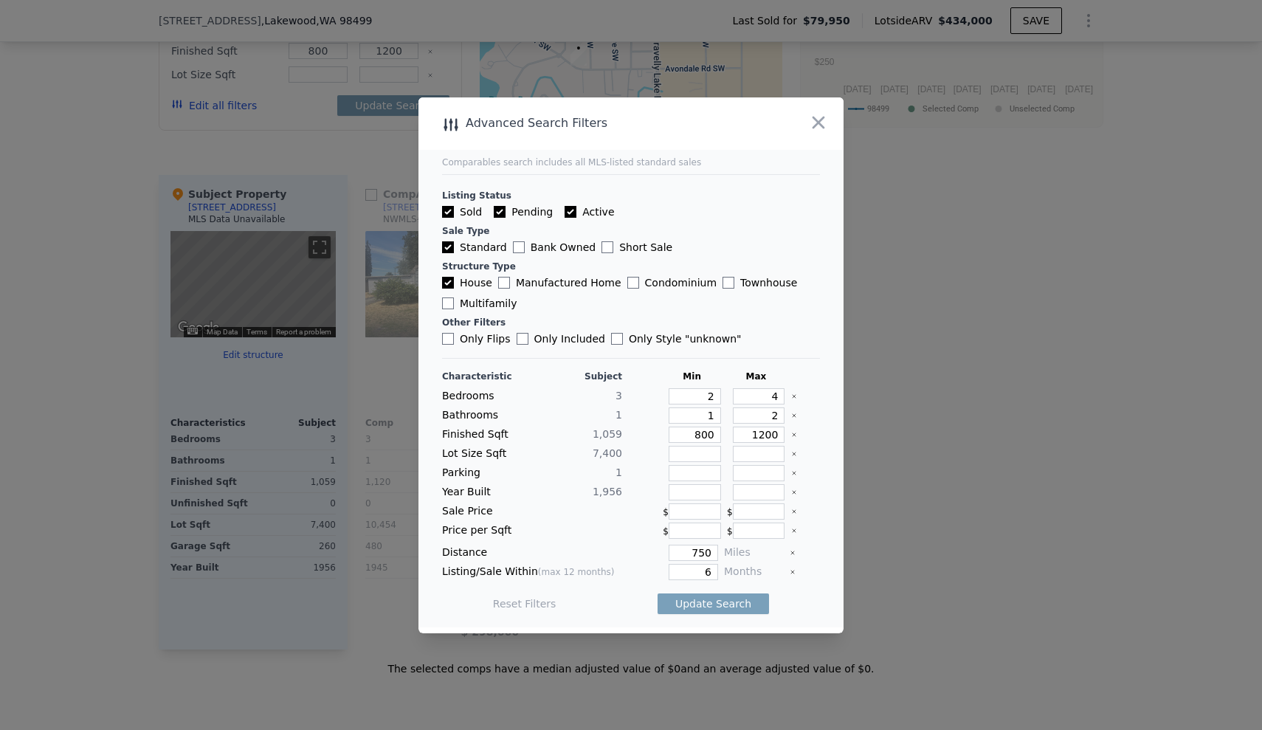
click at [537, 432] on main "Comparables search includes all MLS-listed standard sales Listing Status Sold P…" at bounding box center [631, 362] width 425 height 530
click at [537, 550] on input "750" at bounding box center [693, 553] width 49 height 16
type input "0.75"
click at [537, 596] on button "Update Search" at bounding box center [713, 603] width 111 height 21
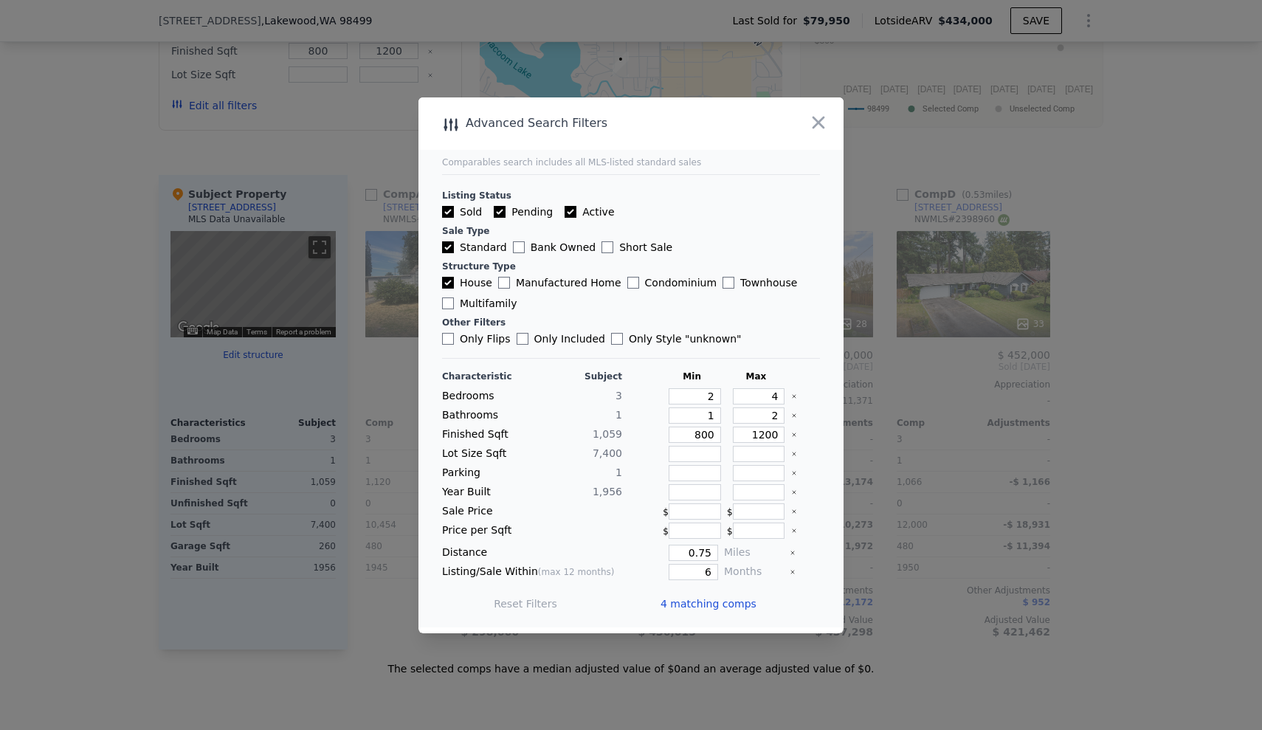
click at [537, 605] on span "4 matching comps" at bounding box center [709, 603] width 96 height 15
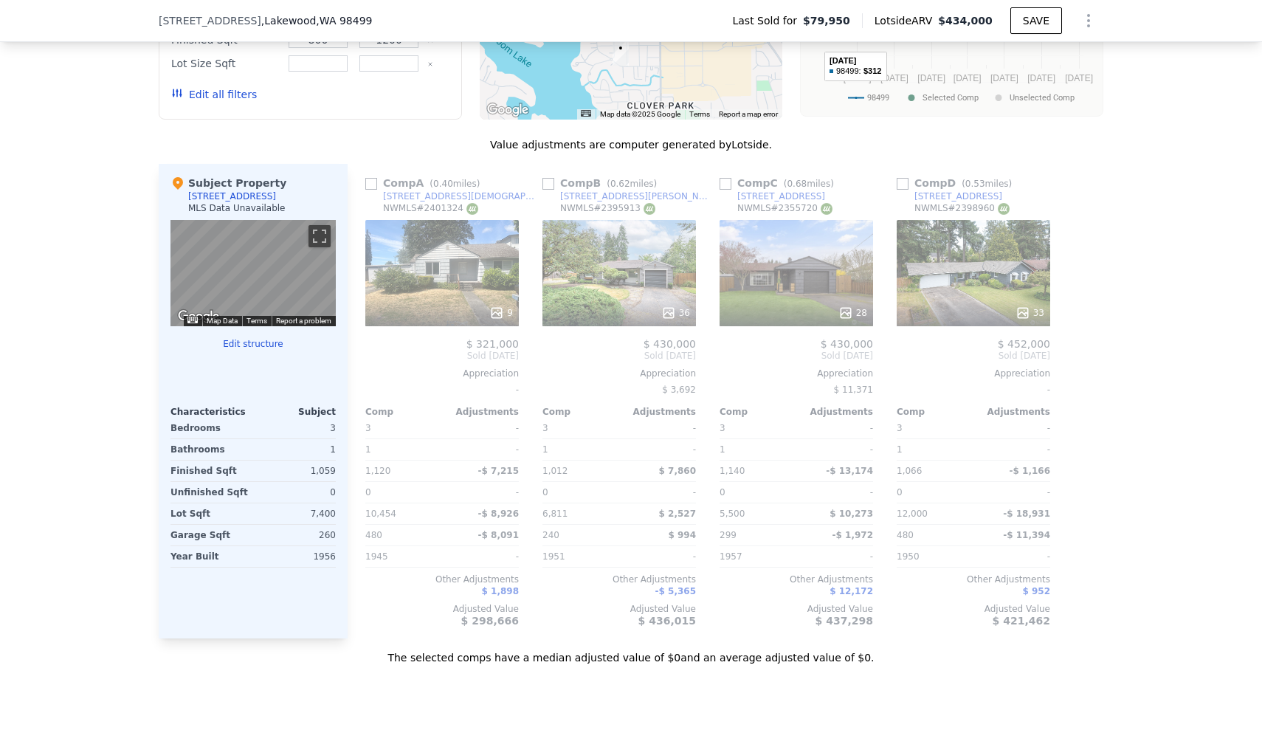
scroll to position [1390, 0]
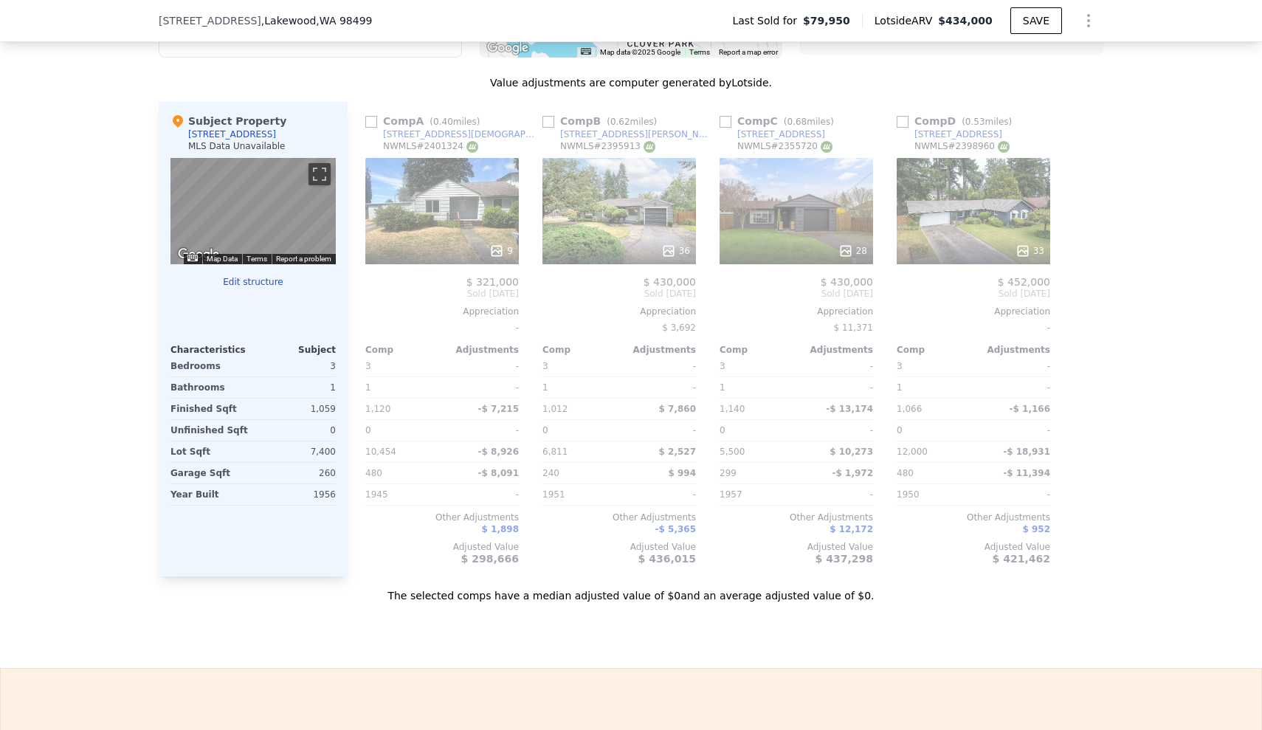
click at [224, 288] on button "Edit structure" at bounding box center [253, 282] width 165 height 12
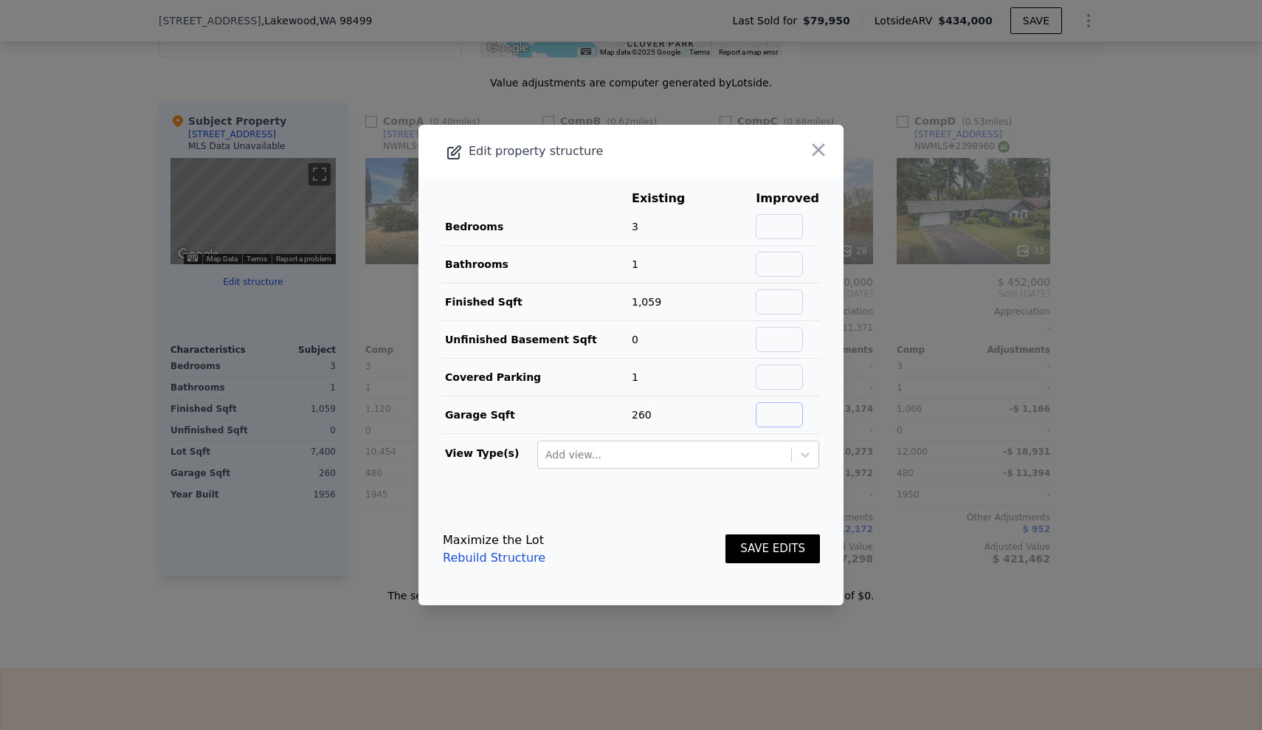
click at [537, 410] on input "text" at bounding box center [779, 414] width 47 height 25
type input "0"
click at [537, 224] on input "text" at bounding box center [779, 226] width 47 height 25
type input "4"
click at [537, 300] on input "text" at bounding box center [779, 301] width 47 height 25
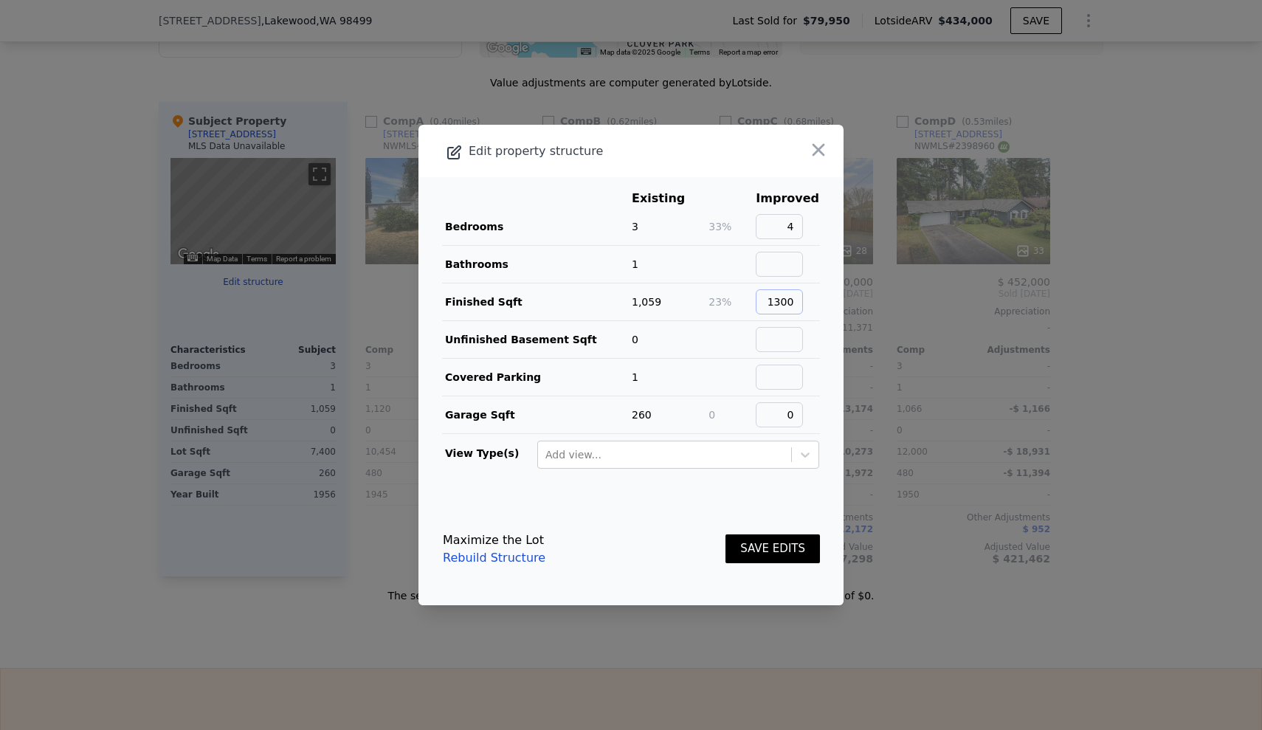
type input "1300"
click at [537, 552] on button "SAVE EDITS" at bounding box center [773, 548] width 94 height 29
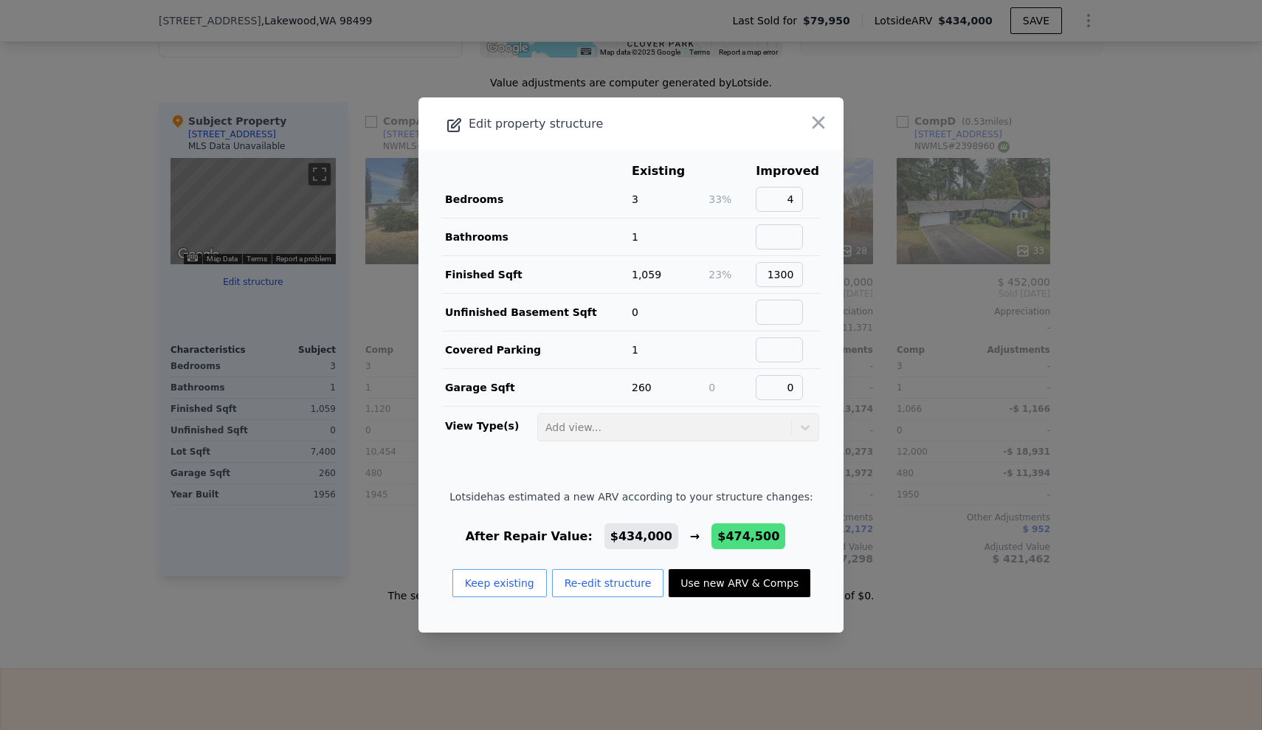
click at [537, 582] on button "Use new ARV & Comps" at bounding box center [740, 583] width 142 height 28
type input "$ 474,500"
checkbox input "true"
type input "1012"
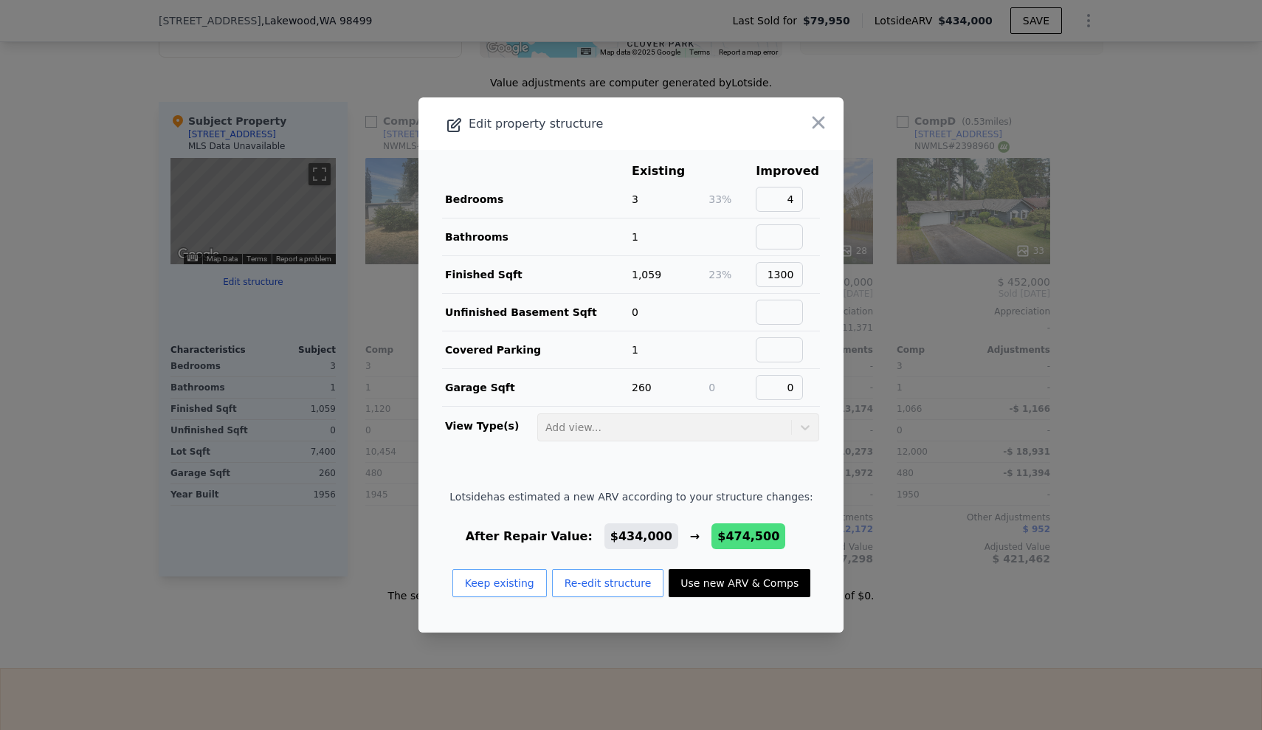
type input "1613"
type input "5500"
type input "13120"
type input "$ 86,984"
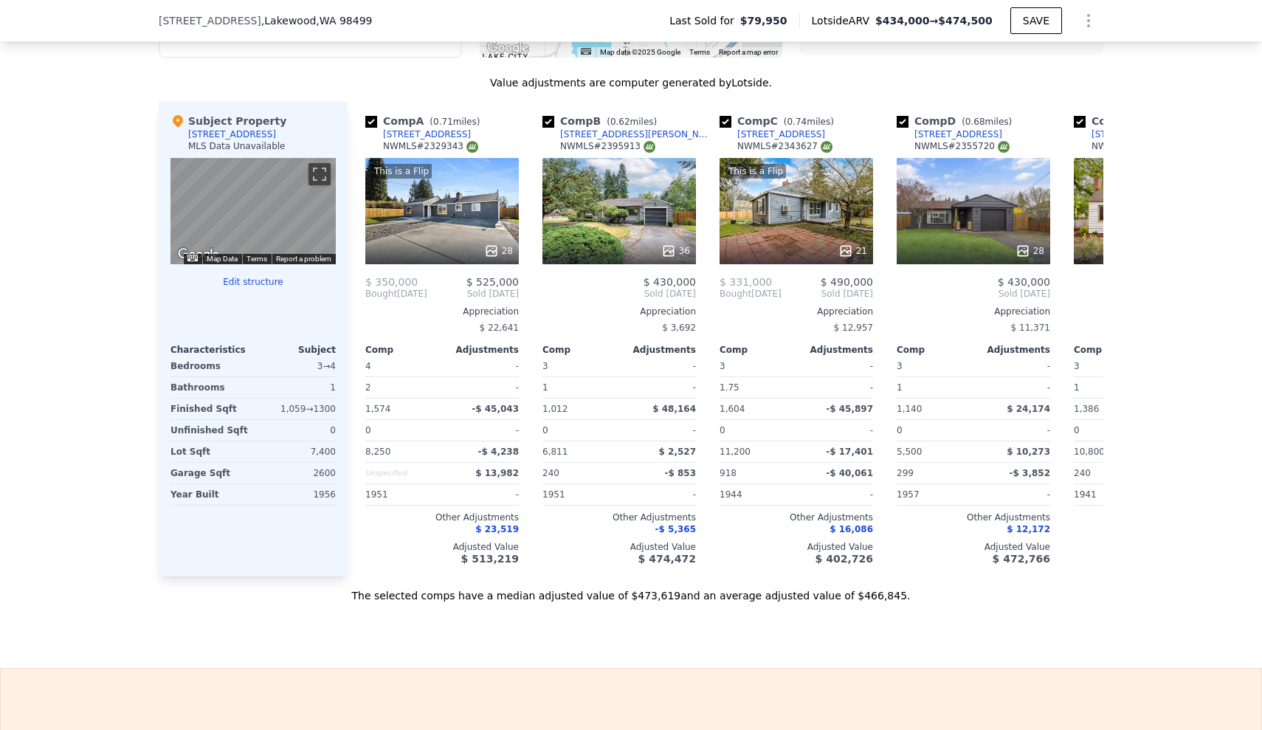
scroll to position [1371, 0]
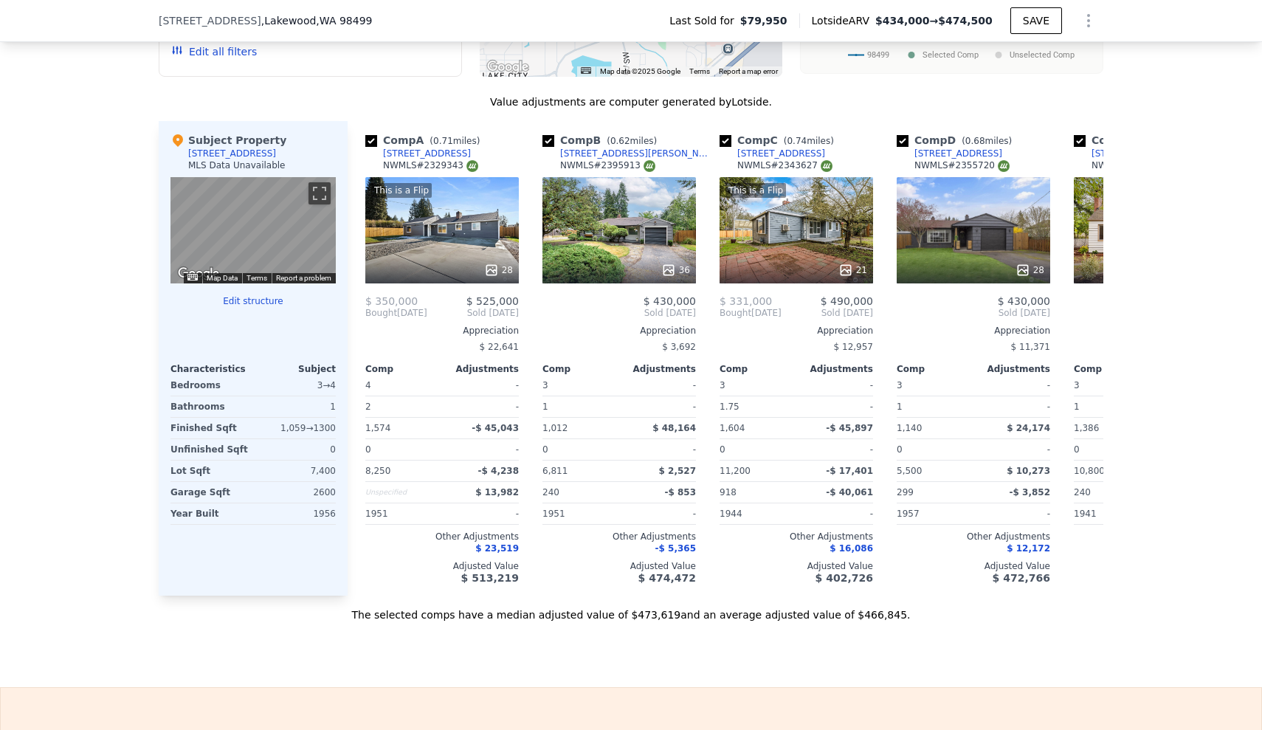
click at [438, 262] on div "This is a Flip 28" at bounding box center [442, 230] width 154 height 106
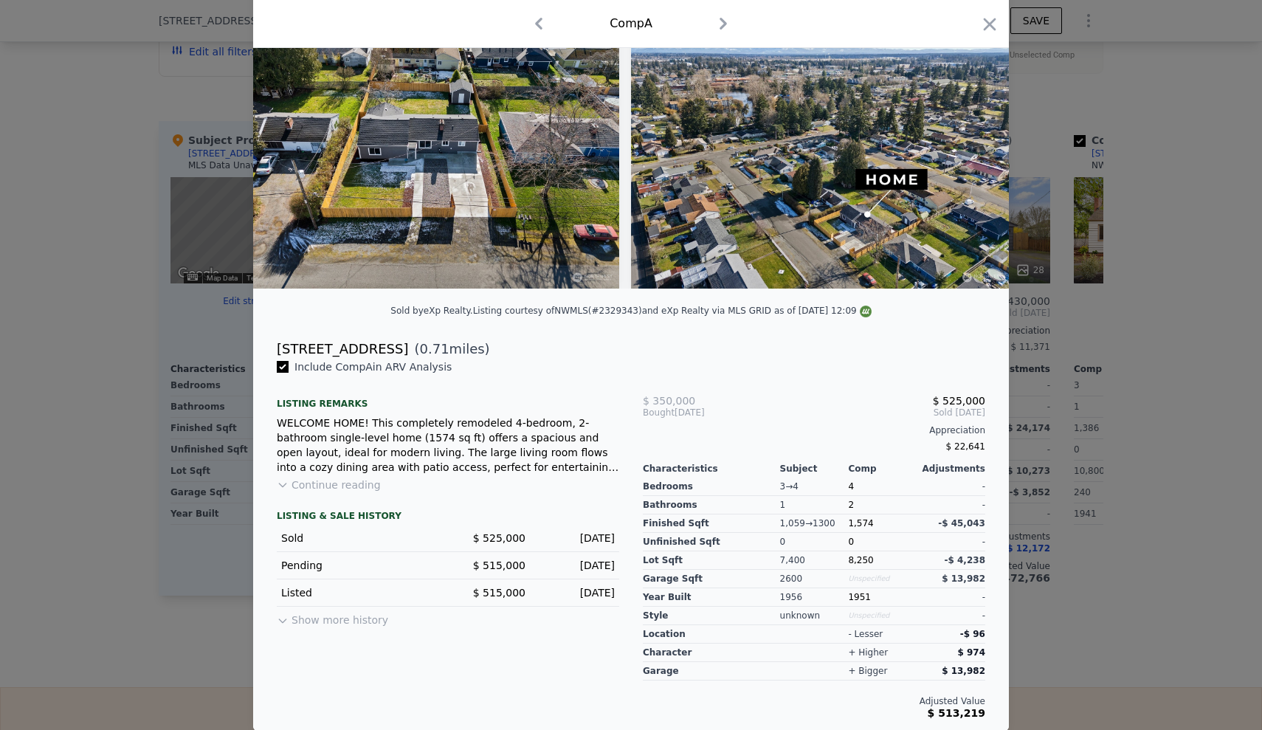
scroll to position [87, 0]
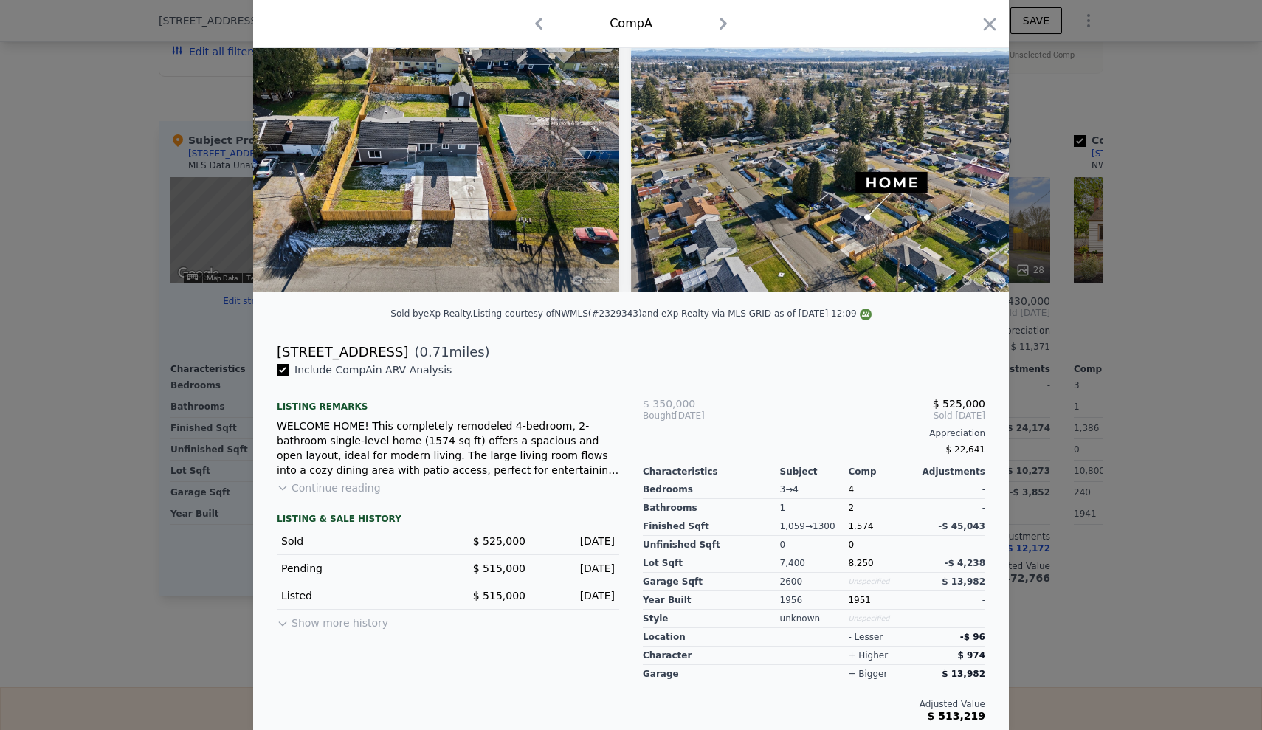
click at [305, 494] on button "Continue reading" at bounding box center [329, 488] width 104 height 15
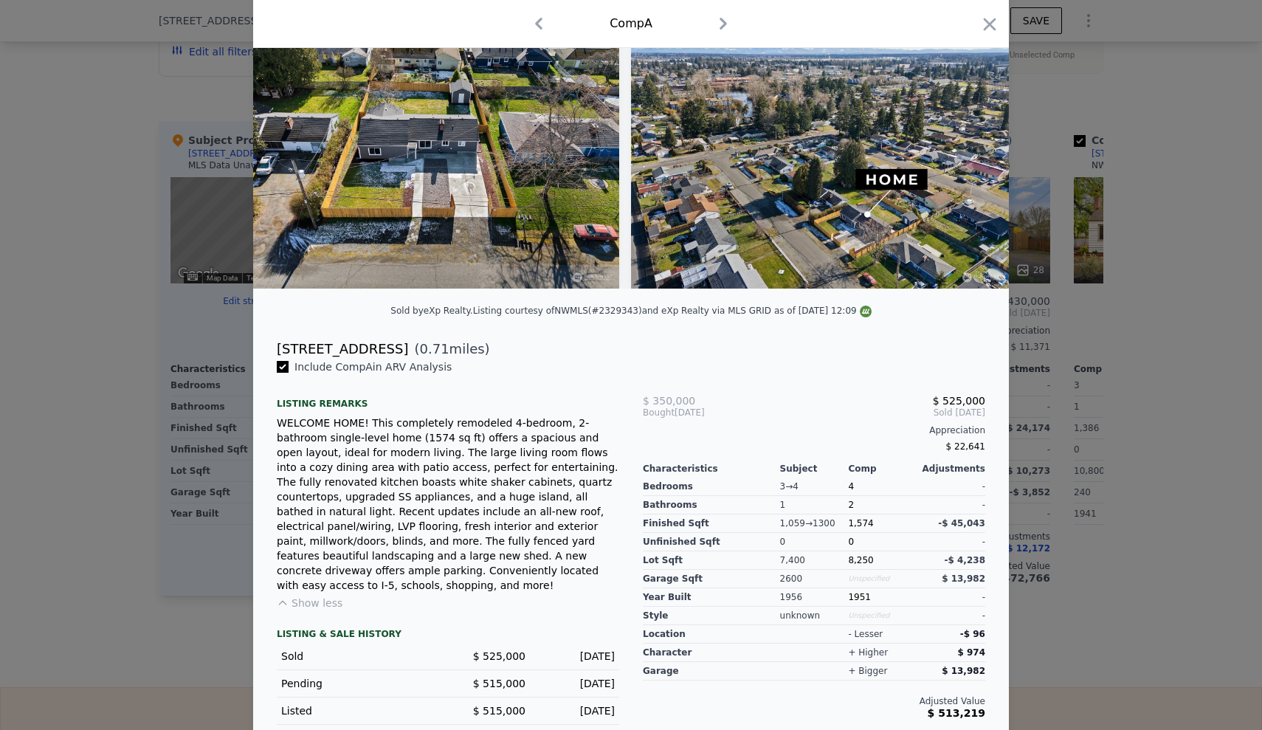
scroll to position [116, 0]
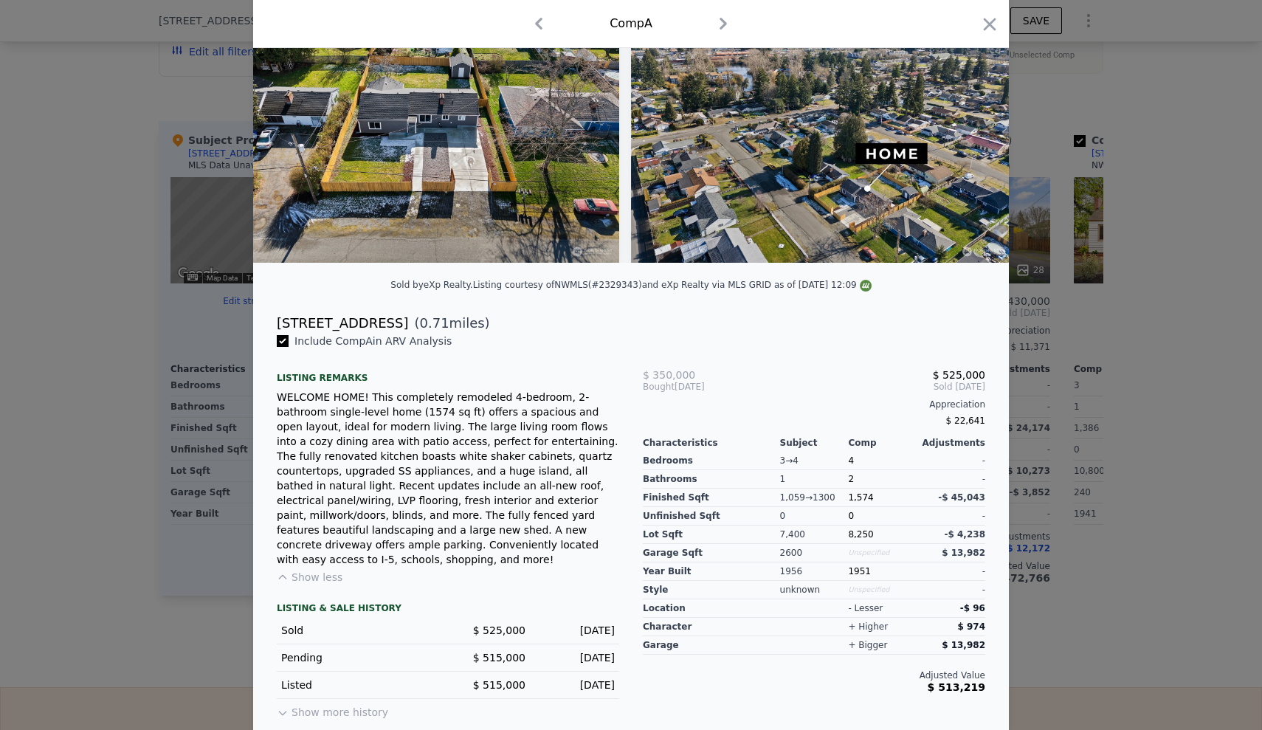
click at [309, 684] on button "Show more history" at bounding box center [332, 709] width 111 height 21
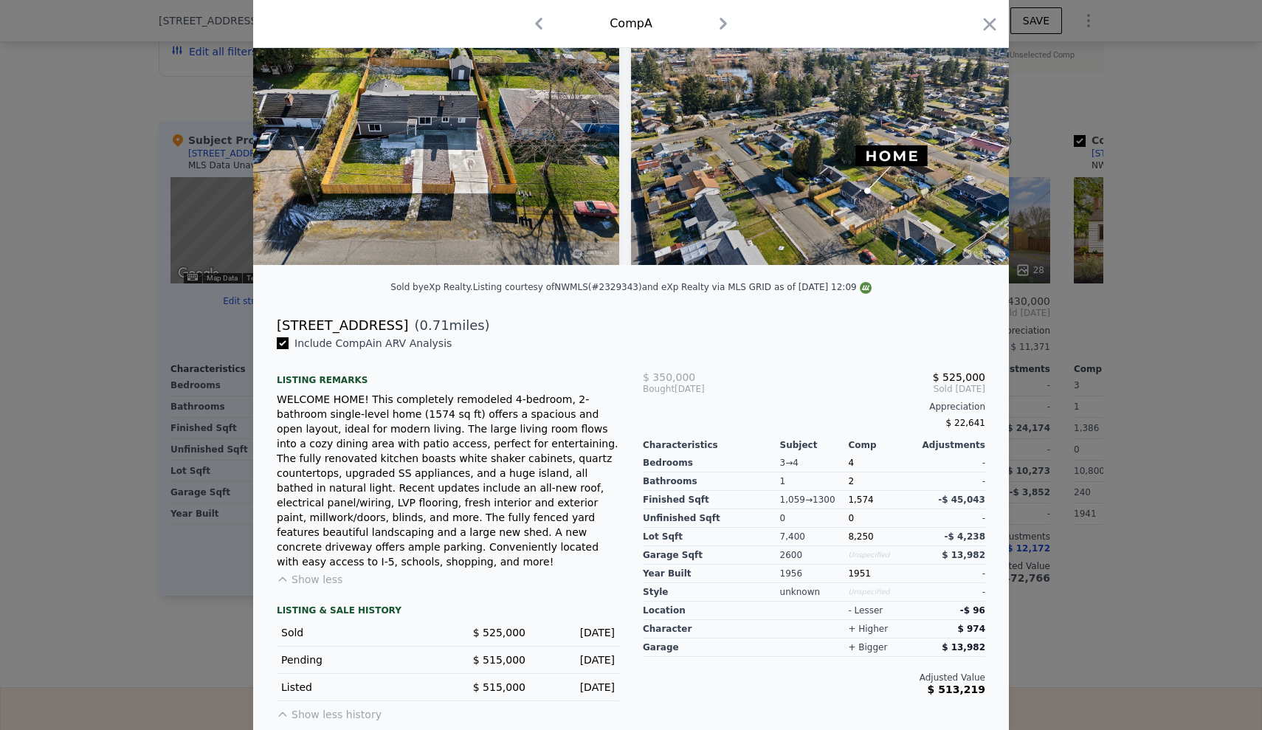
scroll to position [0, 0]
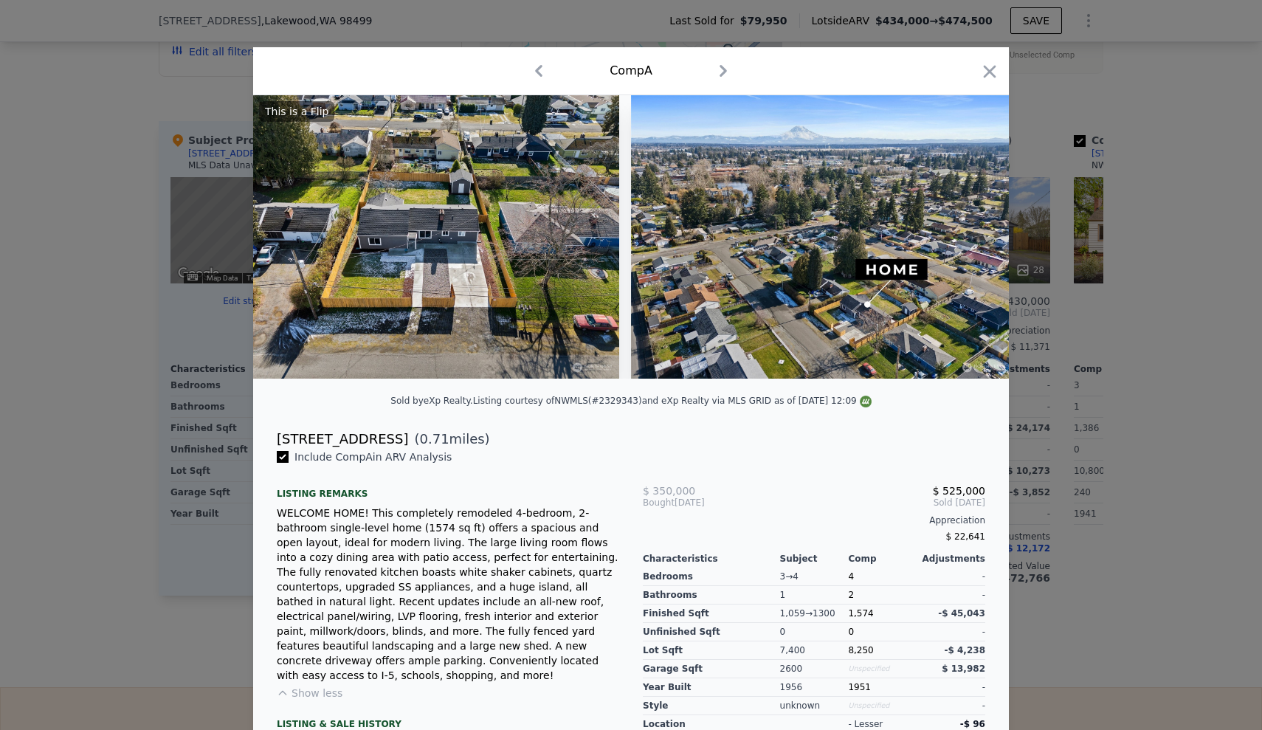
drag, startPoint x: 268, startPoint y: 447, endPoint x: 420, endPoint y: 452, distance: 152.1
click at [420, 450] on div "[STREET_ADDRESS] ( 0.71 miles)" at bounding box center [631, 439] width 732 height 21
copy div "[STREET_ADDRESS]"
click at [537, 612] on div "WELCOME HOME! This completely remodeled 4-bedroom, 2-bathroom single-level home…" at bounding box center [448, 594] width 342 height 177
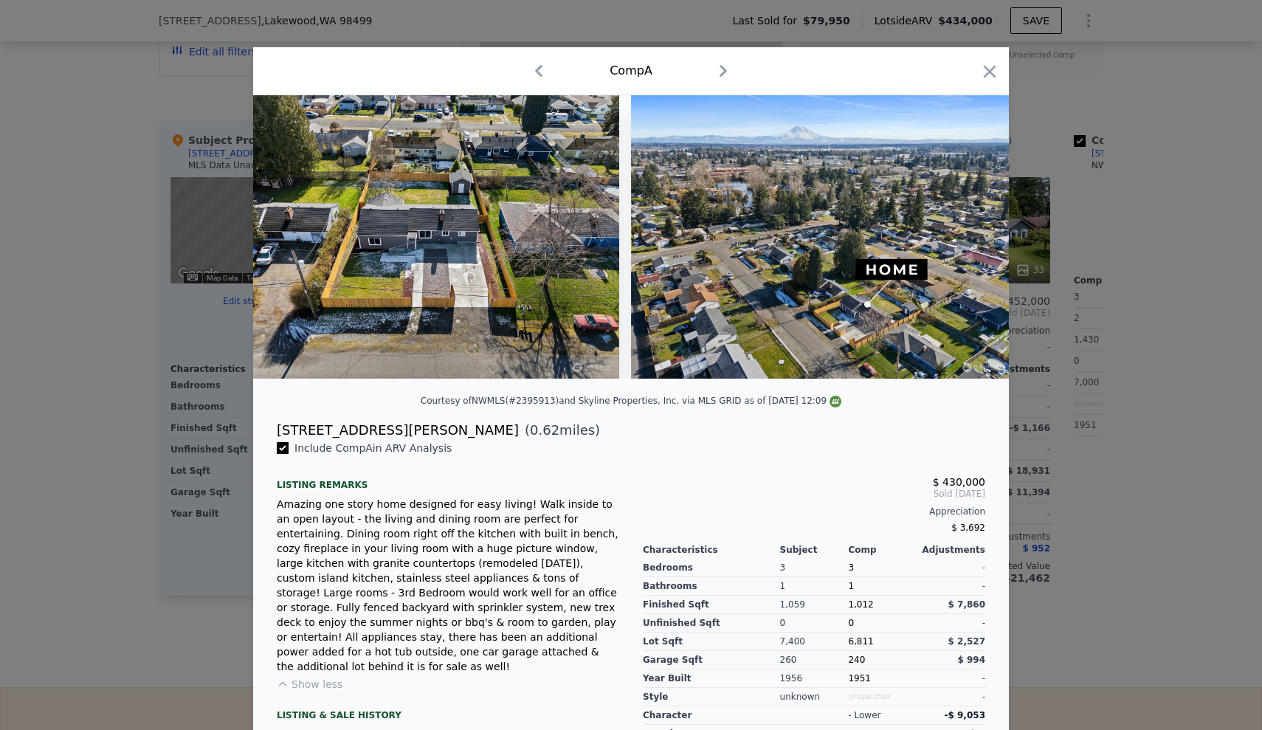
type input "$ 434,000"
type input "5"
type input "$ 0"
checkbox input "true"
type input "3"
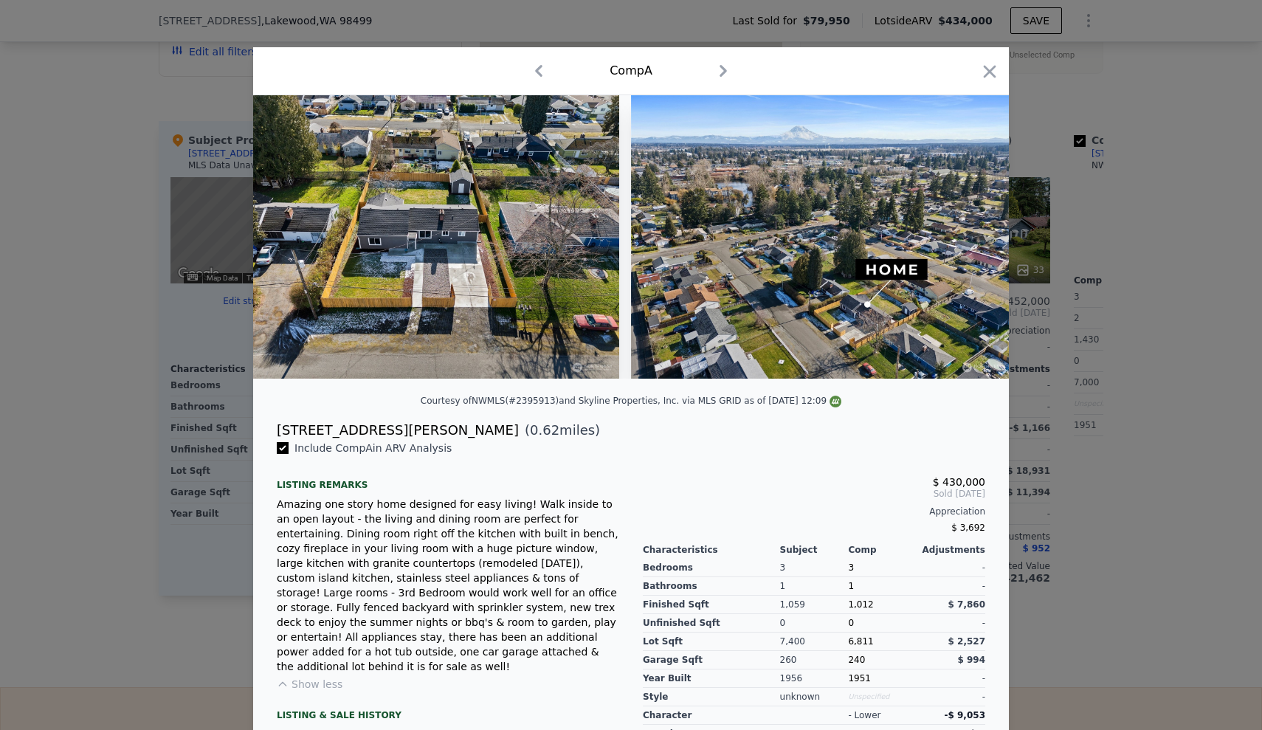
type input "792"
type input "1430"
type input "12000"
type input "$ 30,003"
click at [537, 69] on icon "button" at bounding box center [989, 71] width 21 height 21
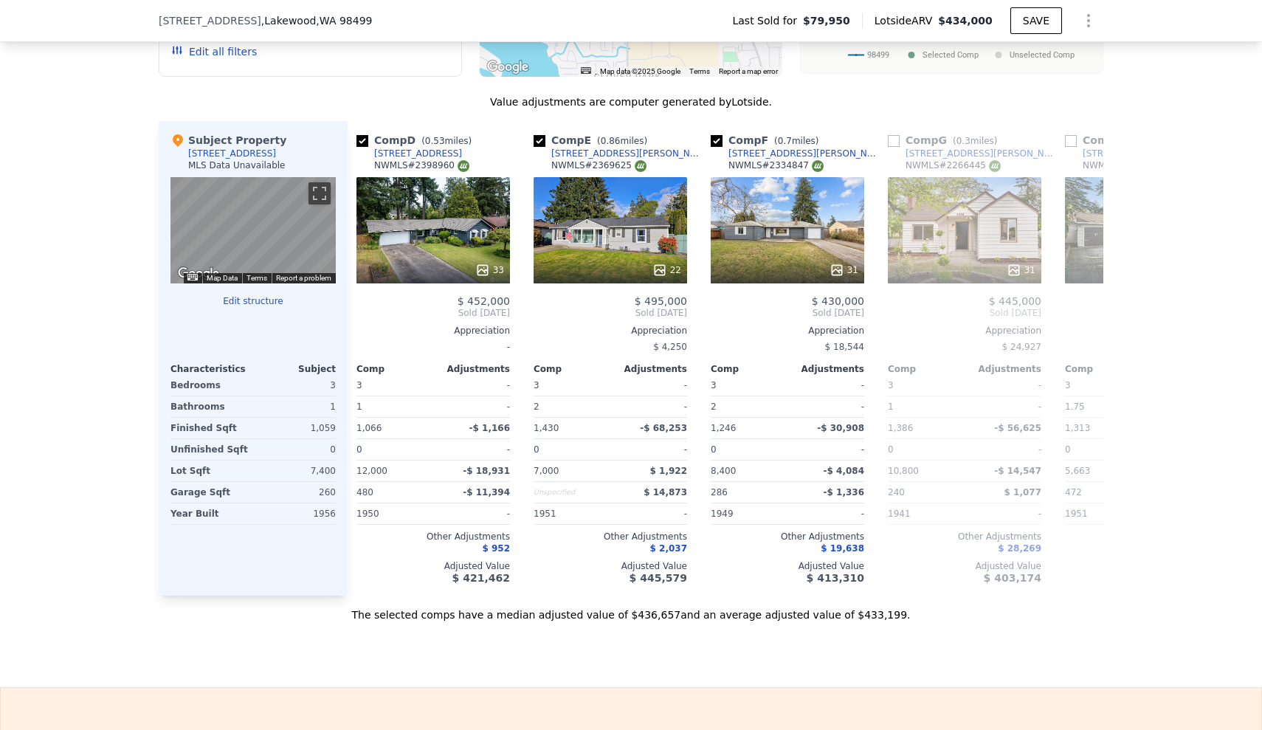
scroll to position [0, 543]
